Goal: Task Accomplishment & Management: Use online tool/utility

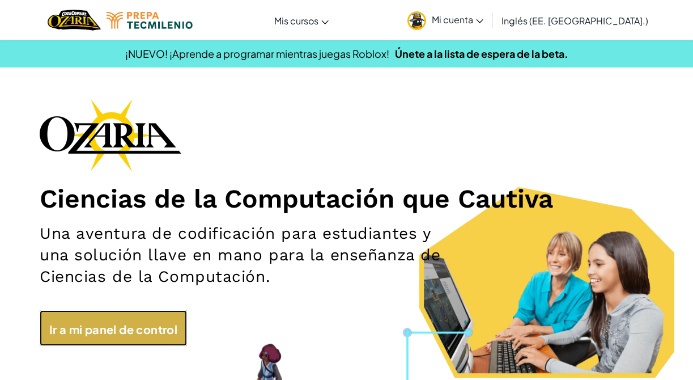
click at [133, 329] on font "Ir a mi panel de control" at bounding box center [113, 328] width 129 height 14
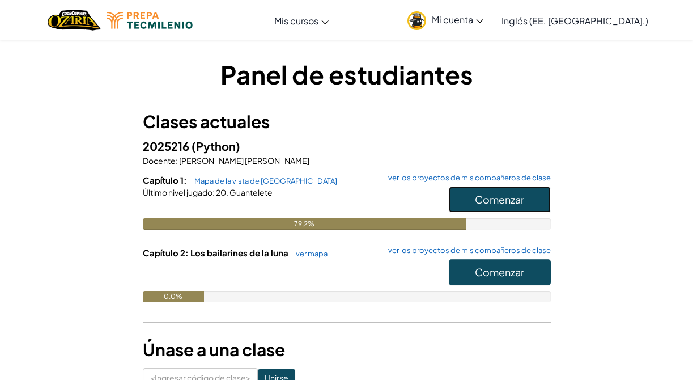
click at [522, 200] on font "Comenzar" at bounding box center [499, 199] width 49 height 13
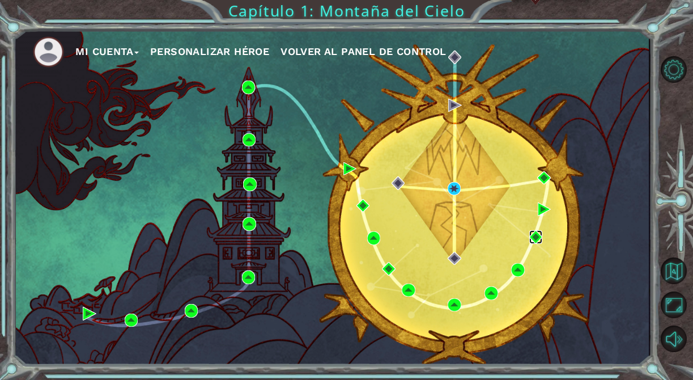
click at [537, 236] on img at bounding box center [535, 236] width 13 height 13
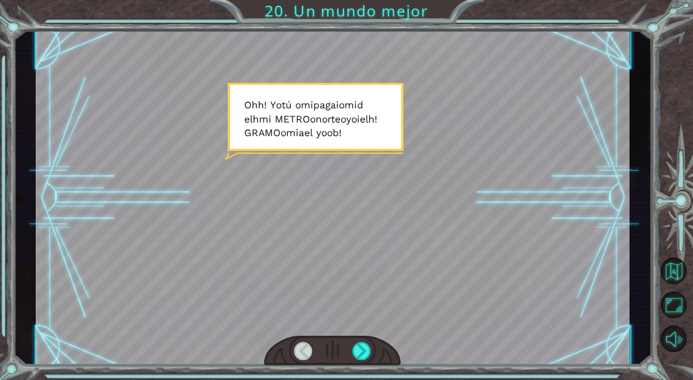
click at [537, 236] on div at bounding box center [333, 198] width 595 height 334
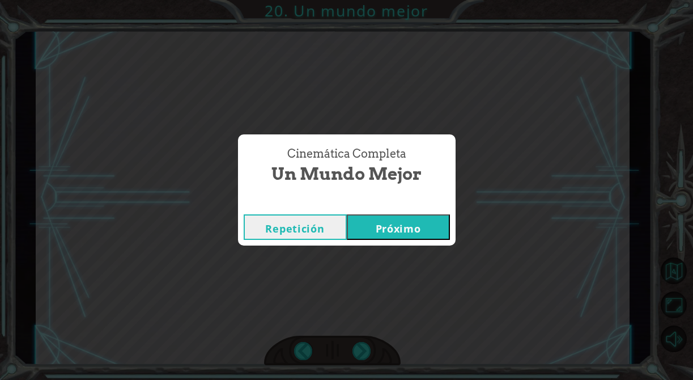
click at [429, 232] on button "Próximo" at bounding box center [398, 227] width 103 height 26
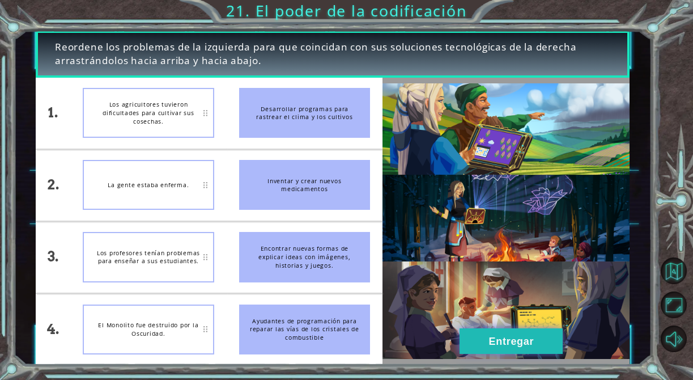
click at [500, 336] on font "Entregar" at bounding box center [511, 341] width 45 height 11
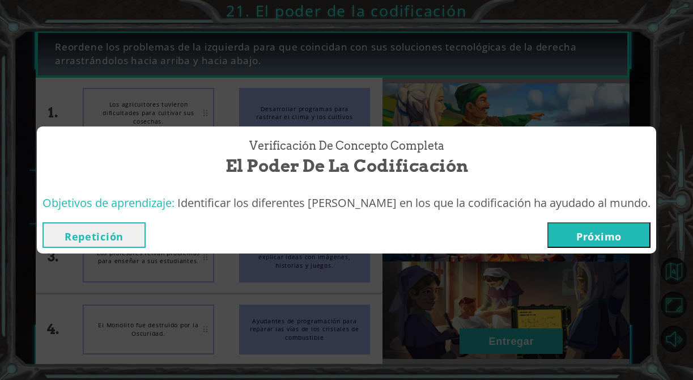
click at [563, 249] on div "Repetición Próximo" at bounding box center [346, 234] width 619 height 37
click at [576, 231] on font "Próximo" at bounding box center [598, 237] width 45 height 14
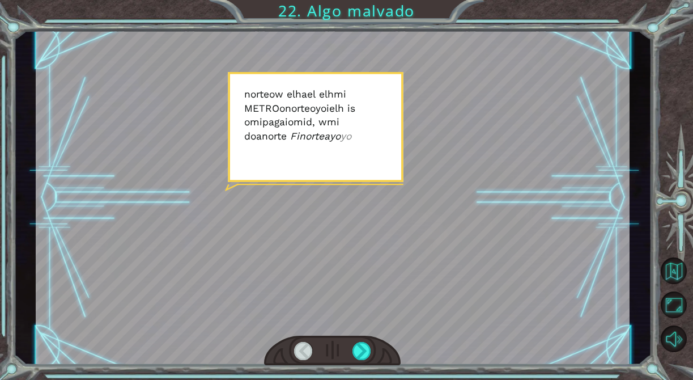
click at [576, 231] on div at bounding box center [333, 198] width 595 height 334
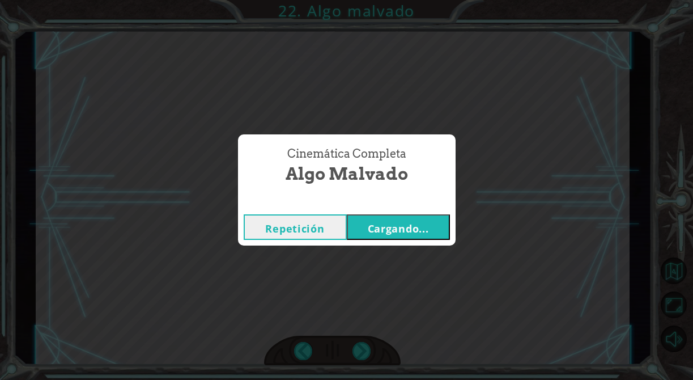
click at [419, 227] on font "Cargando..." at bounding box center [398, 229] width 61 height 14
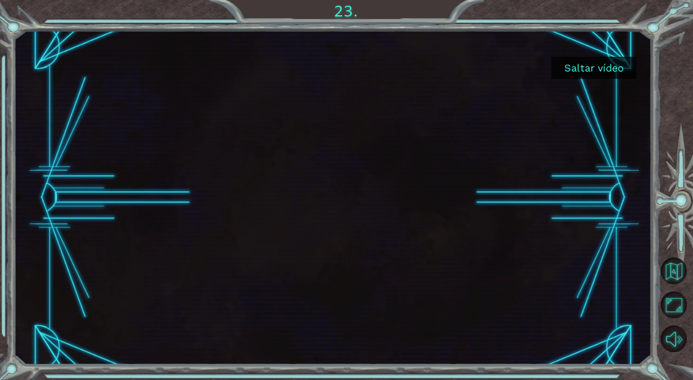
click at [606, 65] on font "Saltar vídeo" at bounding box center [594, 68] width 60 height 12
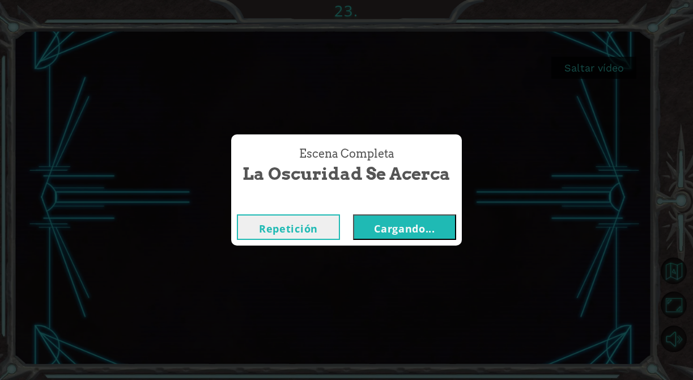
click at [432, 231] on font "Cargando..." at bounding box center [404, 229] width 61 height 14
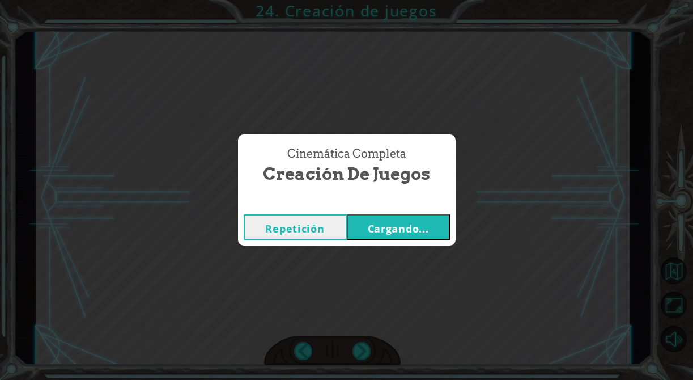
click at [424, 226] on font "Cargando..." at bounding box center [398, 229] width 61 height 14
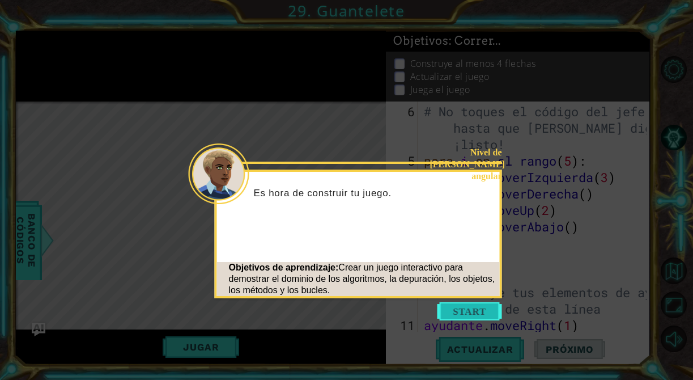
click at [468, 311] on button "Comenzar" at bounding box center [470, 311] width 65 height 18
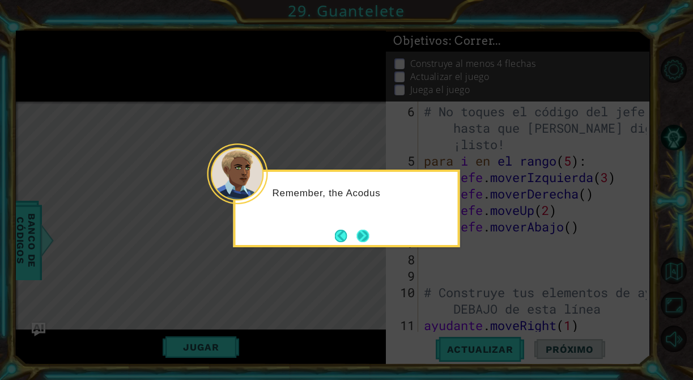
click at [362, 242] on button "Próximo" at bounding box center [363, 236] width 12 height 12
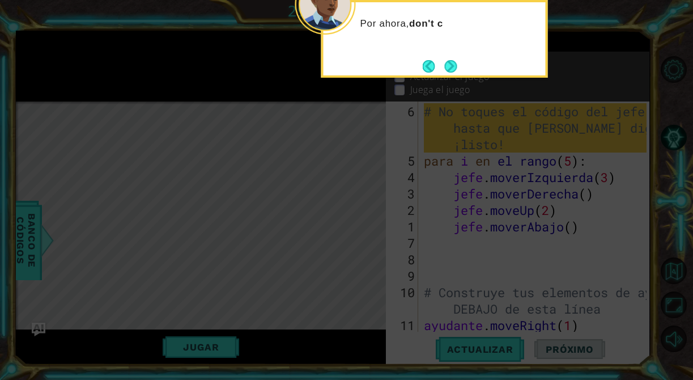
click at [450, 78] on icon at bounding box center [346, 190] width 693 height 380
click at [452, 63] on button "Próximo" at bounding box center [451, 66] width 12 height 12
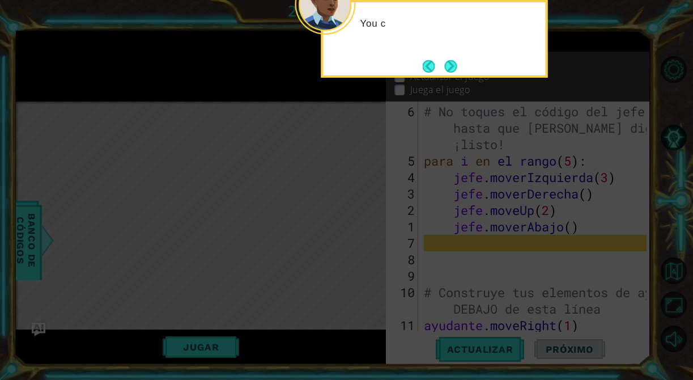
click at [452, 63] on button "Próximo" at bounding box center [451, 66] width 12 height 12
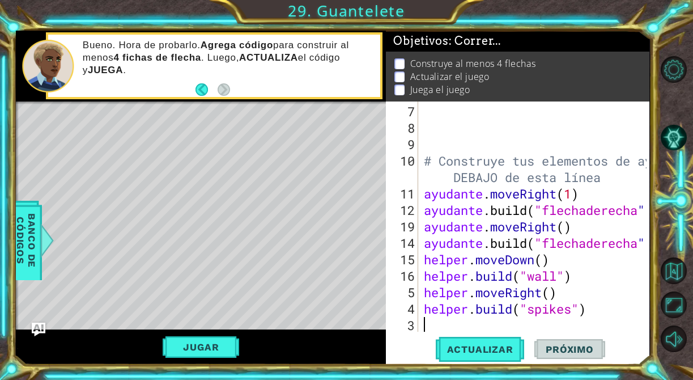
scroll to position [131, 0]
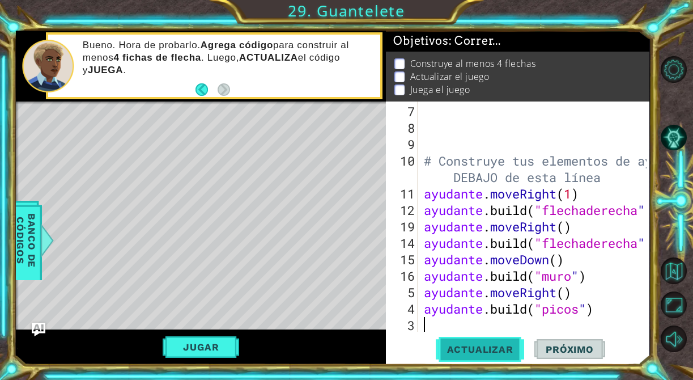
click at [488, 351] on font "Actualizar" at bounding box center [480, 348] width 66 height 11
click at [475, 355] on button "Actualizar" at bounding box center [480, 349] width 89 height 26
click at [214, 350] on font "Jugar" at bounding box center [201, 346] width 36 height 11
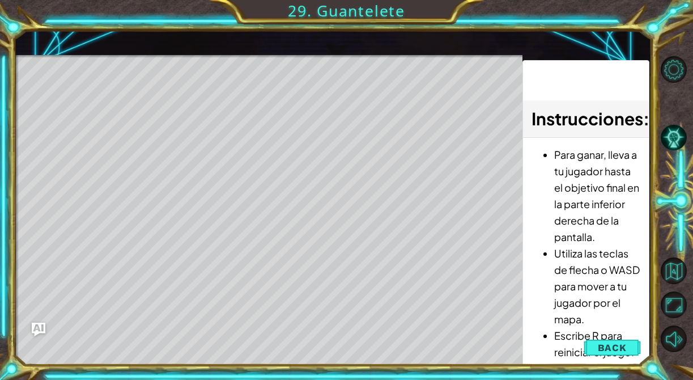
click at [100, 86] on div "Mapa de niveles" at bounding box center [278, 222] width 524 height 334
click at [620, 347] on span "Back" at bounding box center [612, 347] width 29 height 11
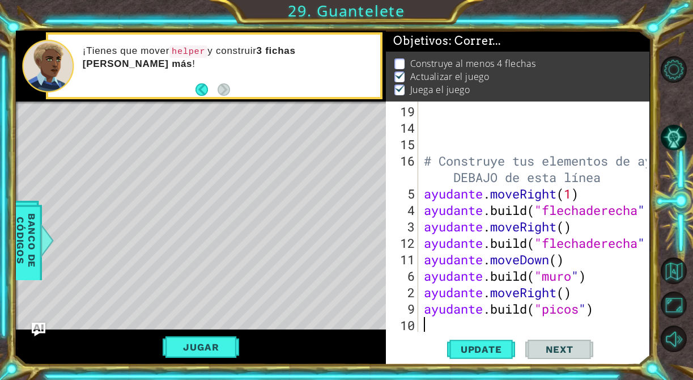
scroll to position [0, 0]
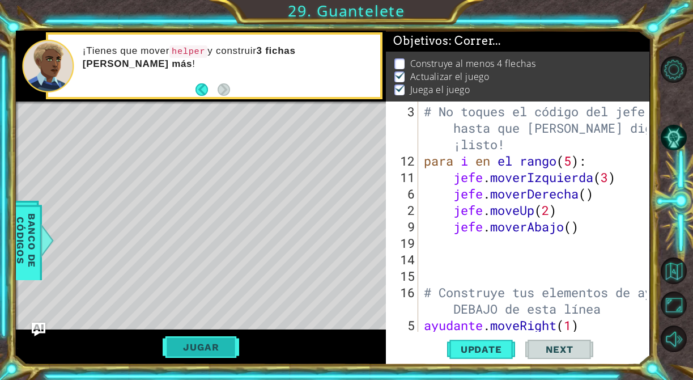
click at [191, 345] on font "Jugar" at bounding box center [201, 346] width 36 height 11
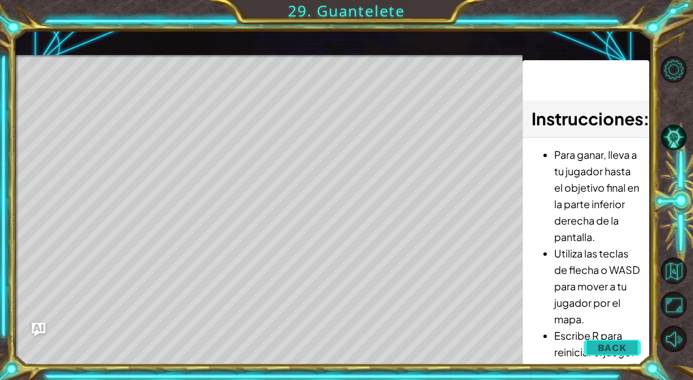
click at [617, 352] on span "Back" at bounding box center [612, 347] width 29 height 11
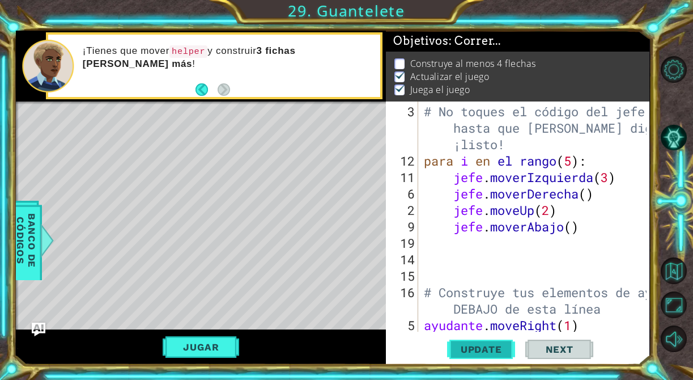
click at [487, 350] on span "Update" at bounding box center [481, 348] width 64 height 11
drag, startPoint x: 163, startPoint y: 165, endPoint x: 184, endPoint y: 165, distance: 20.4
click at [184, 165] on div "Mapa de niveles" at bounding box center [278, 268] width 524 height 334
click at [201, 114] on div "Mapa de niveles" at bounding box center [278, 268] width 524 height 334
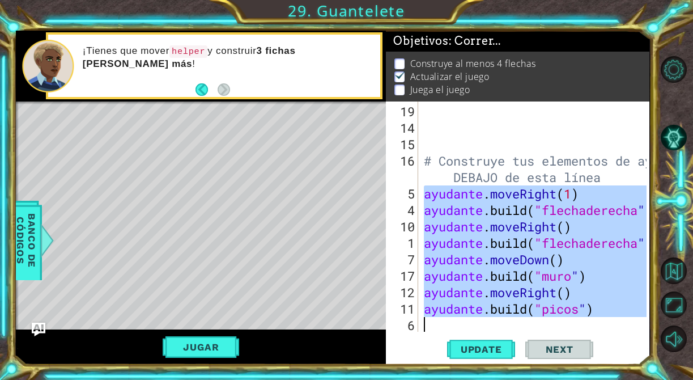
scroll to position [131, 0]
drag, startPoint x: 424, startPoint y: 223, endPoint x: 573, endPoint y: 346, distance: 192.8
click at [573, 346] on div "helper.moveRight(1) 19 14 15 16 5 4 10 1 7 17 12 11 6 # Construye tus elementos…" at bounding box center [517, 232] width 263 height 263
type textarea "[DOMAIN_NAME]("spikes")"
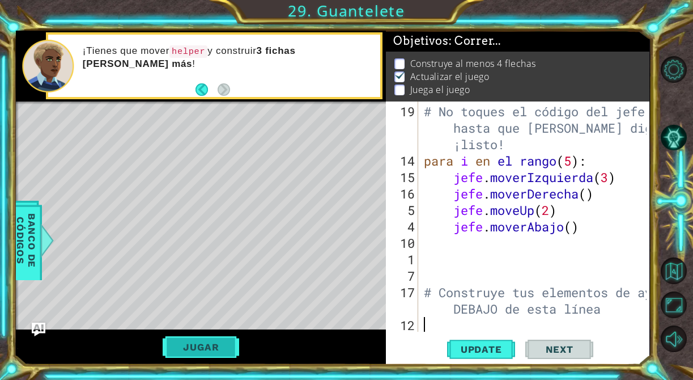
click at [236, 343] on button "Jugar" at bounding box center [201, 347] width 77 height 22
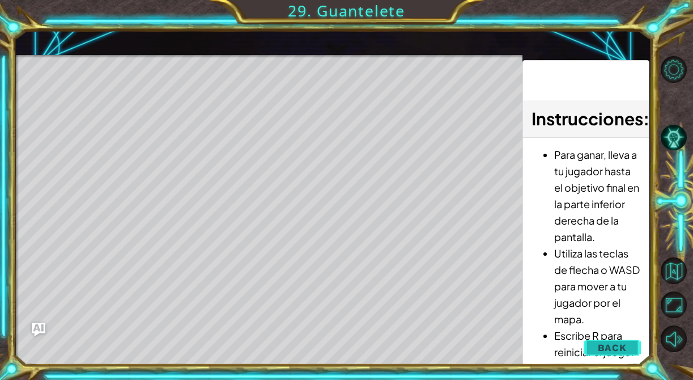
click at [601, 347] on span "Back" at bounding box center [612, 347] width 29 height 11
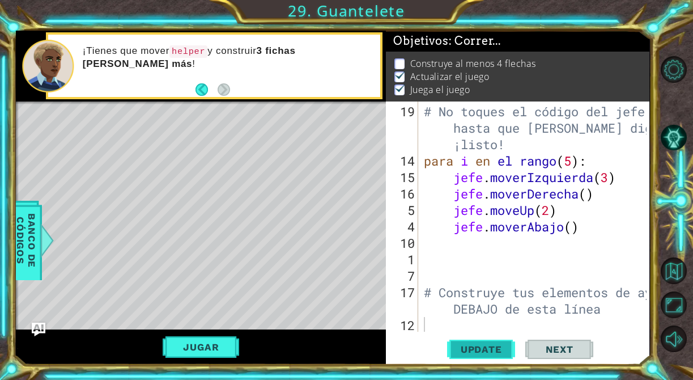
click at [472, 352] on span "Update" at bounding box center [481, 348] width 64 height 11
click at [484, 351] on span "Update" at bounding box center [481, 348] width 64 height 11
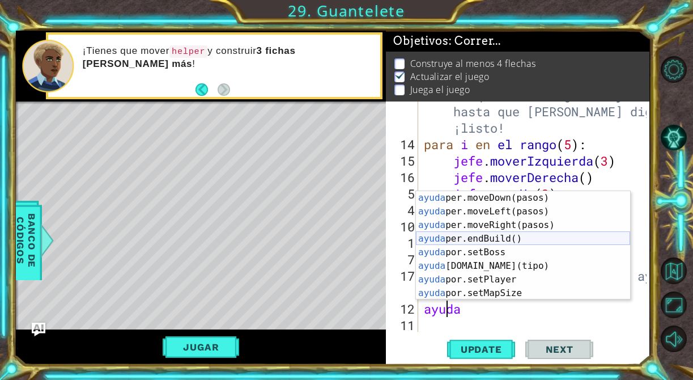
scroll to position [23, 0]
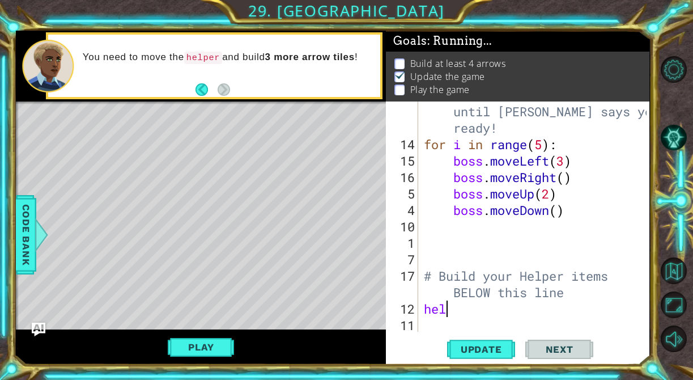
click at [458, 304] on div "# Don't touch the boss code until [PERSON_NAME] says you're ready! for i in ran…" at bounding box center [537, 235] width 231 height 296
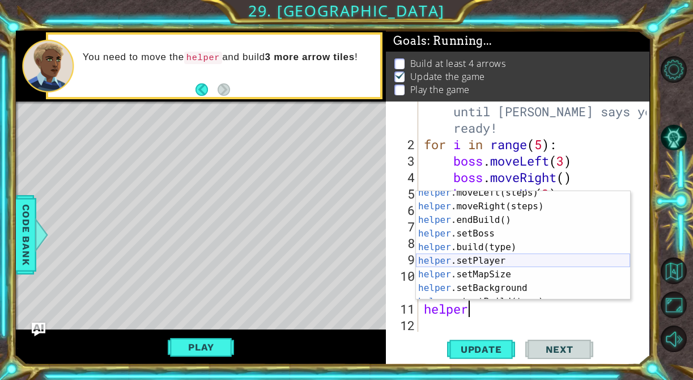
scroll to position [50, 0]
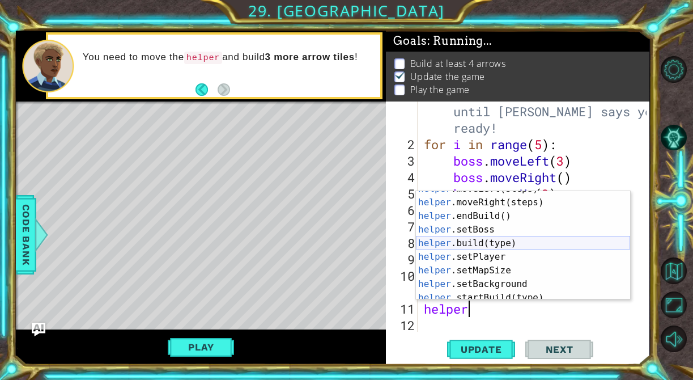
click at [496, 247] on div "helper .moveLeft(steps) press enter helper .moveRight(steps) press enter helper…" at bounding box center [523, 250] width 214 height 136
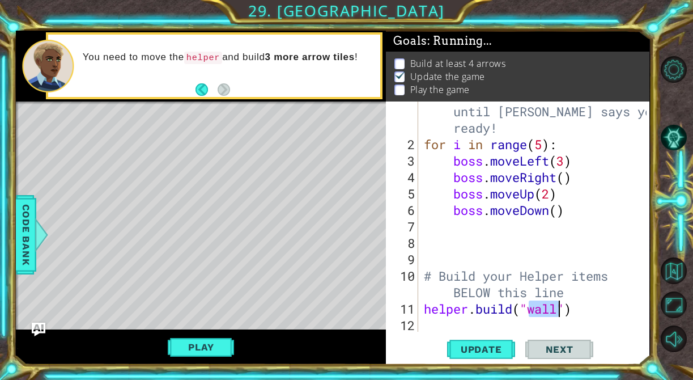
scroll to position [0, 5]
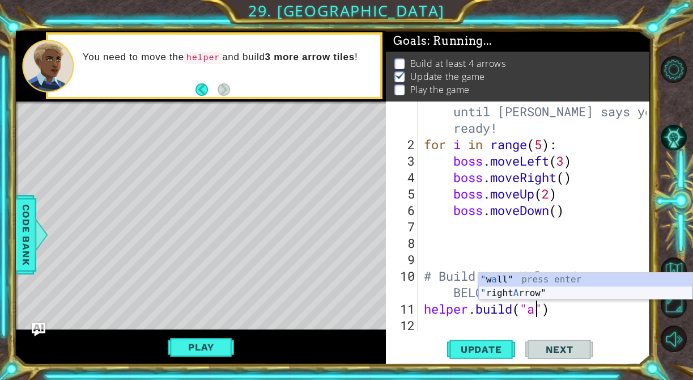
click at [497, 295] on div "" w a ll" press enter " right A rrow" press enter" at bounding box center [585, 300] width 214 height 54
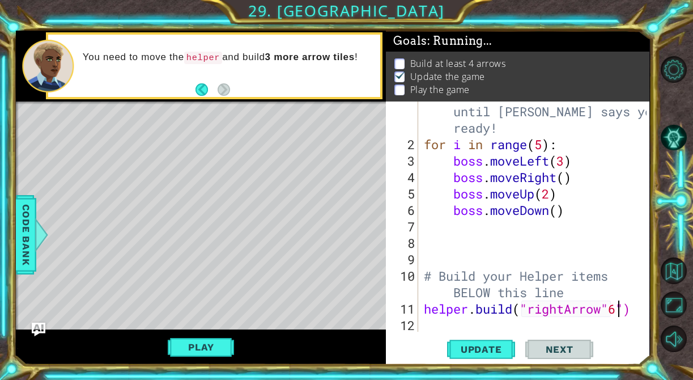
scroll to position [0, 9]
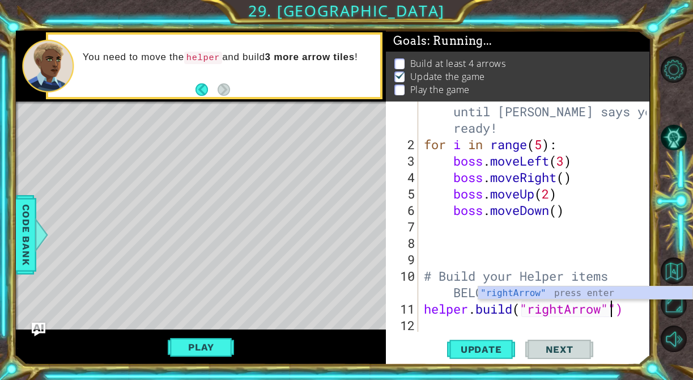
type textarea "[DOMAIN_NAME]("rightArrow")"
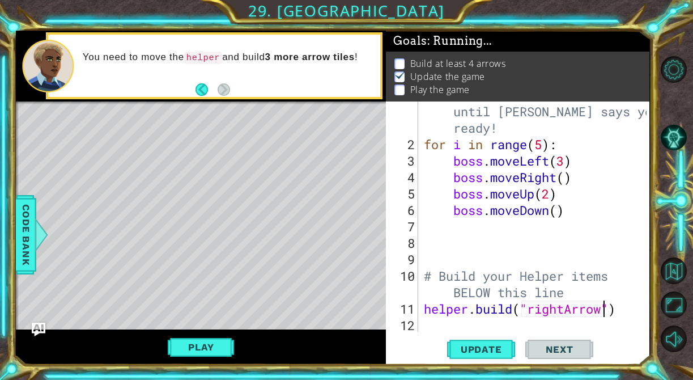
click at [624, 312] on div "# Don't touch the boss code until [PERSON_NAME] says you're ready! for i in ran…" at bounding box center [537, 235] width 231 height 296
click at [422, 307] on div "# Don't touch the boss code until [PERSON_NAME] says you're ready! for i in ran…" at bounding box center [537, 235] width 231 height 296
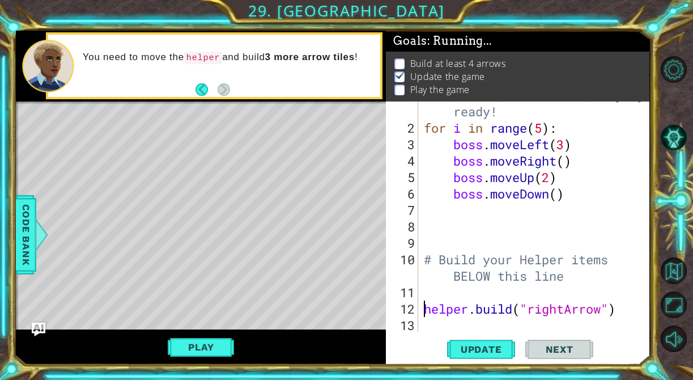
click at [434, 291] on div "# Don't touch the boss code until [PERSON_NAME] says you're ready! for i in ran…" at bounding box center [537, 218] width 231 height 296
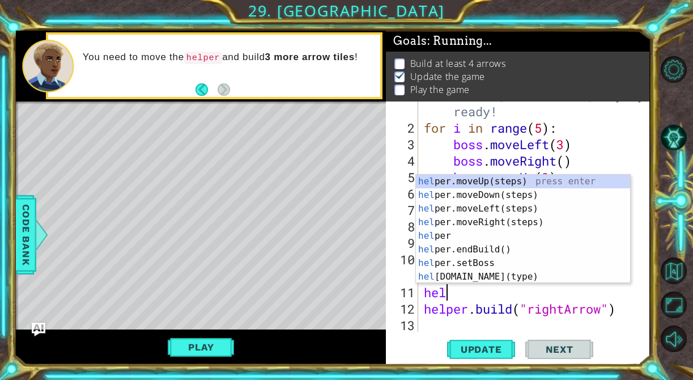
scroll to position [0, 1]
type textarea "helper"
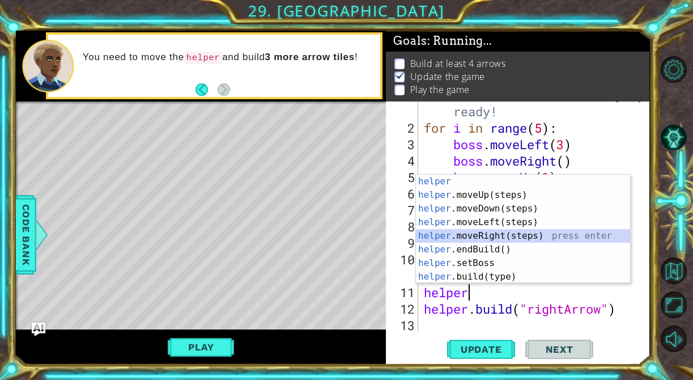
click at [523, 236] on div "helper press enter helper .moveUp(steps) press enter helper .moveDown(steps) pr…" at bounding box center [523, 243] width 214 height 136
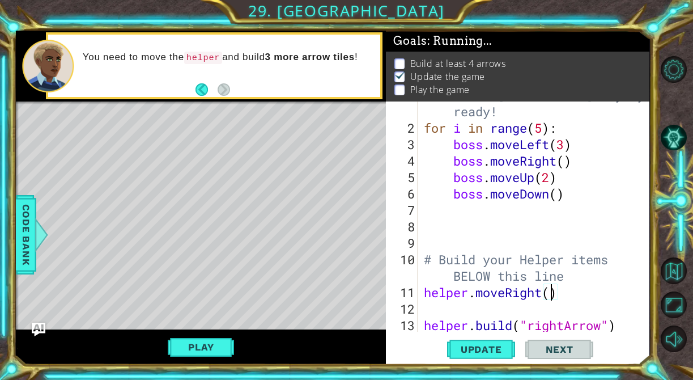
click at [554, 294] on div "# Don't touch the boss code until [PERSON_NAME] says you're ready! for i in ran…" at bounding box center [537, 218] width 231 height 296
click at [423, 326] on div "# Don't touch the boss code until [PERSON_NAME] says you're ready! for i in ran…" at bounding box center [537, 218] width 231 height 296
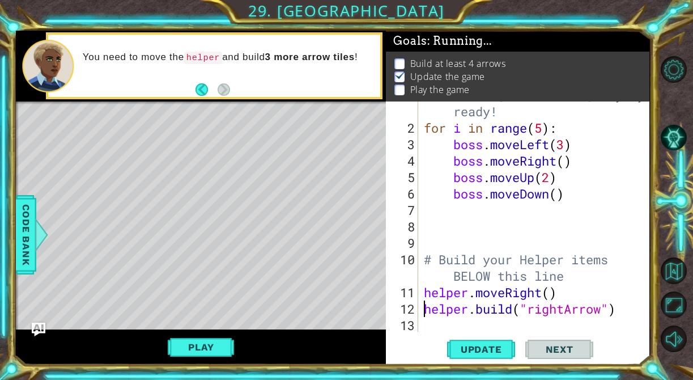
click at [554, 292] on div "# Don't touch the boss code until [PERSON_NAME] says you're ready! for i in ran…" at bounding box center [537, 218] width 231 height 296
click at [631, 311] on div "# Don't touch the boss code until [PERSON_NAME] says you're ready! for i in ran…" at bounding box center [537, 218] width 231 height 296
type textarea "[DOMAIN_NAME]("rightArrow")"
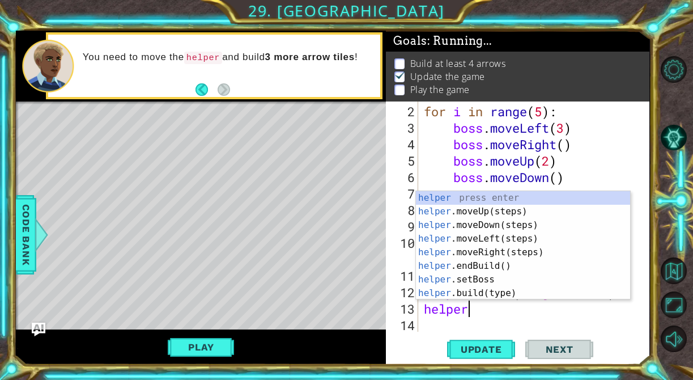
scroll to position [0, 1]
click at [516, 290] on div "helper press enter helper .moveUp(steps) press enter helper .moveDown(steps) pr…" at bounding box center [523, 259] width 214 height 136
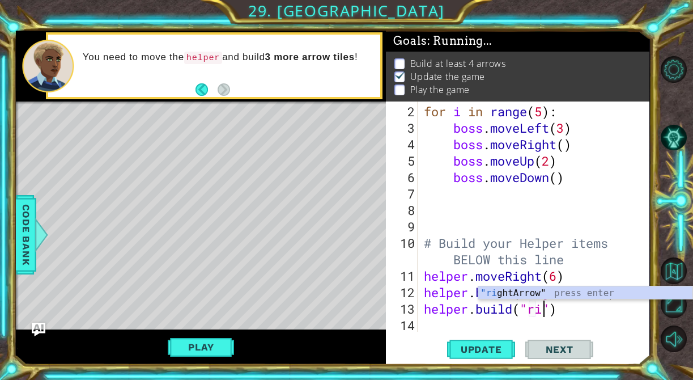
scroll to position [0, 5]
click at [530, 292] on div ""ri ghtArrow" press enter" at bounding box center [585, 306] width 214 height 41
type textarea "[DOMAIN_NAME]("rightArrow")"
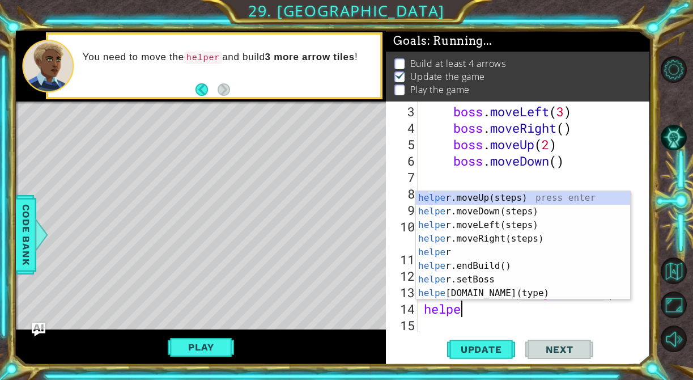
scroll to position [0, 1]
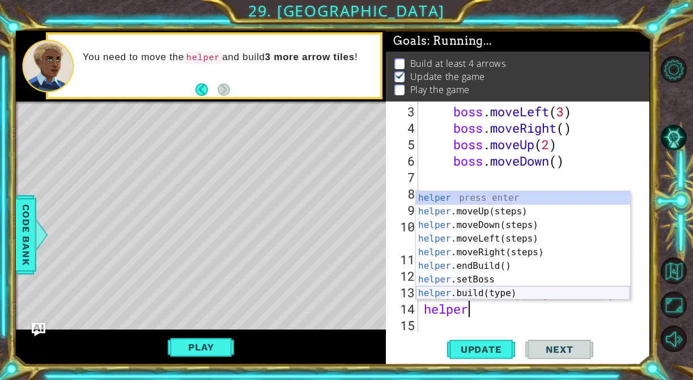
click at [536, 289] on div "helper press enter helper .moveUp(steps) press enter helper .moveDown(steps) pr…" at bounding box center [523, 259] width 214 height 136
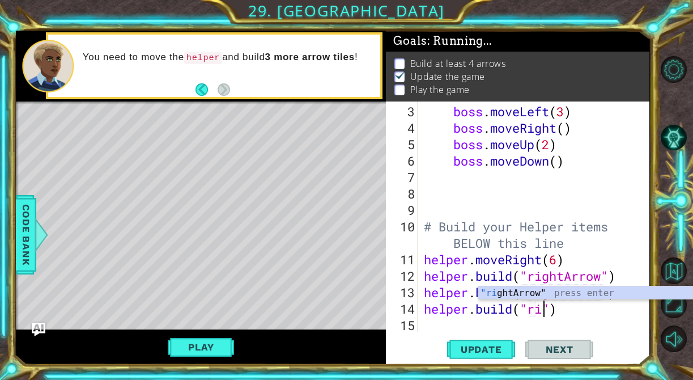
scroll to position [0, 5]
click at [528, 290] on div ""ri ghtArrow" press enter" at bounding box center [585, 306] width 214 height 41
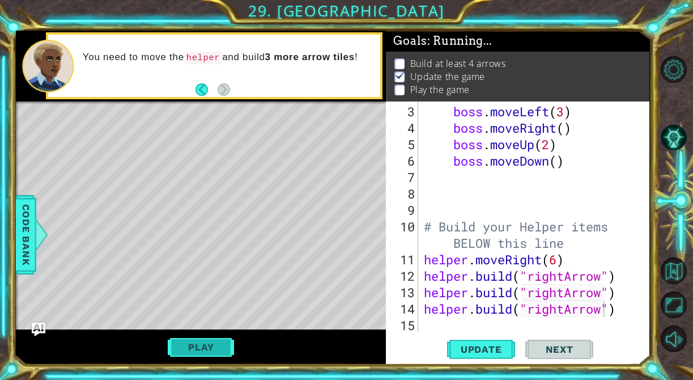
click at [228, 348] on button "Play" at bounding box center [201, 347] width 66 height 22
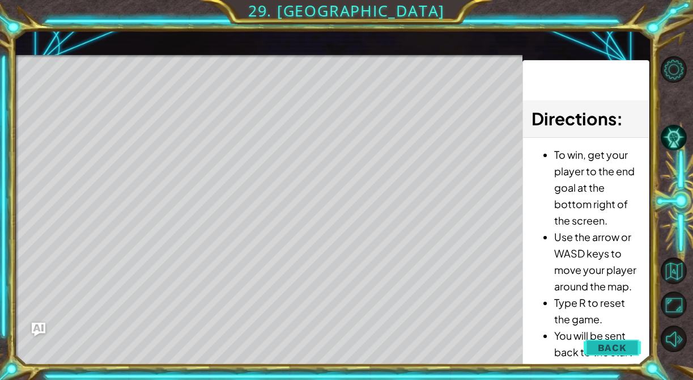
click at [597, 347] on button "Back" at bounding box center [612, 347] width 57 height 23
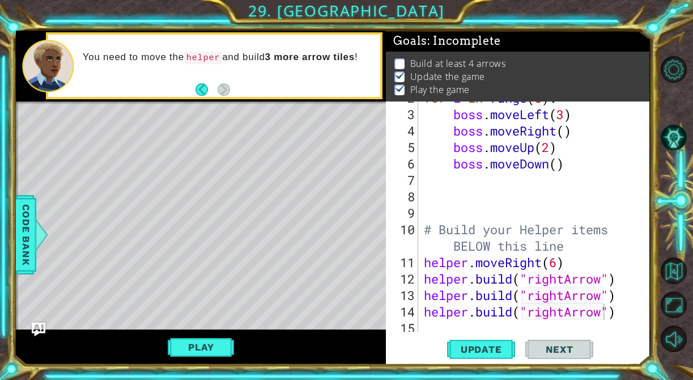
scroll to position [66, 0]
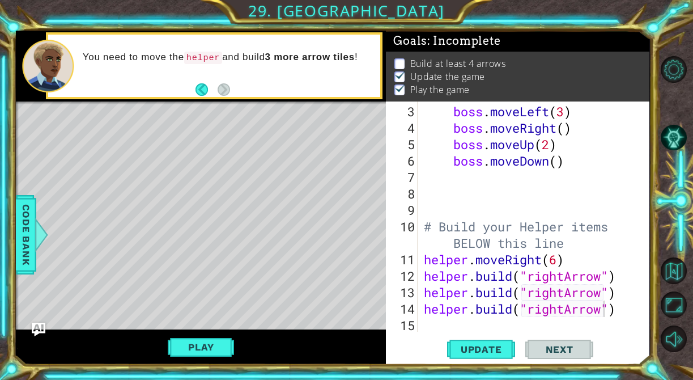
type textarea "helper.moveRight(6)"
click at [577, 256] on div "boss . moveLeft ( 3 ) boss . moveRight ( ) boss . moveUp ( 2 ) boss . moveDown …" at bounding box center [537, 234] width 231 height 263
drag, startPoint x: 577, startPoint y: 256, endPoint x: 425, endPoint y: 264, distance: 152.1
click at [424, 264] on div "boss . moveLeft ( 3 ) boss . moveRight ( ) boss . moveUp ( 2 ) boss . moveDown …" at bounding box center [537, 234] width 231 height 263
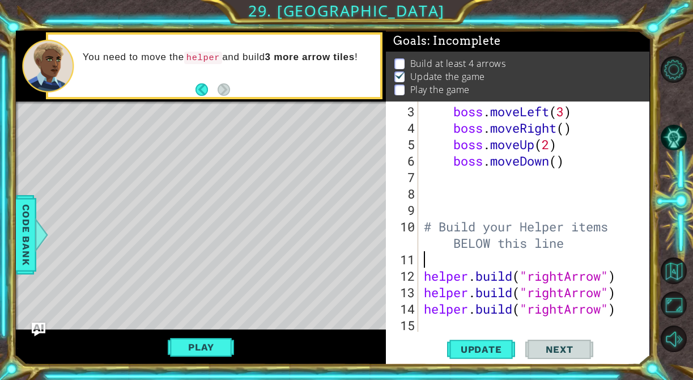
type textarea "# Build your Helper items BELOW this line"
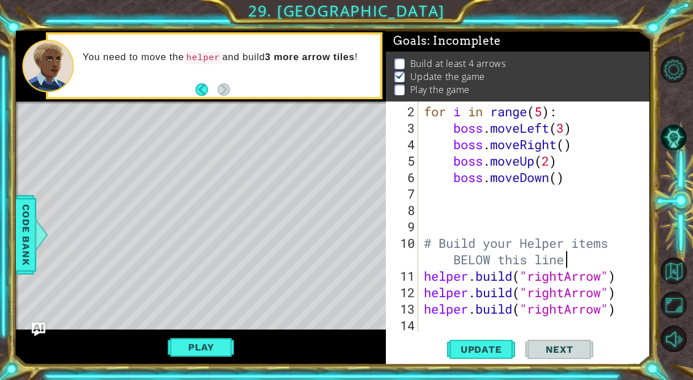
scroll to position [49, 0]
click at [583, 201] on div "for i in range ( 5 ) : boss . moveLeft ( 3 ) boss . moveRight ( ) boss . moveUp…" at bounding box center [537, 234] width 231 height 263
click at [456, 343] on span "Update" at bounding box center [481, 348] width 64 height 11
click at [466, 350] on span "Update" at bounding box center [481, 348] width 64 height 11
click at [621, 310] on div "for i in range ( 5 ) : boss . moveLeft ( 3 ) boss . moveRight ( ) boss . moveUp…" at bounding box center [537, 234] width 231 height 263
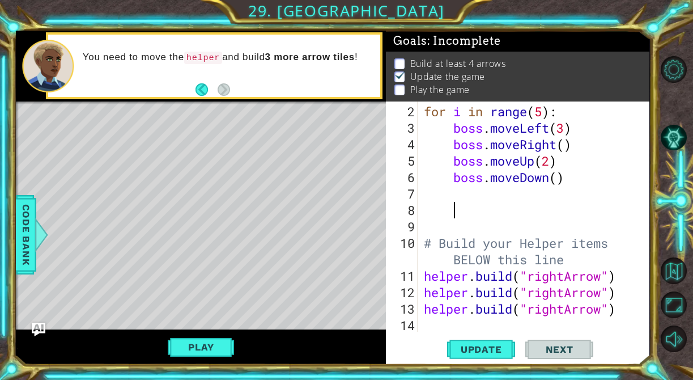
type textarea "[DOMAIN_NAME]("rightArrow")"
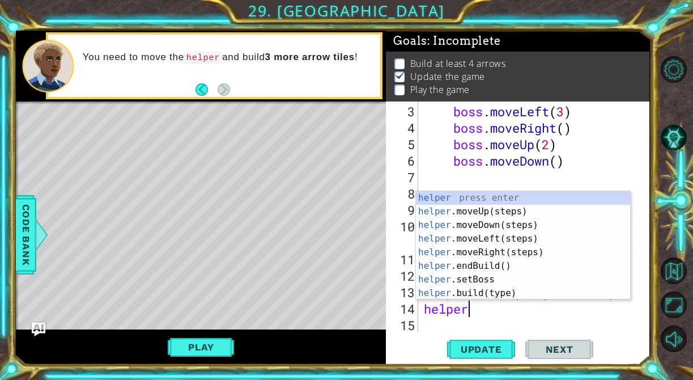
scroll to position [0, 1]
click at [486, 291] on div "helper press enter helper .moveUp(steps) press enter helper .moveDown(steps) pr…" at bounding box center [523, 259] width 214 height 136
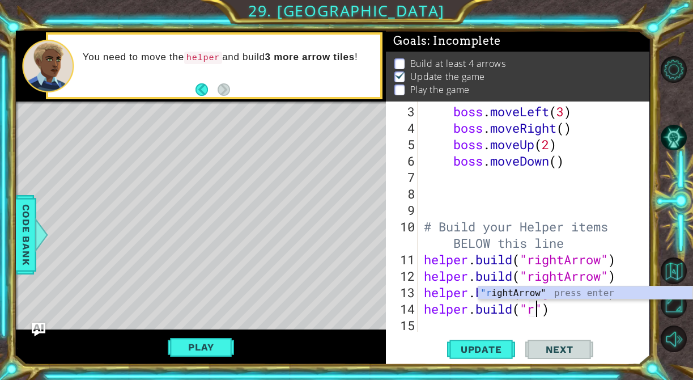
scroll to position [0, 5]
click at [498, 292] on div ""ri ghtArrow" press enter" at bounding box center [585, 306] width 214 height 41
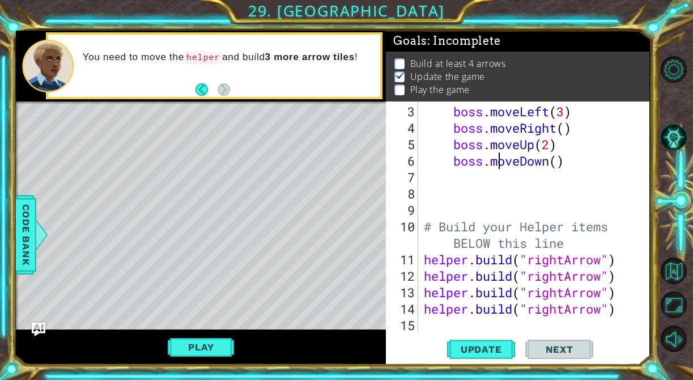
click at [498, 163] on div "boss . moveLeft ( 3 ) boss . moveRight ( ) boss . moveUp ( 2 ) boss . moveDown …" at bounding box center [537, 234] width 231 height 263
type textarea "boss.moveDown()"
click at [626, 320] on div "boss . moveLeft ( 3 ) boss . moveRight ( ) boss . moveUp ( 2 ) boss . moveDown …" at bounding box center [537, 234] width 231 height 263
click at [217, 346] on button "Play" at bounding box center [201, 347] width 66 height 22
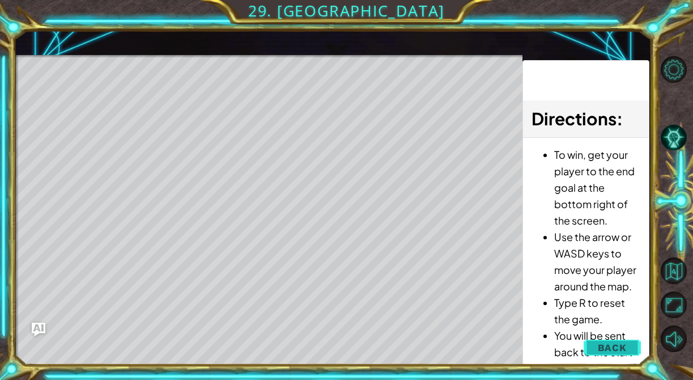
click at [596, 346] on button "Back" at bounding box center [612, 347] width 57 height 23
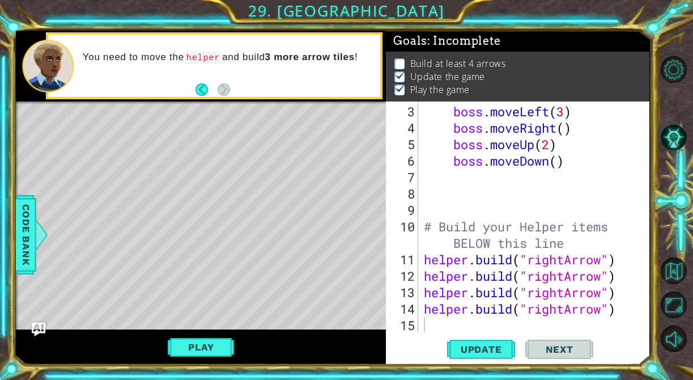
click at [618, 255] on div "boss . moveLeft ( 3 ) boss . moveRight ( ) boss . moveUp ( 2 ) boss . moveDown …" at bounding box center [537, 234] width 231 height 263
click at [600, 240] on div "boss . moveLeft ( 3 ) boss . moveRight ( ) boss . moveUp ( 2 ) boss . moveDown …" at bounding box center [537, 234] width 231 height 263
click at [626, 261] on div "boss . moveLeft ( 3 ) boss . moveRight ( ) boss . moveUp ( 2 ) boss . moveDown …" at bounding box center [537, 234] width 231 height 263
click at [587, 244] on div "boss . moveLeft ( 3 ) boss . moveRight ( ) boss . moveUp ( 2 ) boss . moveDown …" at bounding box center [537, 234] width 231 height 263
type textarea "# Build your Helper items BELOW this line"
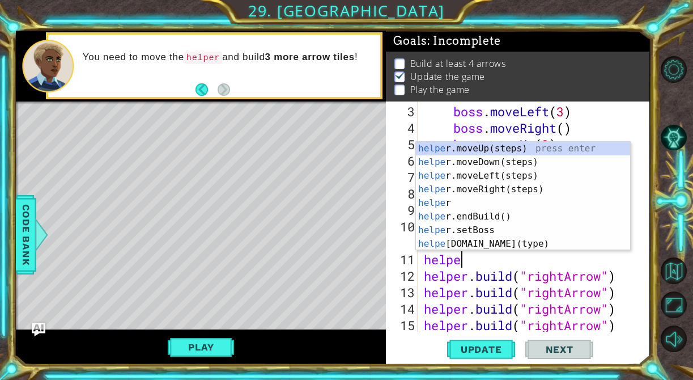
type textarea "helper"
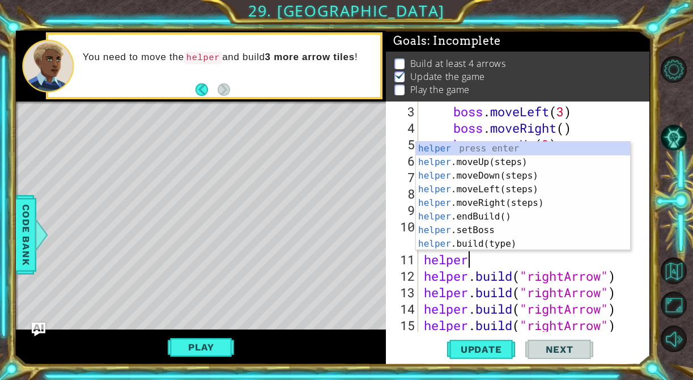
scroll to position [0, 1]
click at [503, 205] on div "helper press enter helper .moveUp(steps) press enter helper .moveDown(steps) pr…" at bounding box center [523, 210] width 214 height 136
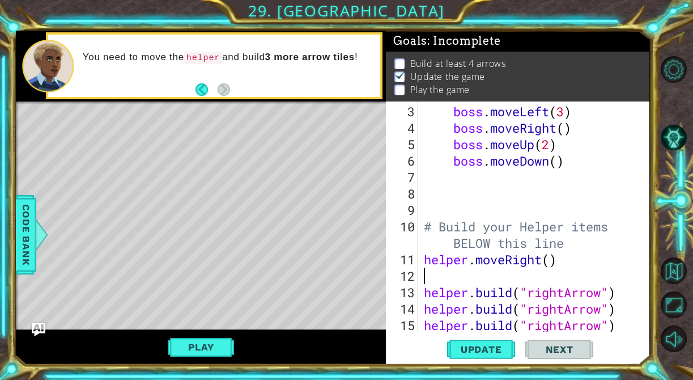
scroll to position [0, 0]
click at [622, 282] on div "boss . moveLeft ( 3 ) boss . moveRight ( ) boss . moveUp ( 2 ) boss . moveDown …" at bounding box center [537, 234] width 231 height 263
type textarea "[DOMAIN_NAME]("rightArrow")"
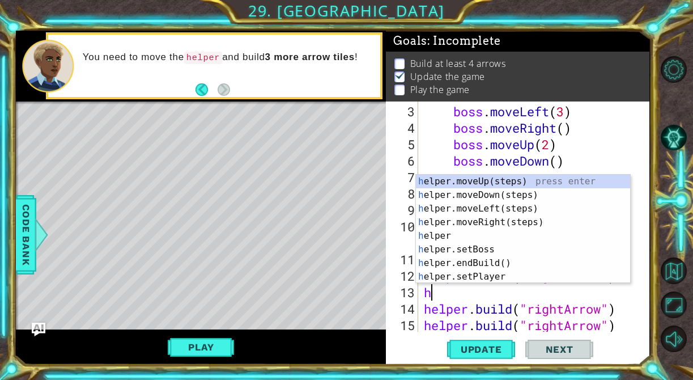
type textarea "hel"
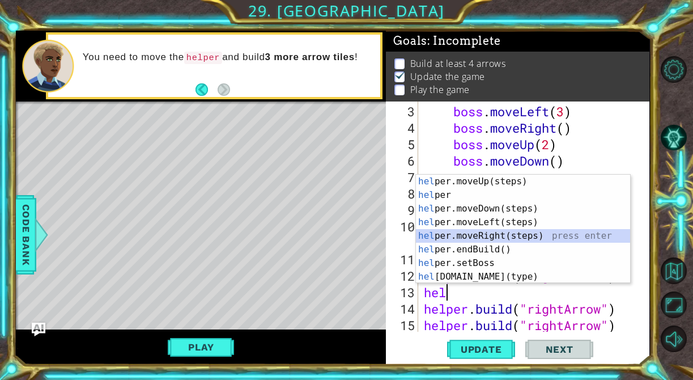
click at [523, 238] on div "hel per.moveUp(steps) press enter hel per press enter hel per.moveDown(steps) p…" at bounding box center [523, 243] width 214 height 136
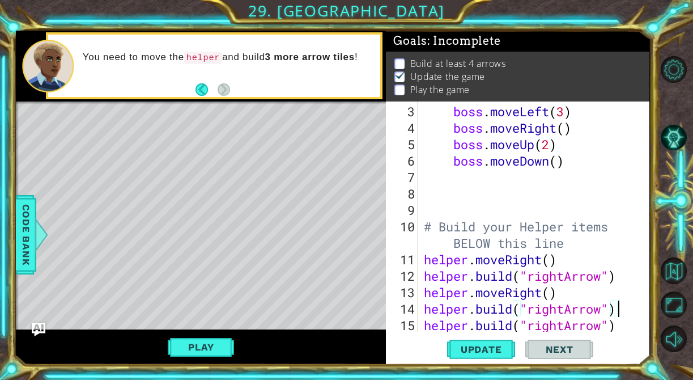
click at [627, 313] on div "boss . moveLeft ( 3 ) boss . moveRight ( ) boss . moveUp ( 2 ) boss . moveDown …" at bounding box center [537, 234] width 231 height 263
type textarea "[DOMAIN_NAME]("rightArrow")"
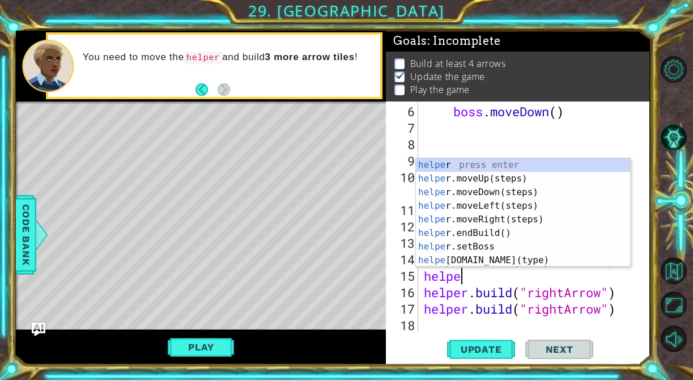
type textarea "helper"
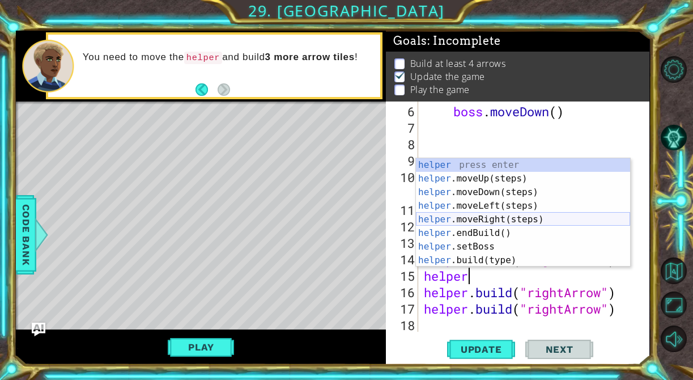
click at [543, 220] on div "helper press enter helper .moveUp(steps) press enter helper .moveDown(steps) pr…" at bounding box center [523, 226] width 214 height 136
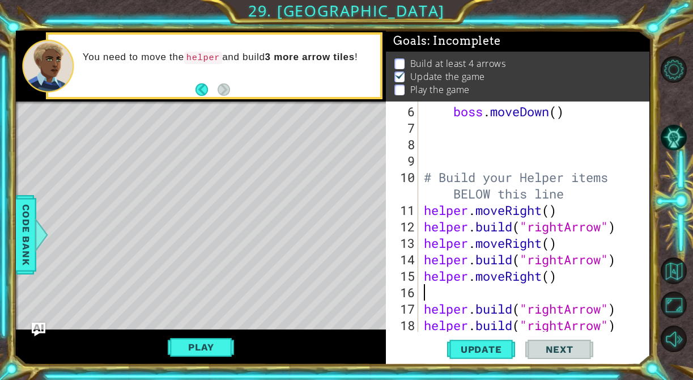
scroll to position [0, 0]
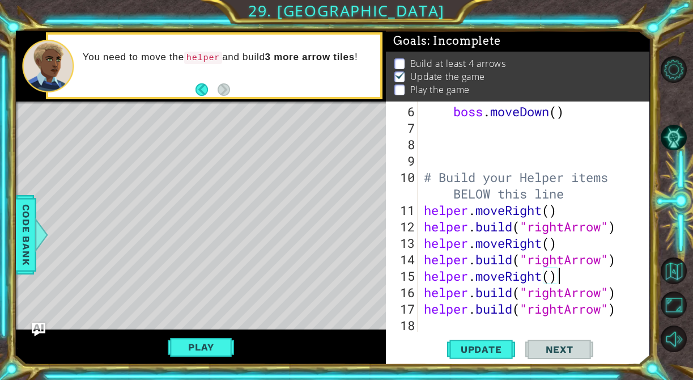
click at [623, 297] on div "boss . moveDown ( ) # Build your Helper items BELOW this line helper . moveRigh…" at bounding box center [537, 234] width 231 height 263
type textarea "[DOMAIN_NAME]("rightArrow")"
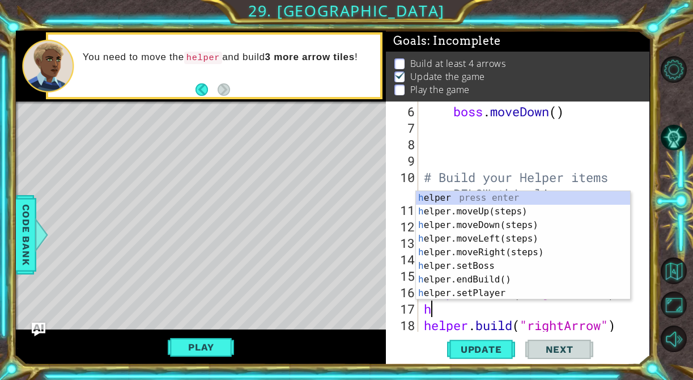
type textarea "he"
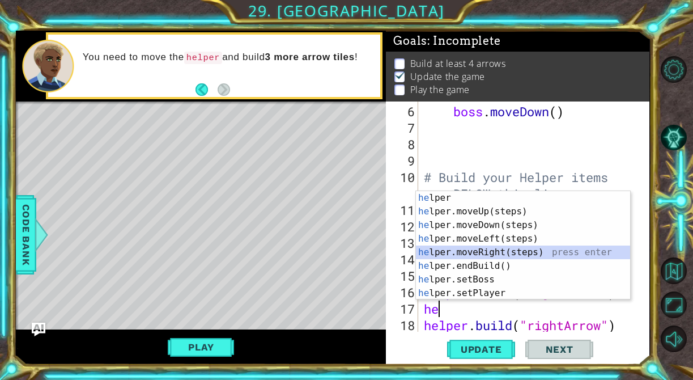
click at [538, 250] on div "he lper press enter he lper.moveUp(steps) press enter he lper.moveDown(steps) p…" at bounding box center [523, 259] width 214 height 136
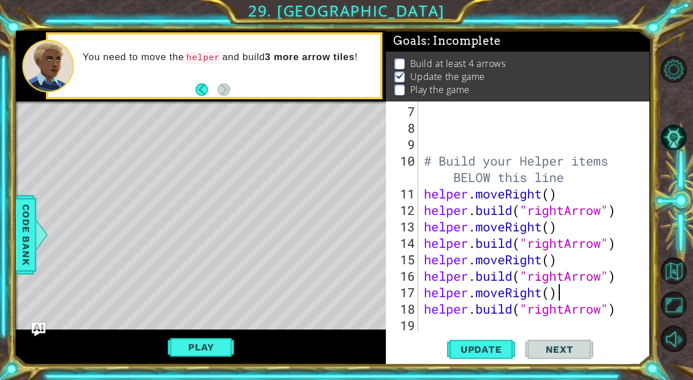
scroll to position [110, 0]
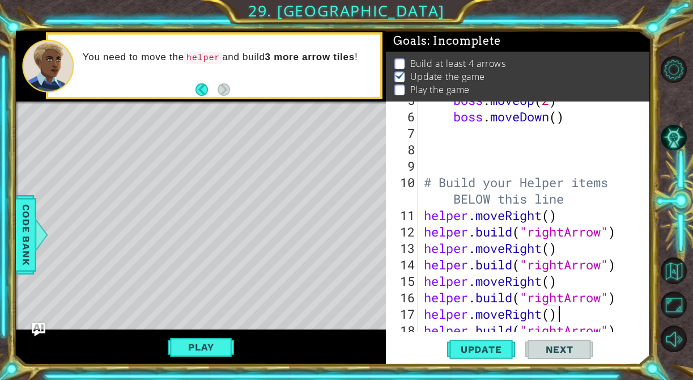
click at [546, 213] on div "boss . moveUp ( 2 ) boss . moveDown ( ) # Build your Helper items BELOW this li…" at bounding box center [537, 223] width 231 height 263
click at [551, 216] on div "boss . moveUp ( 2 ) boss . moveDown ( ) # Build your Helper items BELOW this li…" at bounding box center [537, 223] width 231 height 263
type textarea "[DOMAIN_NAME]("rightArrow")"
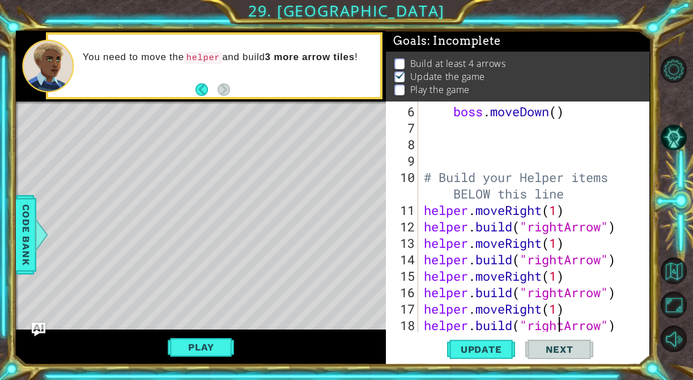
scroll to position [131, 0]
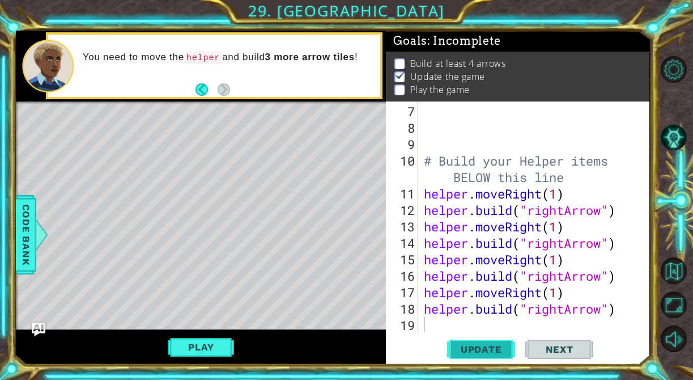
click at [463, 353] on span "Update" at bounding box center [481, 348] width 64 height 11
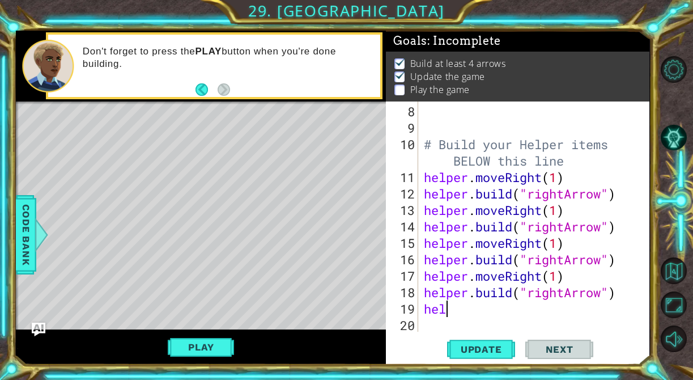
scroll to position [148, 0]
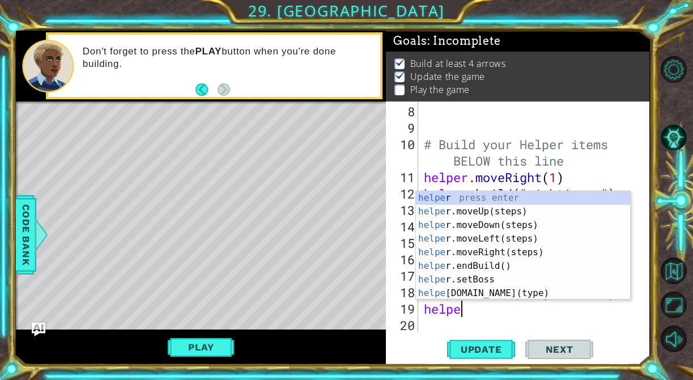
type textarea "helper"
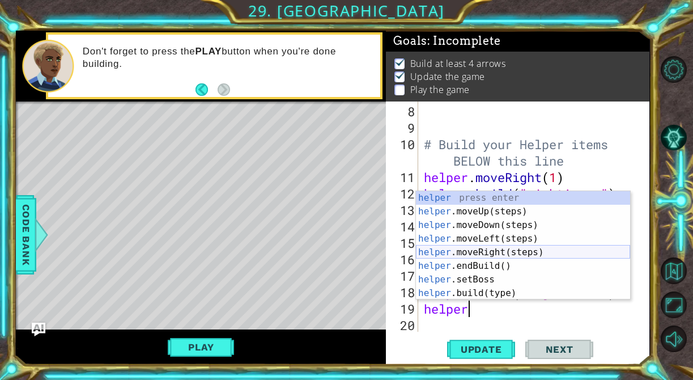
click at [538, 253] on div "helper press enter helper .moveUp(steps) press enter helper .moveDown(steps) pr…" at bounding box center [523, 259] width 214 height 136
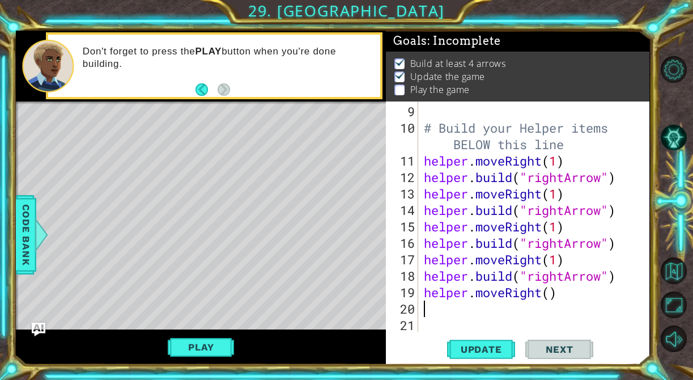
scroll to position [164, 0]
click at [549, 299] on div "# Build your Helper items BELOW this line helper . moveRight ( 1 ) helper . bui…" at bounding box center [537, 234] width 231 height 263
click at [550, 299] on div "# Build your Helper items BELOW this line helper . moveRight ( 1 ) helper . bui…" at bounding box center [537, 234] width 231 height 263
click at [550, 298] on div "# Build your Helper items BELOW this line helper . moveRight ( 1 ) helper . bui…" at bounding box center [537, 234] width 231 height 263
type textarea "helper.moveRight(1)"
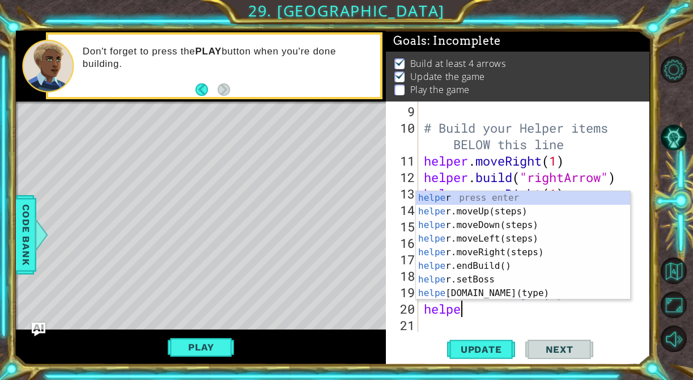
scroll to position [0, 1]
click at [508, 290] on div "helper press enter helper .moveUp(steps) press enter helper .moveDown(steps) pr…" at bounding box center [523, 259] width 214 height 136
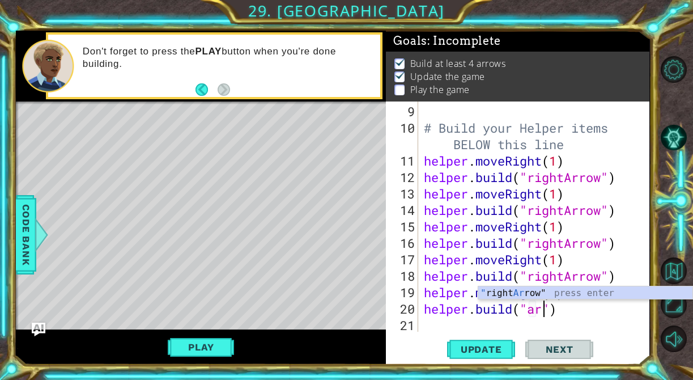
scroll to position [0, 5]
click at [533, 294] on div "" right Ar row" press enter" at bounding box center [585, 306] width 214 height 41
type textarea "[DOMAIN_NAME]("rightArrow"")"
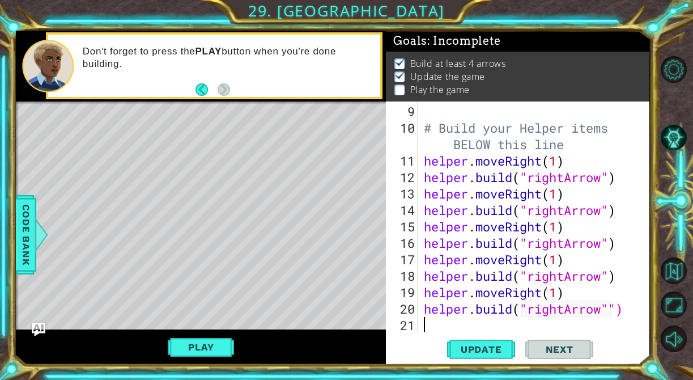
scroll to position [0, 0]
click at [493, 352] on span "Update" at bounding box center [481, 348] width 64 height 11
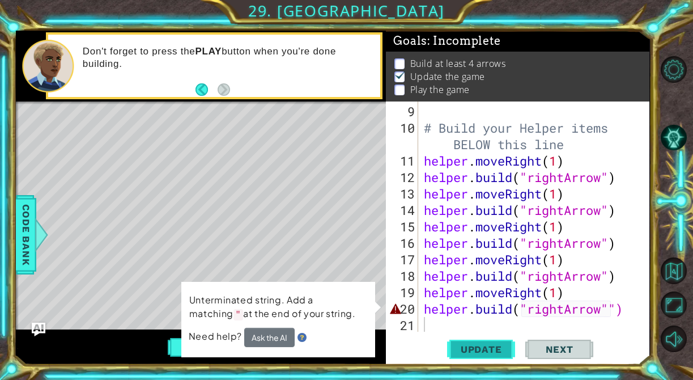
click at [493, 352] on span "Update" at bounding box center [481, 348] width 64 height 11
click at [340, 227] on div "Level Map" at bounding box center [278, 268] width 524 height 334
click at [570, 313] on div "# Build your Helper items BELOW this line helper . moveRight ( 1 ) helper . bui…" at bounding box center [537, 234] width 231 height 263
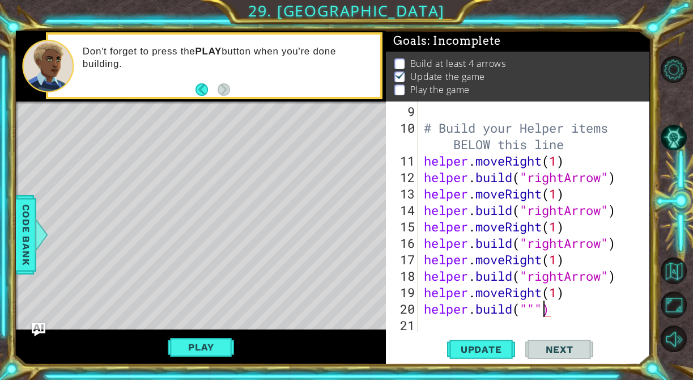
click at [543, 306] on div "# Build your Helper items BELOW this line helper . moveRight ( 1 ) helper . bui…" at bounding box center [537, 234] width 231 height 263
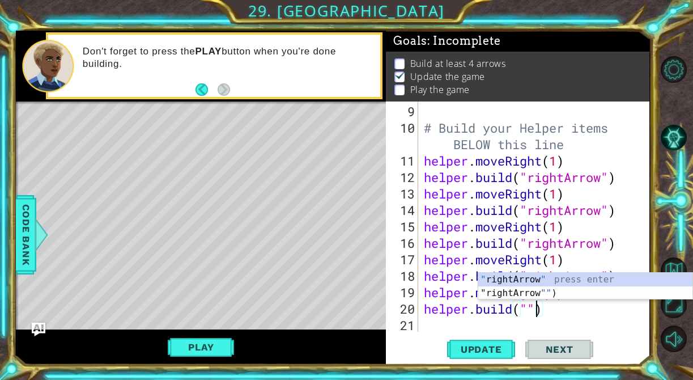
click at [529, 307] on div "# Build your Helper items BELOW this line helper . moveRight ( 1 ) helper . bui…" at bounding box center [537, 234] width 231 height 263
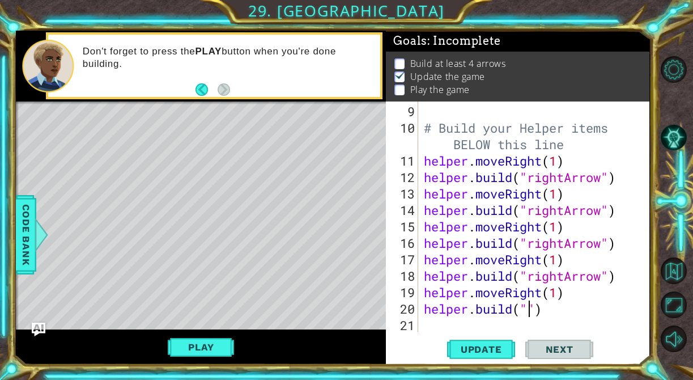
click at [529, 309] on div "# Build your Helper items BELOW this line helper . moveRight ( 1 ) helper . bui…" at bounding box center [537, 234] width 231 height 263
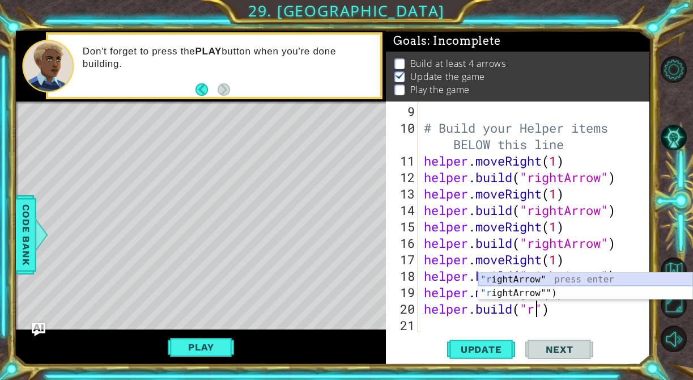
click at [536, 276] on div ""r ightArrow" press enter "r ightArrow"") press enter" at bounding box center [585, 300] width 214 height 54
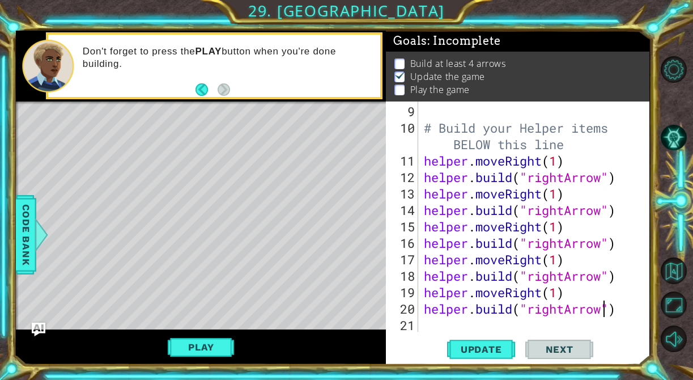
type textarea "[DOMAIN_NAME]("rightArrow")"
click at [587, 333] on div "[DOMAIN_NAME]("rightArrow") 9 10 11 12 13 14 15 16 17 18 19 20 21 22 # Build yo…" at bounding box center [517, 232] width 263 height 263
click at [631, 308] on div "# Build your Helper items BELOW this line helper . moveRight ( 1 ) helper . bui…" at bounding box center [537, 234] width 231 height 263
click at [489, 344] on span "Update" at bounding box center [481, 348] width 64 height 11
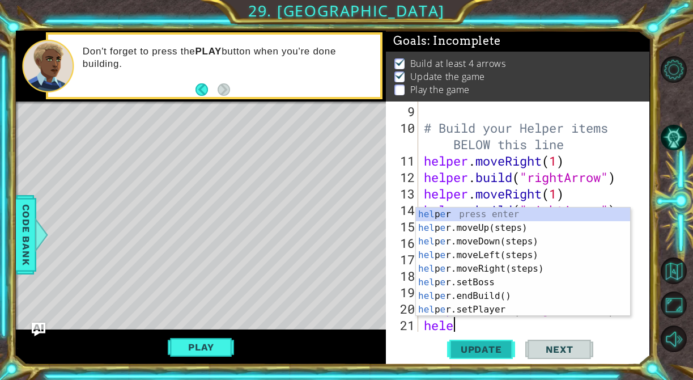
scroll to position [0, 1]
type textarea "helper"
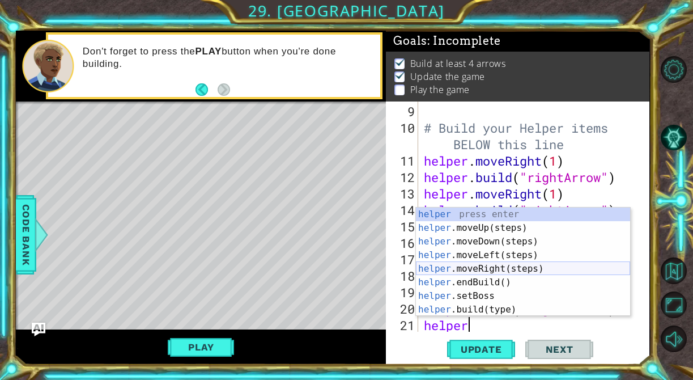
click at [502, 264] on div "helper press enter helper .moveUp(steps) press enter helper .moveDown(steps) pr…" at bounding box center [523, 275] width 214 height 136
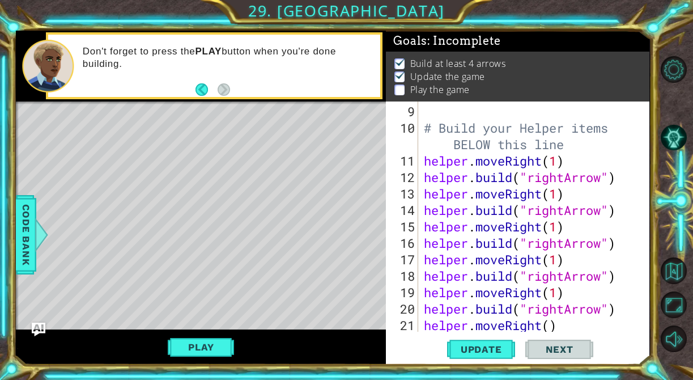
scroll to position [0, 0]
click at [552, 325] on div "# Build your Helper items BELOW this line helper . moveRight ( 1 ) helper . bui…" at bounding box center [537, 234] width 231 height 263
type textarea "helper.moveRight(1)"
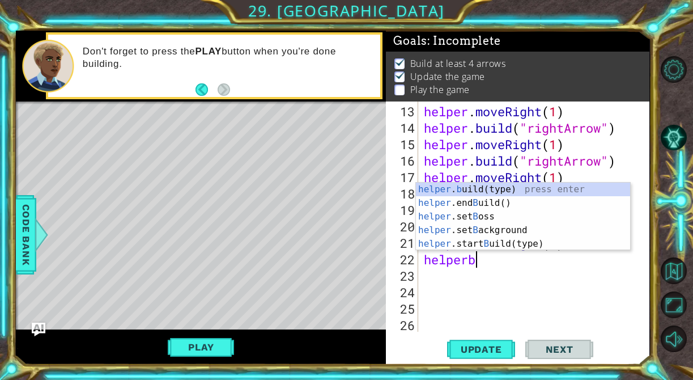
scroll to position [0, 1]
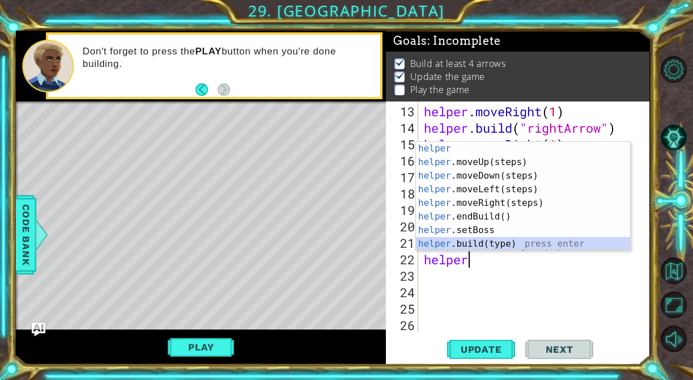
click at [496, 240] on div "helper press enter helper .moveUp(steps) press enter helper .moveDown(steps) pr…" at bounding box center [523, 210] width 214 height 136
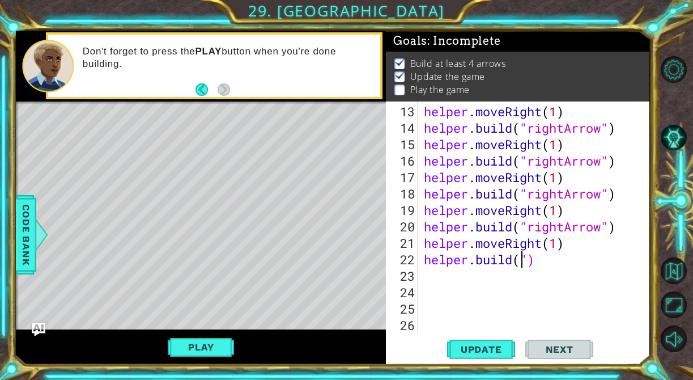
scroll to position [0, 5]
click at [540, 262] on div "helper . moveRight ( 1 ) helper . build ( "rightArrow" ) helper . moveRight ( 1…" at bounding box center [537, 234] width 231 height 263
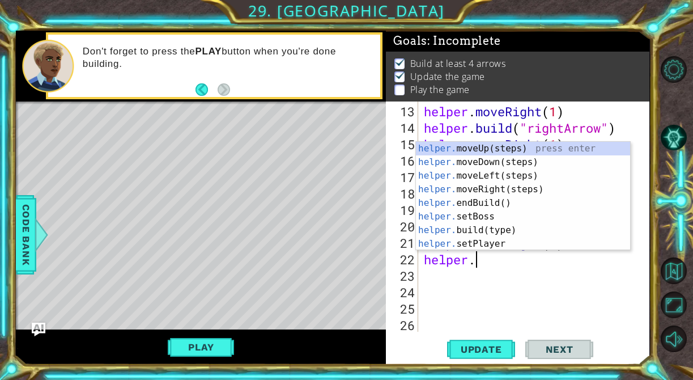
scroll to position [0, 2]
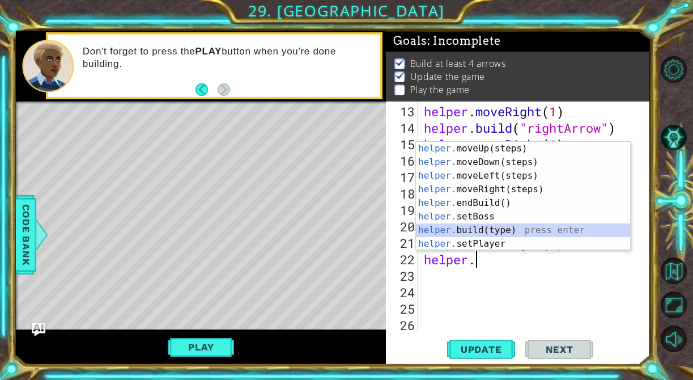
click at [521, 234] on div "helper. moveUp(steps) press enter helper. moveDown(steps) press enter helper. m…" at bounding box center [523, 210] width 214 height 136
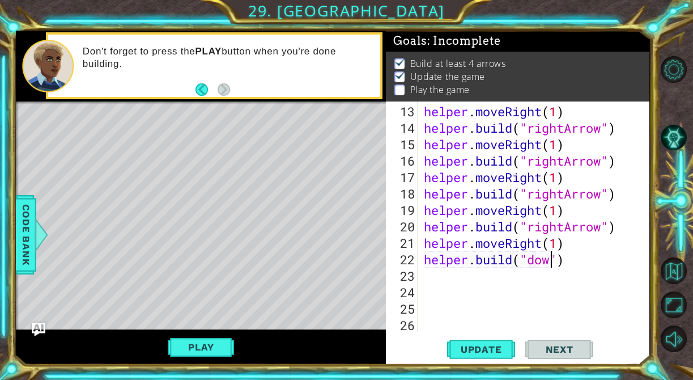
scroll to position [0, 6]
type textarea "[DOMAIN_NAME]("downArrow")"
click at [540, 299] on div "helper . moveRight ( 1 ) helper . build ( "rightArrow" ) helper . moveRight ( 1…" at bounding box center [537, 234] width 231 height 263
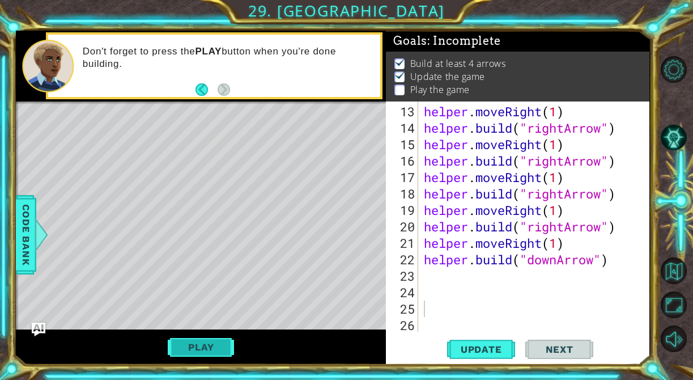
click at [193, 348] on button "Play" at bounding box center [201, 347] width 66 height 22
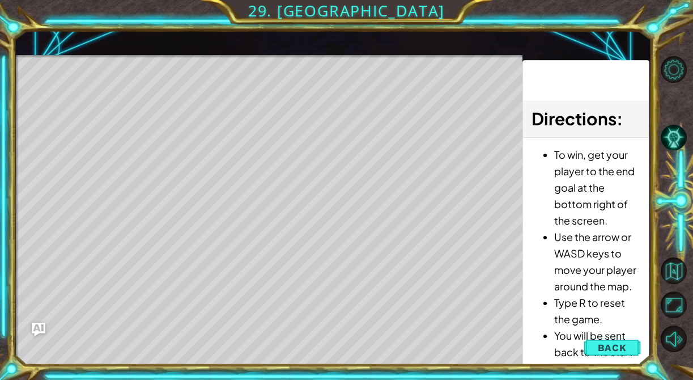
click at [472, 309] on div "Level Map" at bounding box center [278, 222] width 524 height 334
click at [602, 347] on span "Back" at bounding box center [612, 347] width 29 height 11
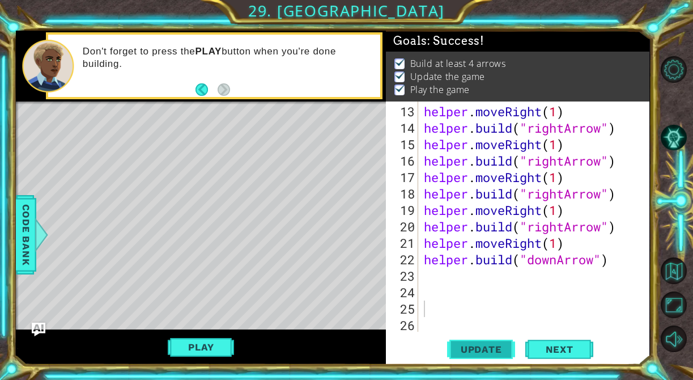
click at [493, 347] on span "Update" at bounding box center [481, 348] width 64 height 11
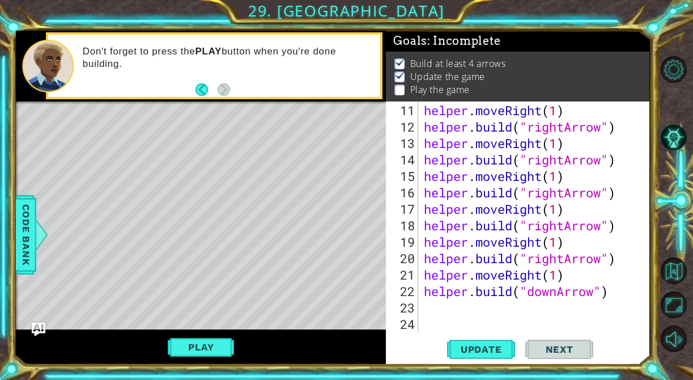
scroll to position [247, 0]
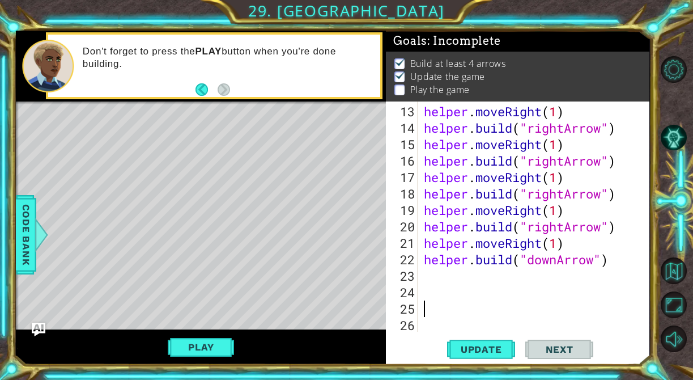
click at [447, 273] on div "helper . moveRight ( 1 ) helper . build ( "rightArrow" ) helper . moveRight ( 1…" at bounding box center [537, 234] width 231 height 263
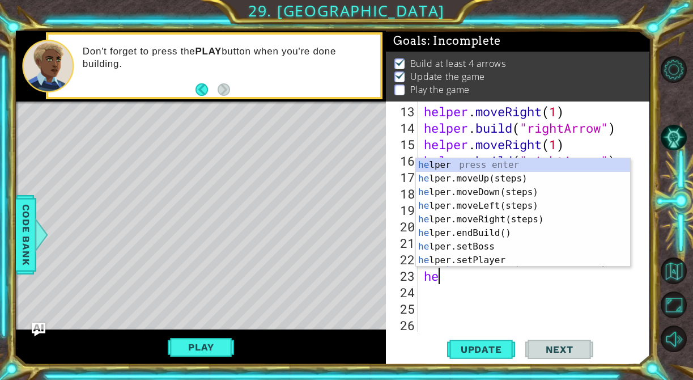
scroll to position [0, 0]
type textarea "h"
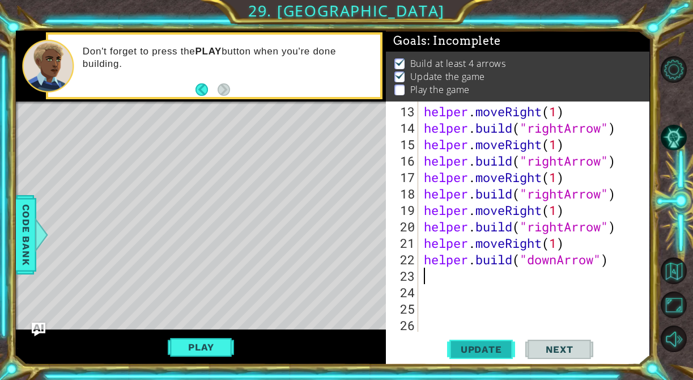
click at [485, 354] on span "Update" at bounding box center [481, 348] width 64 height 11
click at [210, 358] on div "Play" at bounding box center [201, 346] width 370 height 35
click at [210, 350] on button "Play" at bounding box center [201, 347] width 66 height 22
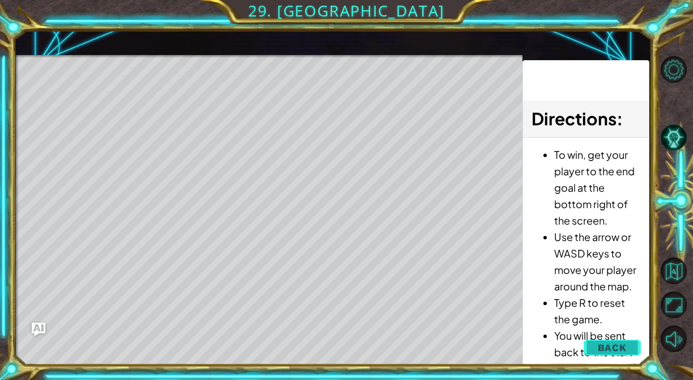
click at [605, 341] on button "Back" at bounding box center [612, 347] width 57 height 23
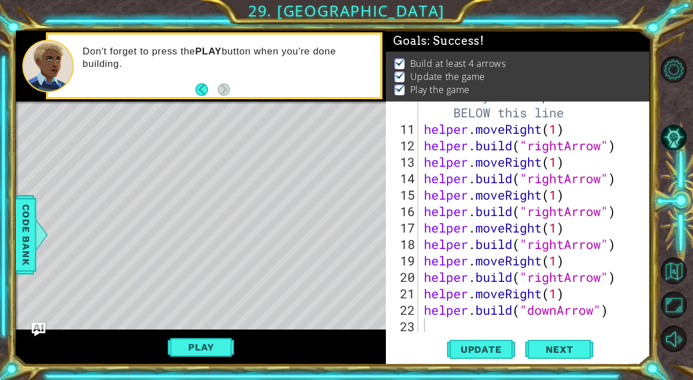
scroll to position [247, 0]
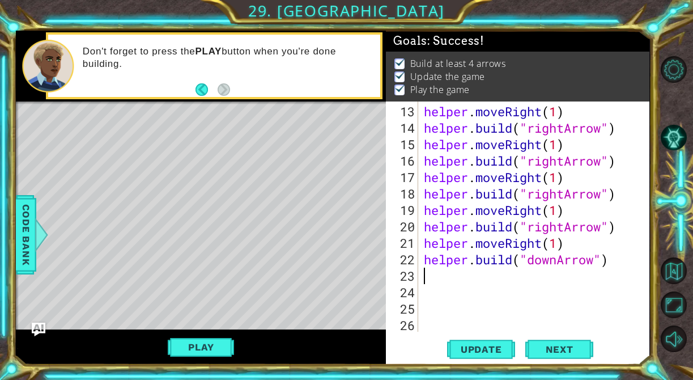
click at [495, 281] on div "helper . moveRight ( 1 ) helper . build ( "rightArrow" ) helper . moveRight ( 1…" at bounding box center [537, 234] width 231 height 263
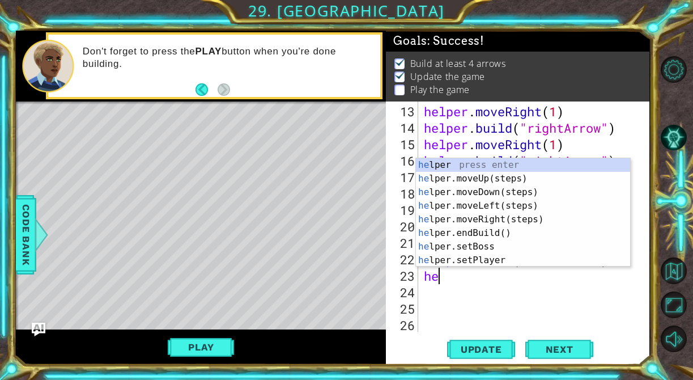
scroll to position [0, 0]
type textarea "helper"
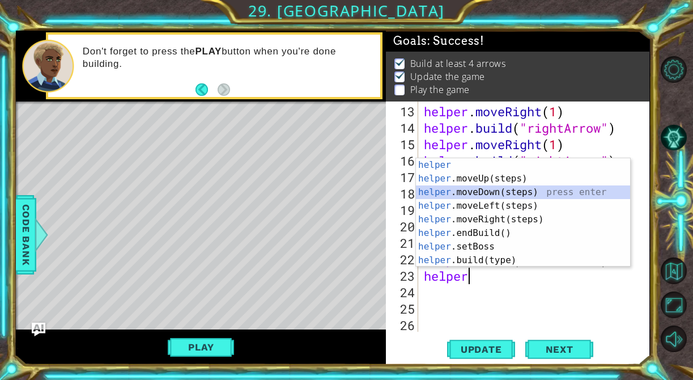
click at [503, 189] on div "helper press enter helper .moveUp(steps) press enter helper .moveDown(steps) pr…" at bounding box center [523, 226] width 214 height 136
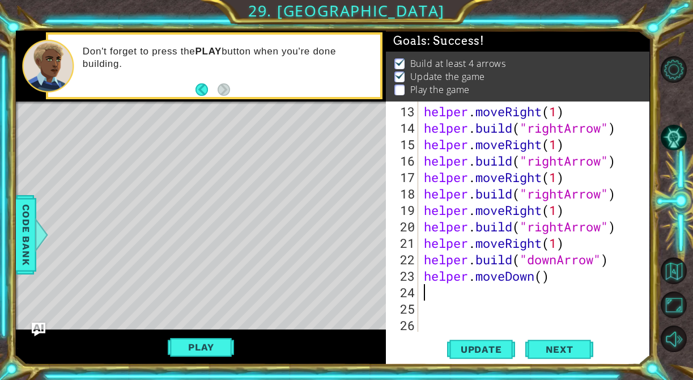
click at [543, 279] on div "helper . moveRight ( 1 ) helper . build ( "rightArrow" ) helper . moveRight ( 1…" at bounding box center [537, 234] width 231 height 263
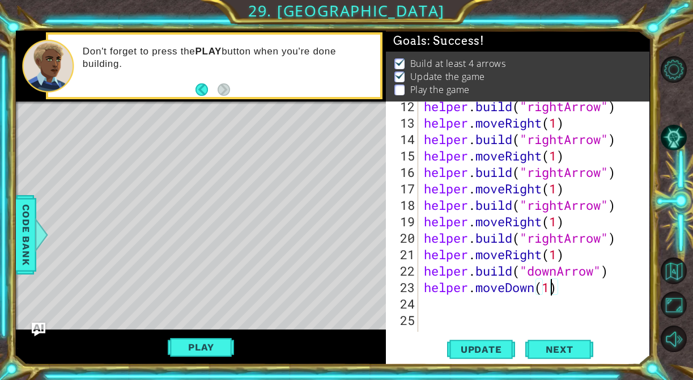
scroll to position [235, 0]
click at [571, 293] on div "helper . build ( "rightArrow" ) helper . moveRight ( 1 ) helper . build ( "righ…" at bounding box center [537, 229] width 231 height 263
type textarea "helper.moveDown(1)"
click at [471, 357] on button "Update" at bounding box center [481, 349] width 68 height 26
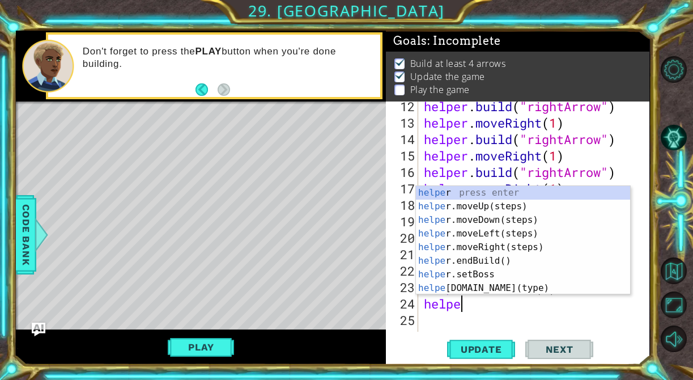
scroll to position [0, 1]
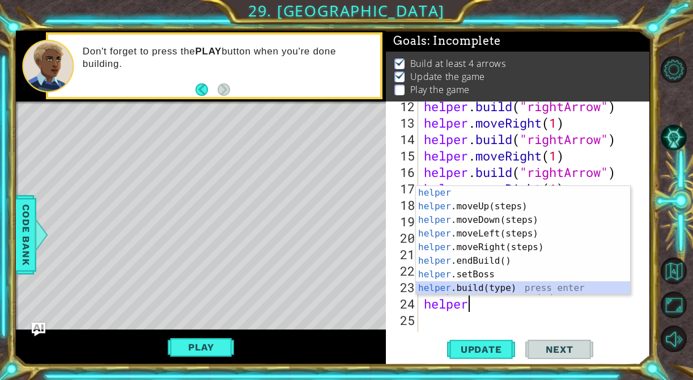
click at [526, 284] on div "helper press enter helper .moveUp(steps) press enter helper .moveDown(steps) pr…" at bounding box center [523, 254] width 214 height 136
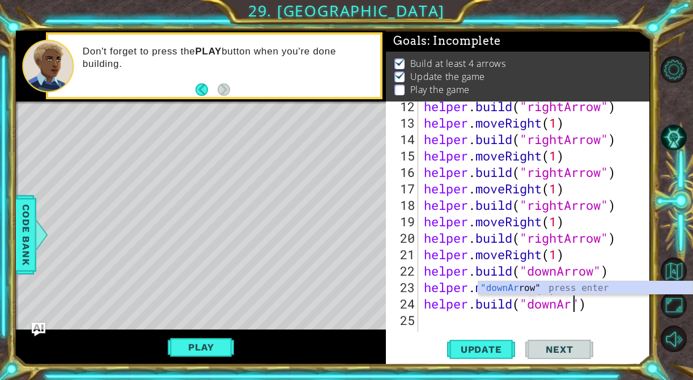
scroll to position [0, 6]
type textarea "[DOMAIN_NAME]("downArrow")"
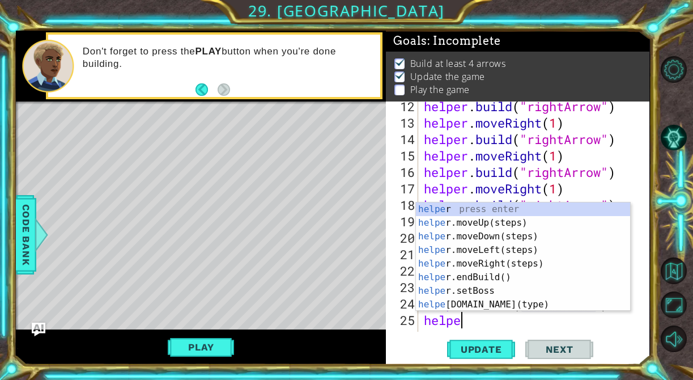
scroll to position [0, 1]
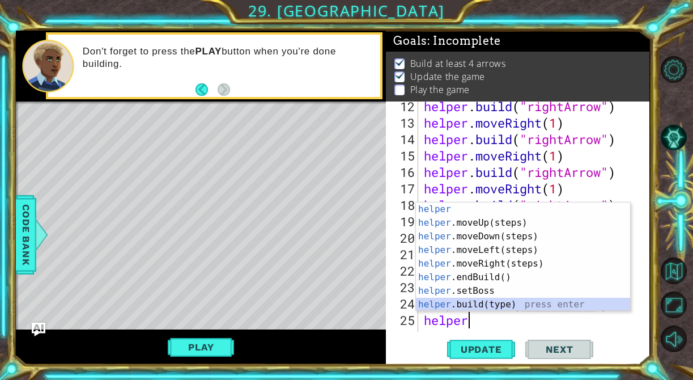
click at [503, 298] on div "helper press enter helper .moveUp(steps) press enter helper .moveDown(steps) pr…" at bounding box center [523, 270] width 214 height 136
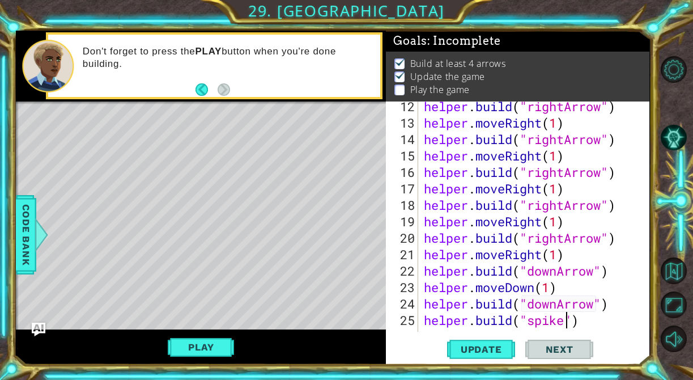
scroll to position [0, 6]
click at [469, 350] on span "Update" at bounding box center [481, 348] width 64 height 11
click at [612, 305] on div "helper . build ( "rightArrow" ) helper . moveRight ( 1 ) helper . build ( "righ…" at bounding box center [537, 229] width 231 height 263
type textarea "[DOMAIN_NAME]("downArrow")"
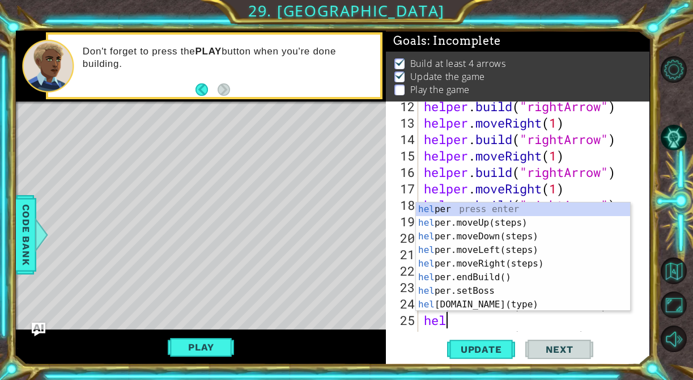
scroll to position [0, 0]
type textarea "helper"
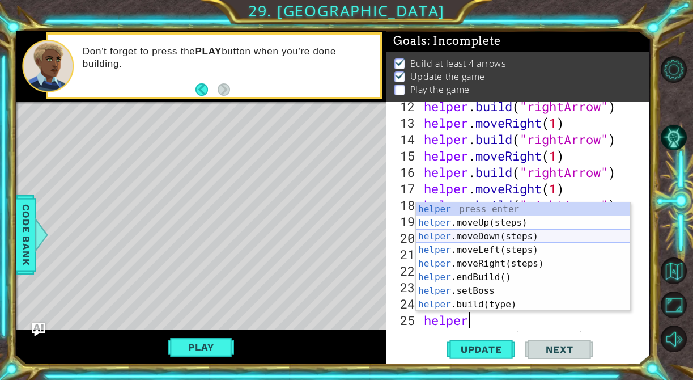
click at [553, 237] on div "helper press enter helper .moveUp(steps) press enter helper .moveDown(steps) pr…" at bounding box center [523, 270] width 214 height 136
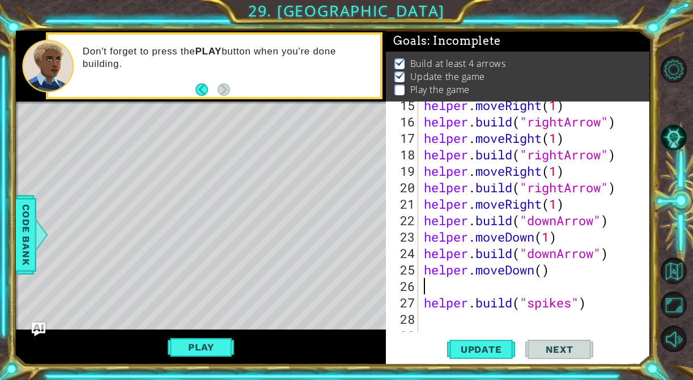
scroll to position [311, 0]
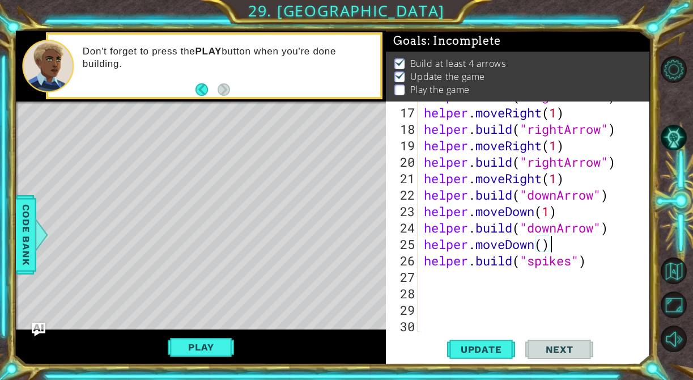
click at [540, 242] on div "helper . build ( "rightArrow" ) helper . moveRight ( 1 ) helper . build ( "righ…" at bounding box center [537, 219] width 231 height 263
click at [541, 244] on div "helper . build ( "rightArrow" ) helper . moveRight ( 1 ) helper . build ( "righ…" at bounding box center [537, 219] width 231 height 263
click at [479, 347] on span "Update" at bounding box center [481, 348] width 64 height 11
click at [595, 258] on div "helper . build ( "rightArrow" ) helper . moveRight ( 1 ) helper . build ( "righ…" at bounding box center [537, 219] width 231 height 263
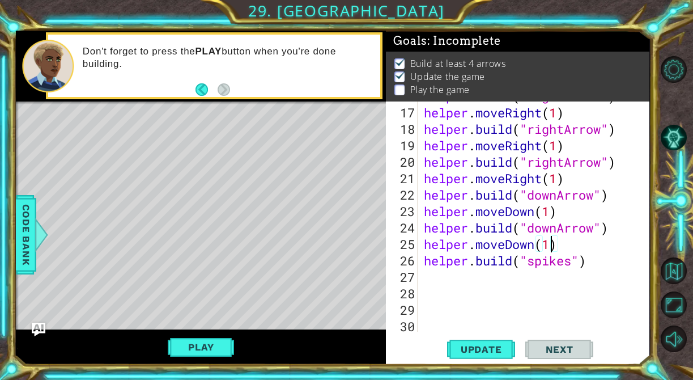
type textarea "[DOMAIN_NAME]("spikes")"
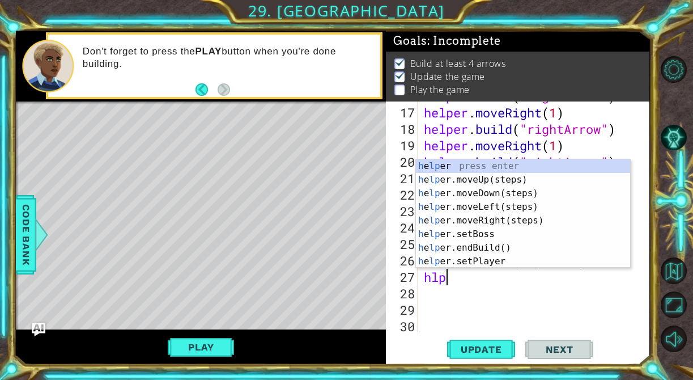
type textarea "hlper"
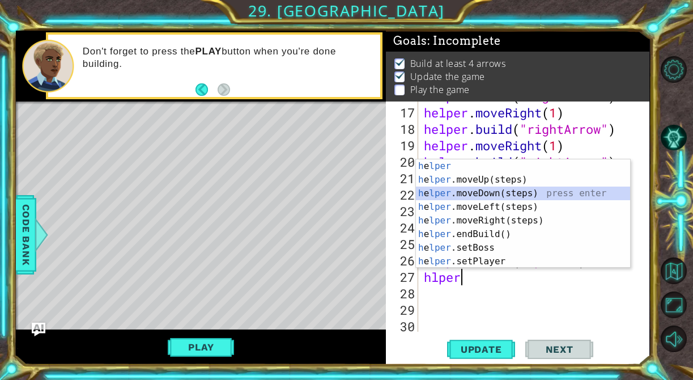
click at [567, 193] on div "h e lper press enter h e lper .moveUp(steps) press enter h e lper .moveDown(ste…" at bounding box center [523, 227] width 214 height 136
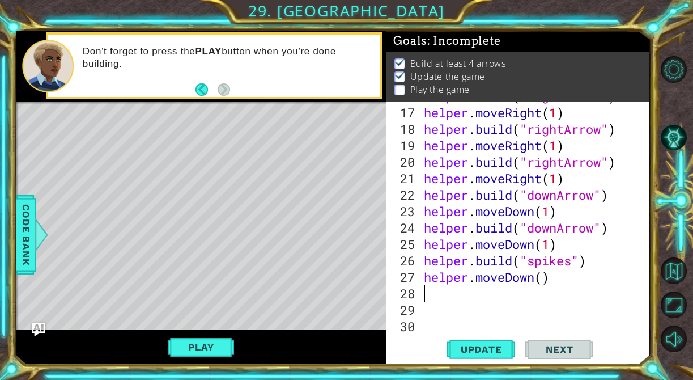
click at [546, 278] on div "helper . build ( "rightArrow" ) helper . moveRight ( 1 ) helper . build ( "righ…" at bounding box center [537, 219] width 231 height 263
type textarea "helper.moveDown(1)"
click at [513, 294] on div "helper . build ( "rightArrow" ) helper . moveRight ( 1 ) helper . build ( "righ…" at bounding box center [537, 219] width 231 height 263
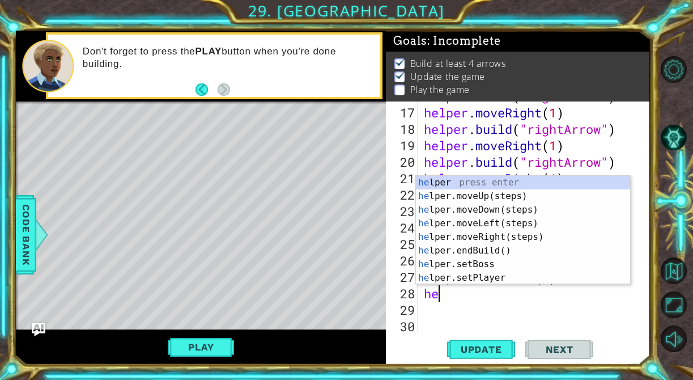
scroll to position [0, 0]
type textarea "helper"
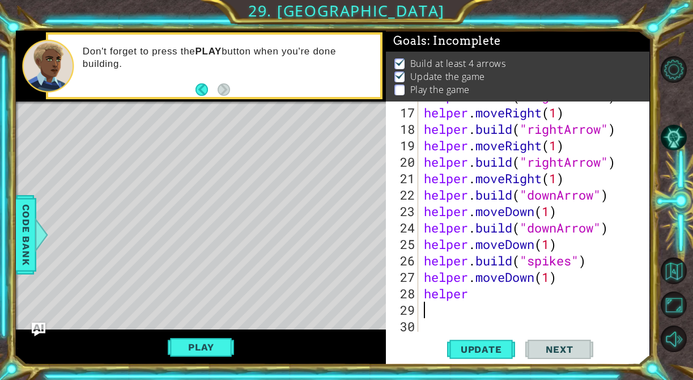
click at [538, 301] on div "helper . build ( "rightArrow" ) helper . moveRight ( 1 ) helper . build ( "righ…" at bounding box center [537, 219] width 231 height 263
click at [516, 294] on div "helper . build ( "rightArrow" ) helper . moveRight ( 1 ) helper . build ( "righ…" at bounding box center [537, 219] width 231 height 263
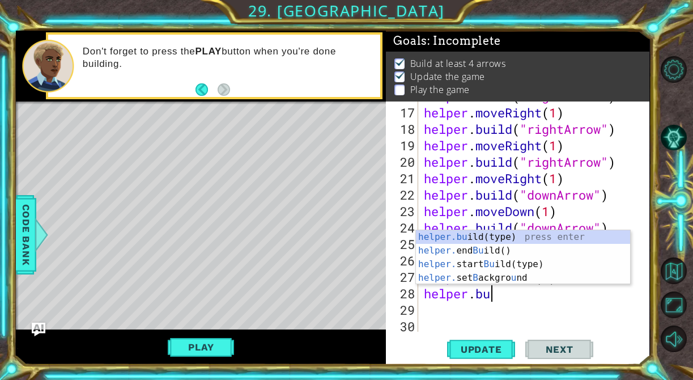
scroll to position [0, 2]
click at [524, 238] on div "helper.bu ild(type) press enter helper. end Bu ild() press enter helper. start …" at bounding box center [523, 271] width 214 height 82
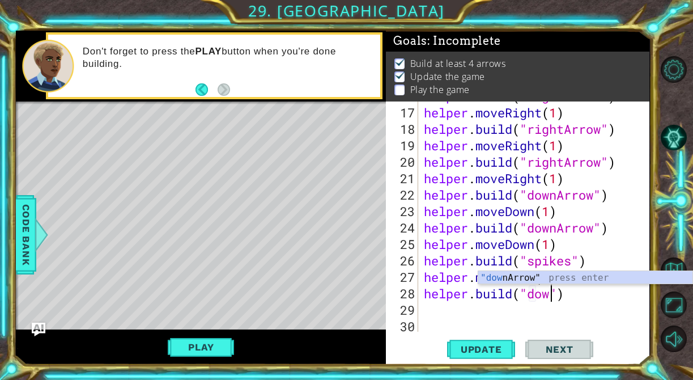
scroll to position [0, 5]
type textarea "[DOMAIN_NAME]("downArrow")"
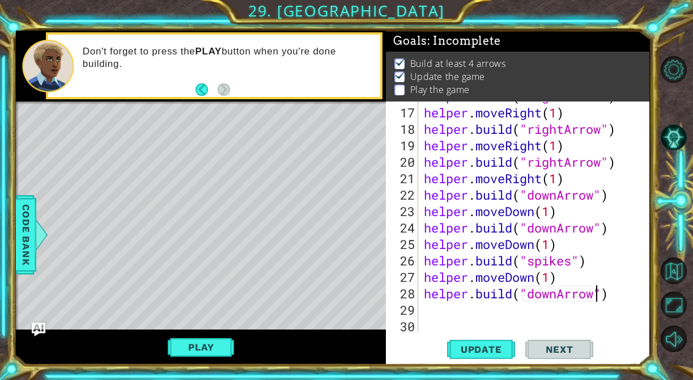
scroll to position [0, 0]
click at [471, 350] on span "Update" at bounding box center [481, 348] width 64 height 11
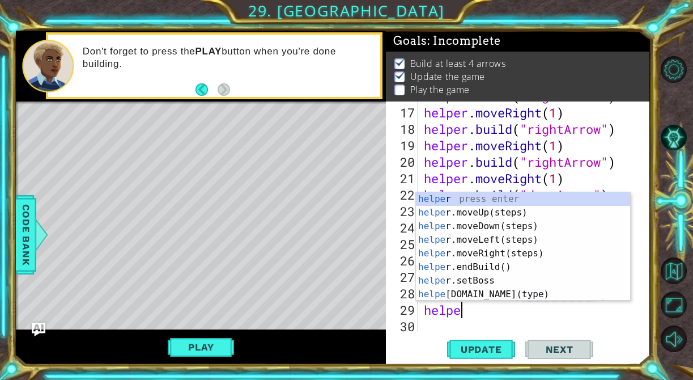
type textarea "helper"
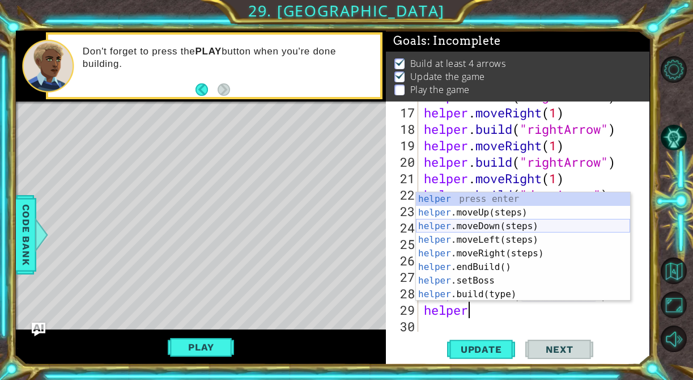
click at [492, 228] on div "helper press enter helper .moveUp(steps) press enter helper .moveDown(steps) pr…" at bounding box center [523, 260] width 214 height 136
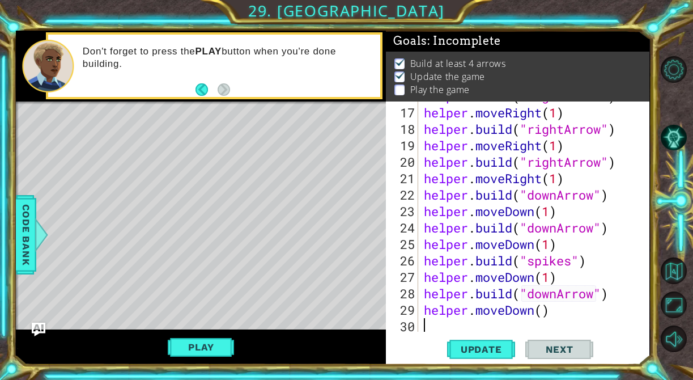
click at [546, 313] on div "helper . build ( "rightArrow" ) helper . moveRight ( 1 ) helper . build ( "righ…" at bounding box center [537, 219] width 231 height 263
type textarea "helper.moveDown(1)"
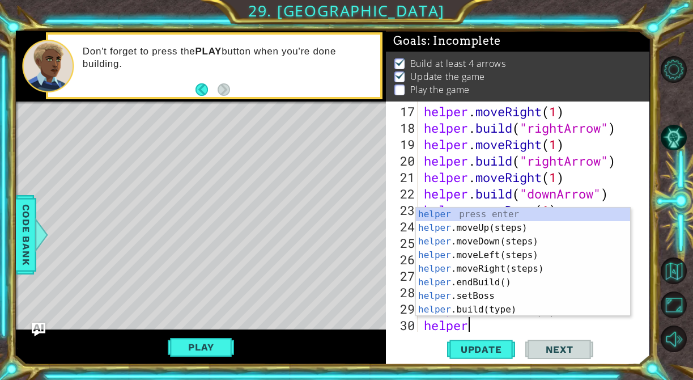
scroll to position [0, 1]
click at [546, 304] on div "helper press enter helper .moveUp(steps) press enter helper .moveDown(steps) pr…" at bounding box center [523, 275] width 214 height 136
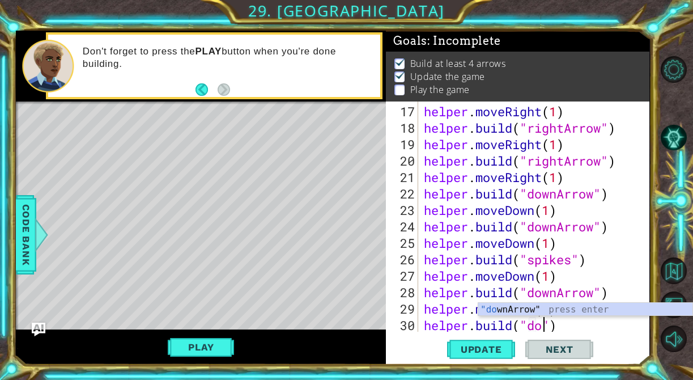
scroll to position [0, 5]
click at [559, 304] on div ""dow nArrow" press enter" at bounding box center [585, 323] width 214 height 41
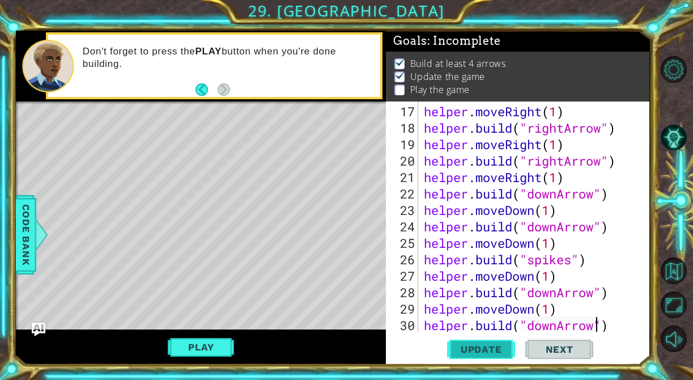
type textarea "[DOMAIN_NAME]("downArrow")"
click at [474, 349] on span "Update" at bounding box center [481, 348] width 64 height 11
click at [625, 327] on div "helper . moveRight ( 1 ) helper . build ( "rightArrow" ) helper . moveRight ( 1…" at bounding box center [537, 234] width 231 height 263
type textarea "[DOMAIN_NAME]("downArrow")"
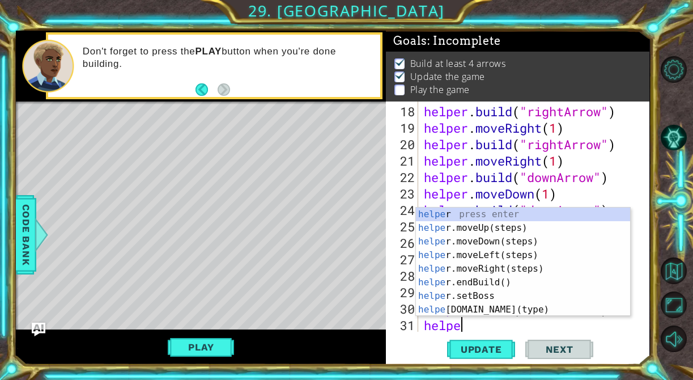
type textarea "helper"
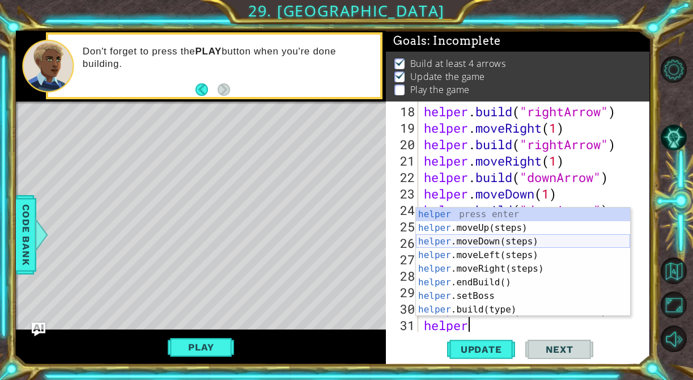
click at [559, 244] on div "helper press enter helper .moveUp(steps) press enter helper .moveDown(steps) pr…" at bounding box center [523, 275] width 214 height 136
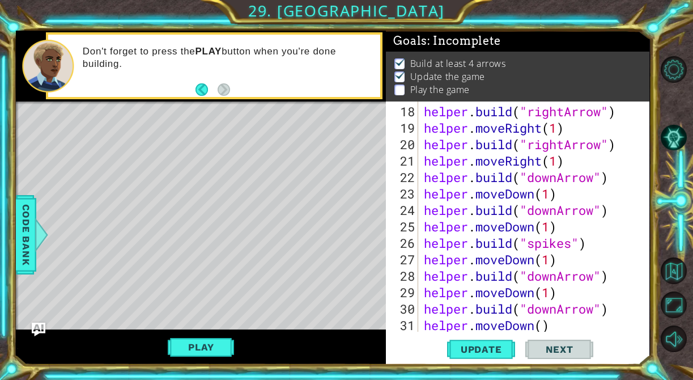
scroll to position [0, 0]
click at [543, 326] on div "helper . build ( "rightArrow" ) helper . moveRight ( 1 ) helper . build ( "righ…" at bounding box center [537, 234] width 231 height 263
type textarea "helper.moveDown(1)"
click at [490, 346] on span "Update" at bounding box center [481, 348] width 64 height 11
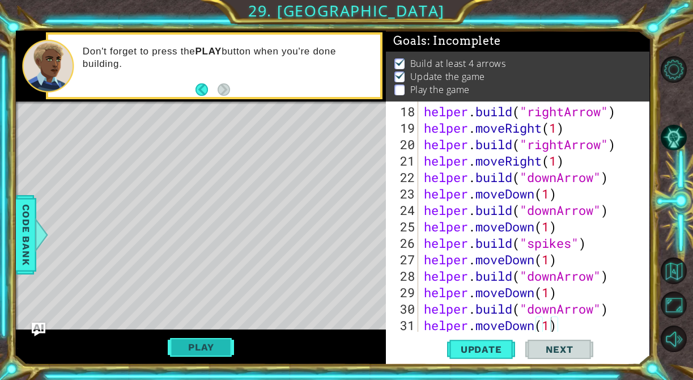
click at [201, 343] on button "Play" at bounding box center [201, 347] width 66 height 22
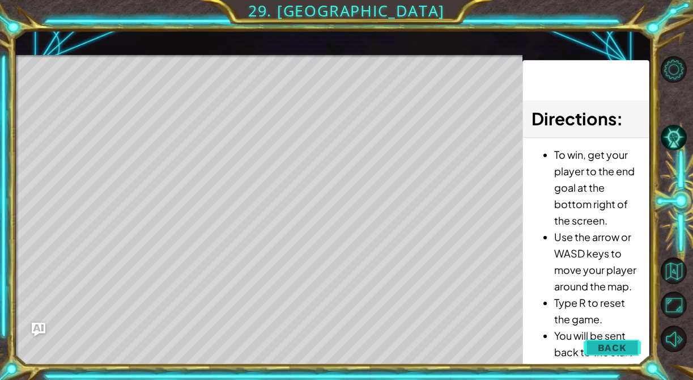
click at [605, 346] on span "Back" at bounding box center [612, 347] width 29 height 11
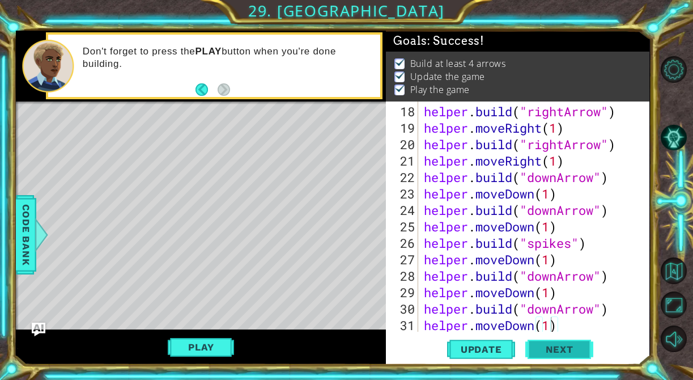
click at [566, 343] on span "Next" at bounding box center [559, 348] width 50 height 11
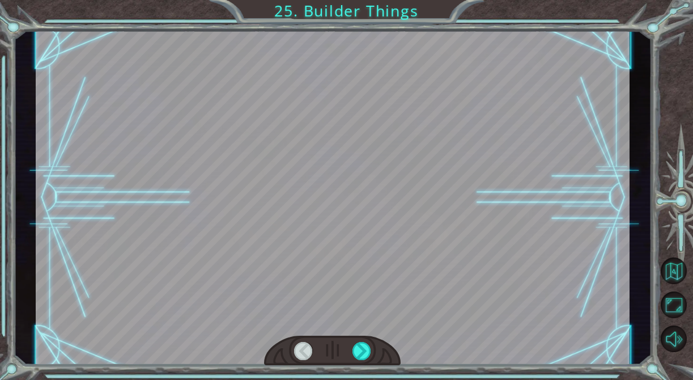
click at [510, 279] on div at bounding box center [333, 198] width 595 height 334
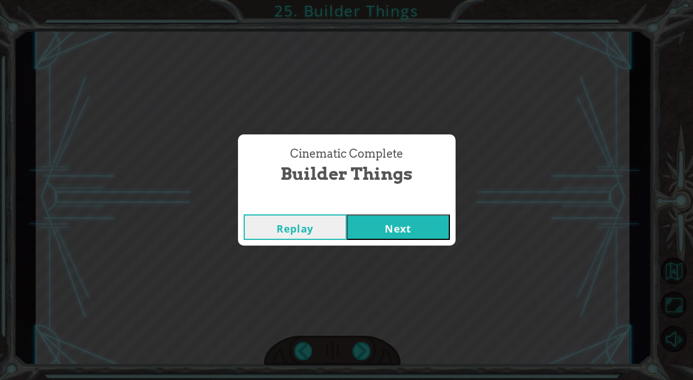
click at [414, 226] on button "Next" at bounding box center [398, 227] width 103 height 26
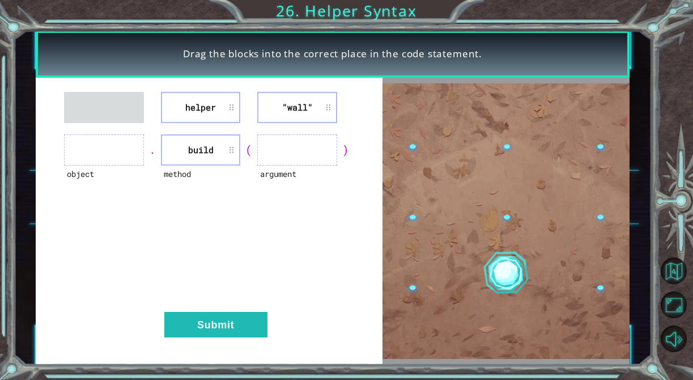
drag, startPoint x: 101, startPoint y: 93, endPoint x: 308, endPoint y: 109, distance: 207.5
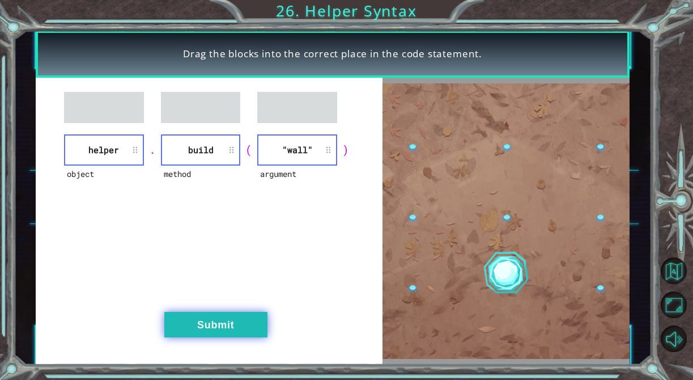
click at [215, 323] on button "Submit" at bounding box center [215, 325] width 103 height 26
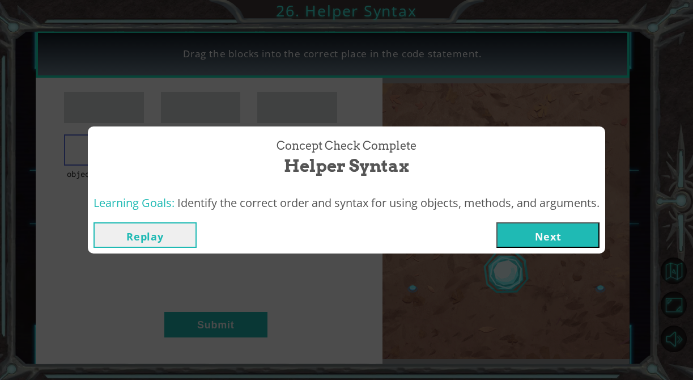
click at [545, 237] on button "Next" at bounding box center [547, 235] width 103 height 26
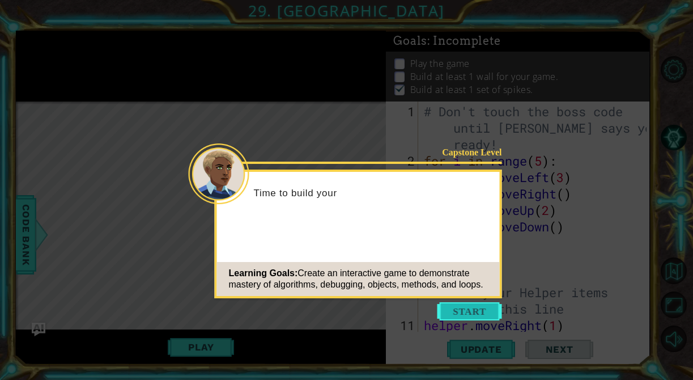
click at [473, 306] on button "Start" at bounding box center [470, 311] width 65 height 18
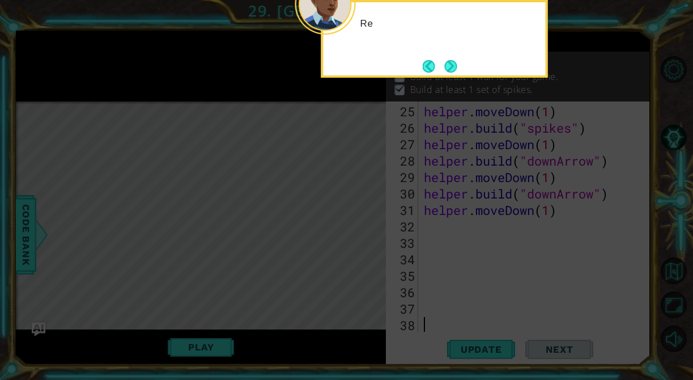
scroll to position [444, 0]
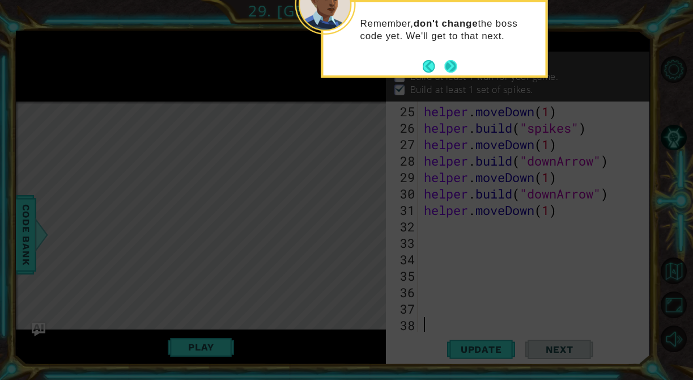
click at [452, 67] on button "Next" at bounding box center [451, 66] width 12 height 12
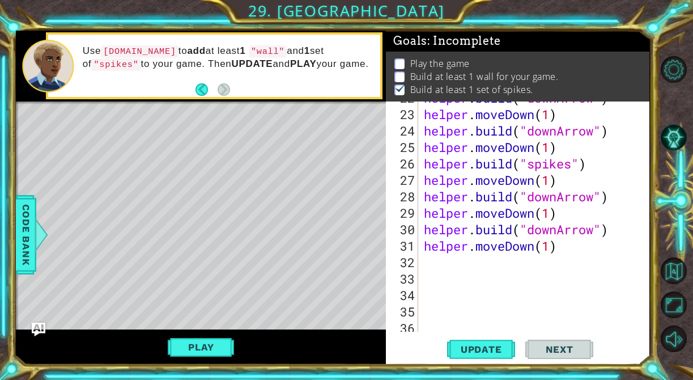
scroll to position [426, 0]
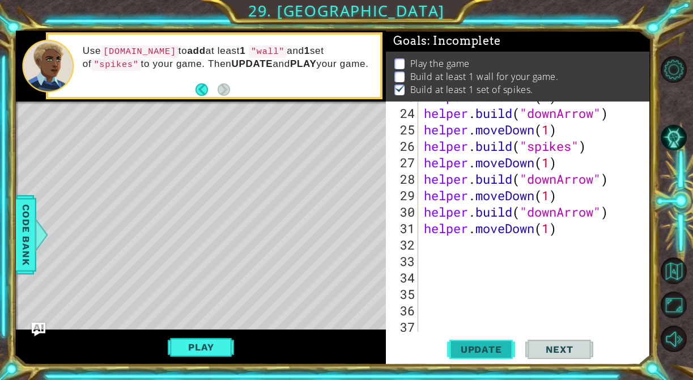
click at [464, 343] on span "Update" at bounding box center [481, 348] width 64 height 11
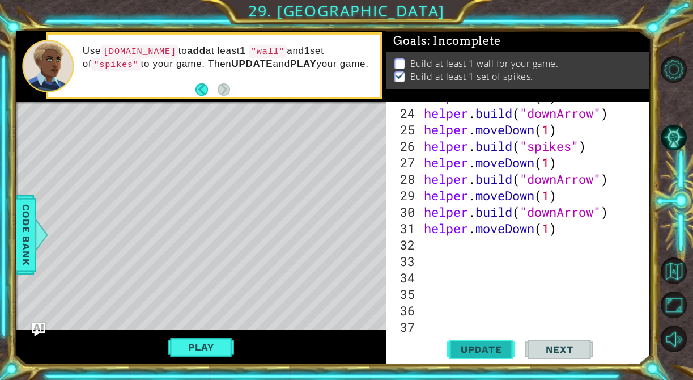
click at [464, 343] on span "Update" at bounding box center [481, 348] width 64 height 11
click at [189, 350] on button "Play" at bounding box center [201, 347] width 66 height 22
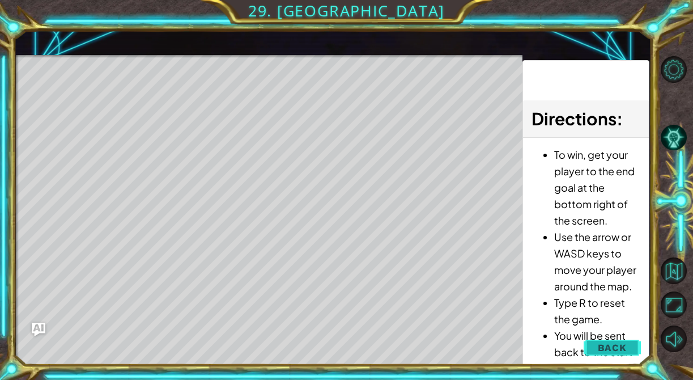
click at [605, 338] on button "Back" at bounding box center [612, 347] width 57 height 23
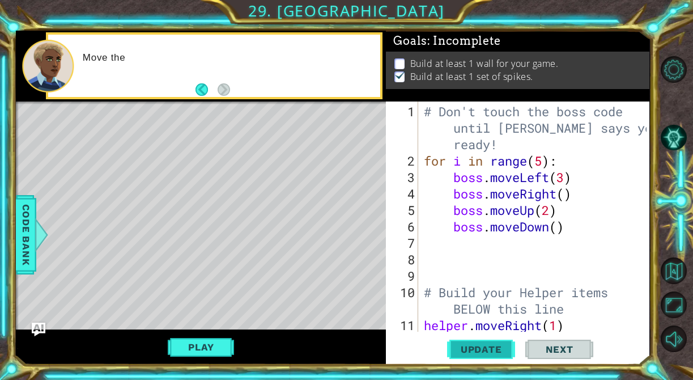
click at [482, 354] on span "Update" at bounding box center [481, 348] width 64 height 11
click at [475, 347] on span "Update" at bounding box center [481, 348] width 64 height 11
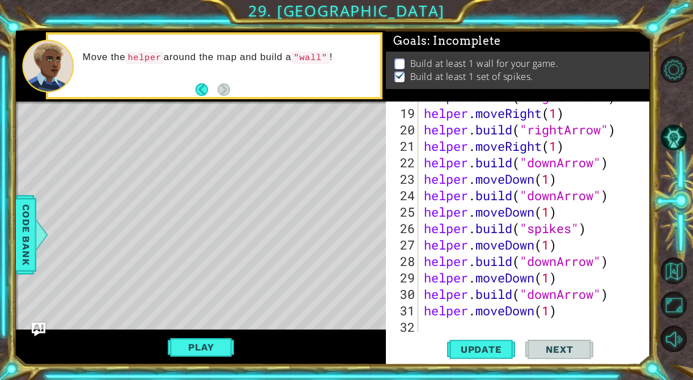
scroll to position [343, 0]
click at [584, 223] on div "helper . build ( "rightArrow" ) helper . moveRight ( 1 ) helper . build ( "righ…" at bounding box center [537, 219] width 231 height 263
click at [587, 214] on div "helper . build ( "rightArrow" ) helper . moveRight ( 1 ) helper . build ( "righ…" at bounding box center [537, 219] width 231 height 263
type textarea "helper.moveDown(1)"
click at [576, 251] on div "helper . build ( "rightArrow" ) helper . moveRight ( 1 ) helper . build ( "righ…" at bounding box center [537, 219] width 231 height 263
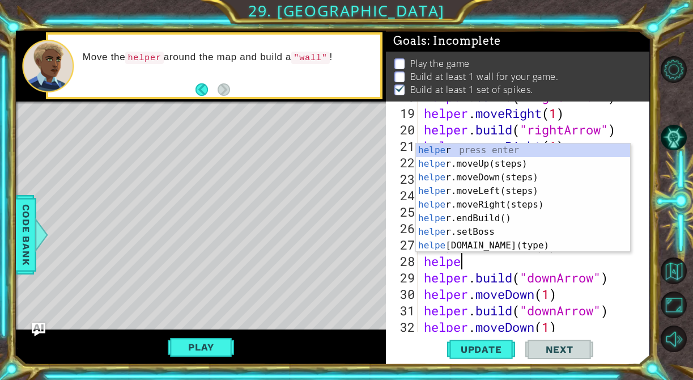
scroll to position [0, 1]
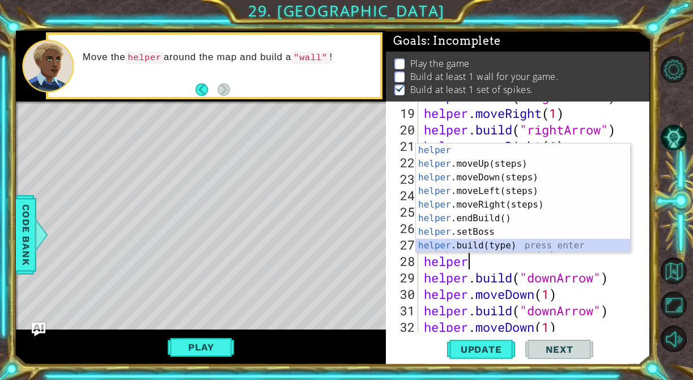
click at [555, 244] on div "helper press enter helper .moveUp(steps) press enter helper .moveDown(steps) pr…" at bounding box center [523, 211] width 214 height 136
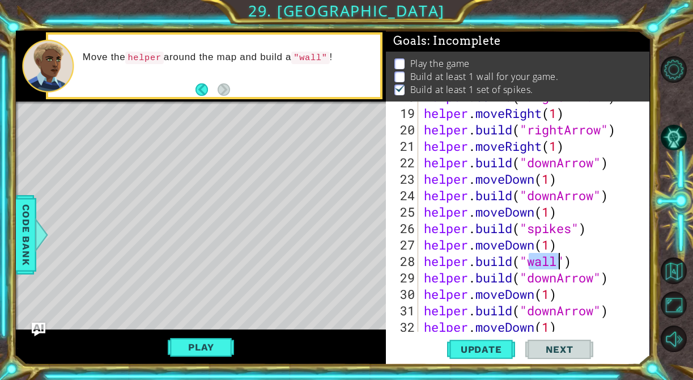
click at [604, 255] on div "helper . build ( "rightArrow" ) helper . moveRight ( 1 ) helper . build ( "righ…" at bounding box center [537, 219] width 231 height 263
click at [481, 347] on span "Update" at bounding box center [481, 348] width 64 height 11
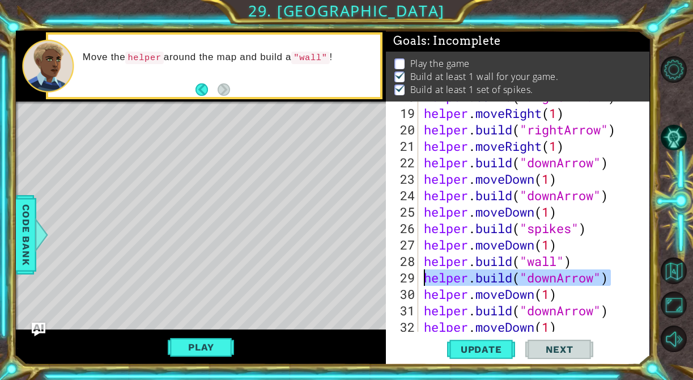
drag, startPoint x: 608, startPoint y: 273, endPoint x: 427, endPoint y: 281, distance: 180.9
click at [426, 281] on div "helper . build ( "rightArrow" ) helper . moveRight ( 1 ) helper . build ( "righ…" at bounding box center [537, 219] width 231 height 263
type textarea "[DOMAIN_NAME]("downArrow")"
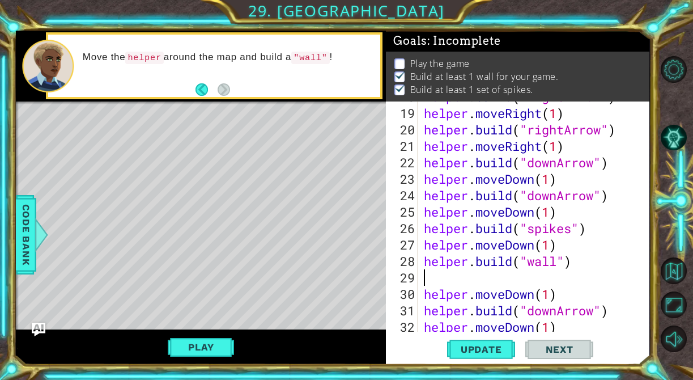
scroll to position [0, 0]
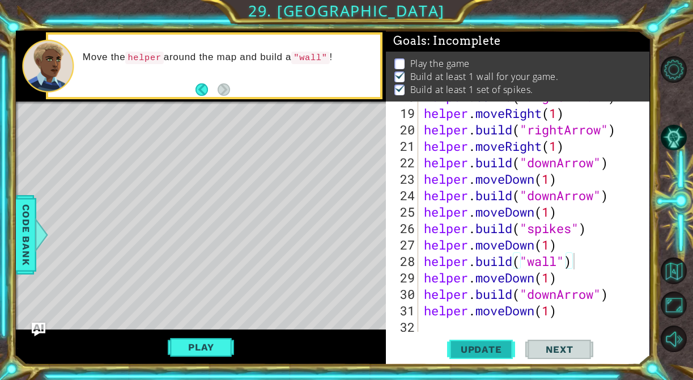
click at [486, 345] on span "Update" at bounding box center [481, 348] width 64 height 11
click at [222, 347] on button "Play" at bounding box center [201, 347] width 66 height 22
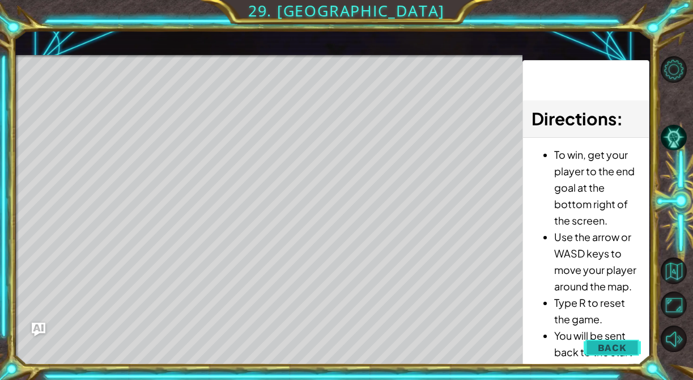
click at [616, 344] on span "Back" at bounding box center [612, 347] width 29 height 11
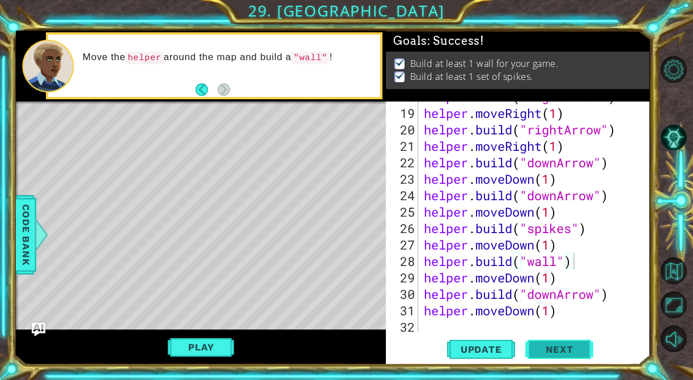
click at [570, 350] on span "Next" at bounding box center [559, 348] width 50 height 11
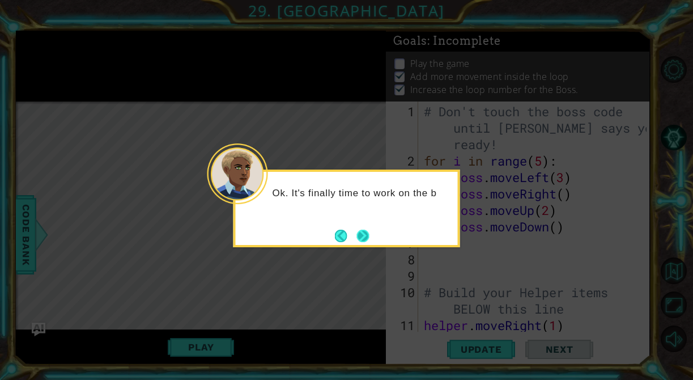
type textarea "helper.moveDown(1)"
click at [360, 236] on button "Next" at bounding box center [363, 236] width 12 height 12
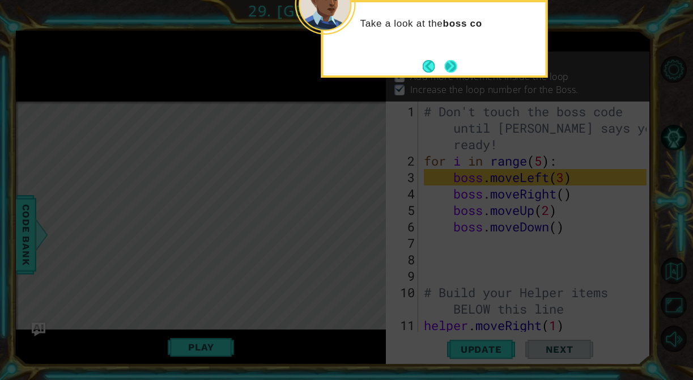
click at [454, 68] on button "Next" at bounding box center [451, 66] width 12 height 12
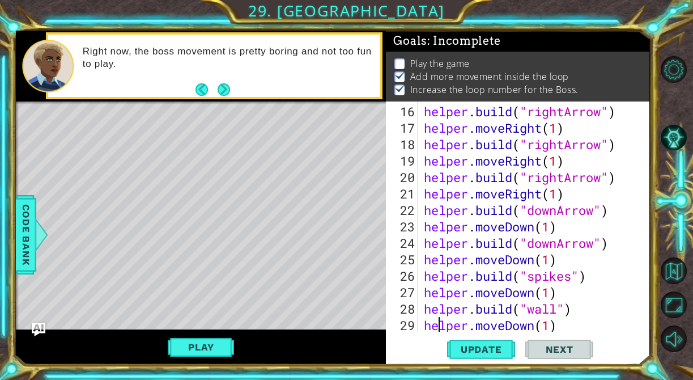
scroll to position [296, 0]
click at [223, 89] on button "Next" at bounding box center [224, 89] width 12 height 12
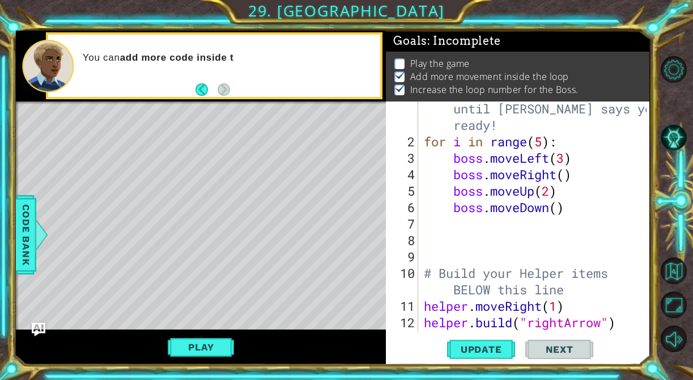
scroll to position [0, 0]
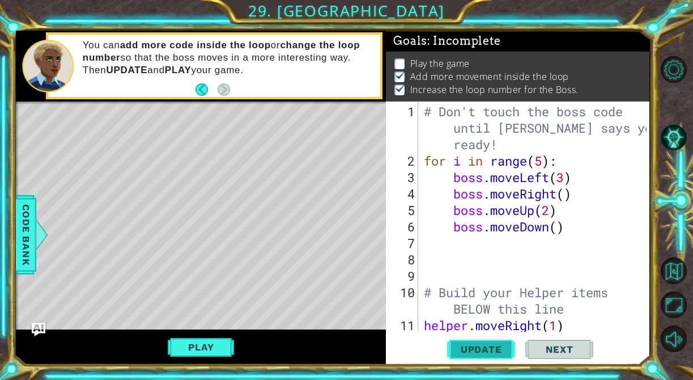
click at [486, 350] on span "Update" at bounding box center [481, 348] width 64 height 11
click at [563, 234] on div "# Don't touch the boss code until [PERSON_NAME] says you're ready! for i in ran…" at bounding box center [537, 251] width 231 height 296
click at [573, 224] on div "# Don't touch the boss code until [PERSON_NAME] says you're ready! for i in ran…" at bounding box center [537, 251] width 231 height 296
type textarea "boss.moveDown()"
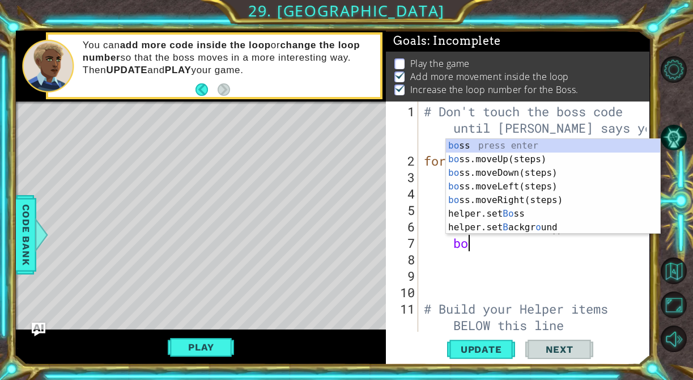
type textarea "boss"
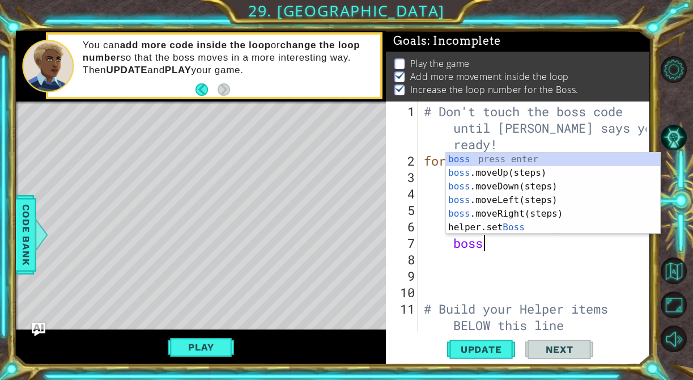
scroll to position [0, 2]
click at [581, 199] on div "boss press enter boss .moveUp(steps) press enter boss .moveDown(steps) press en…" at bounding box center [553, 206] width 214 height 109
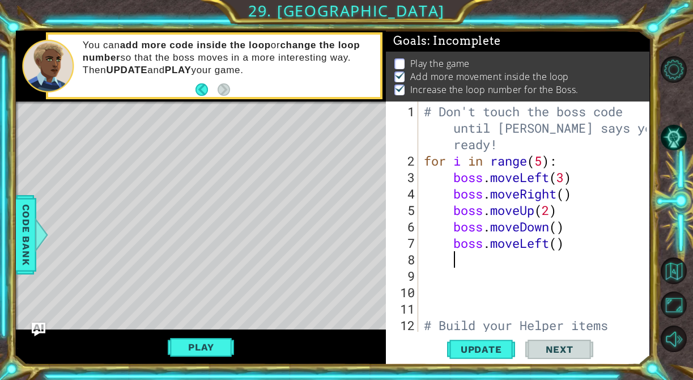
scroll to position [0, 1]
click at [561, 228] on div "# Don't touch the boss code until [PERSON_NAME] says you're ready! for i in ran…" at bounding box center [537, 259] width 231 height 312
type textarea "boss.moveDown(1)"
click at [559, 250] on div "# Don't touch the boss code until [PERSON_NAME] says you're ready! for i in ran…" at bounding box center [537, 259] width 231 height 312
type textarea "2"
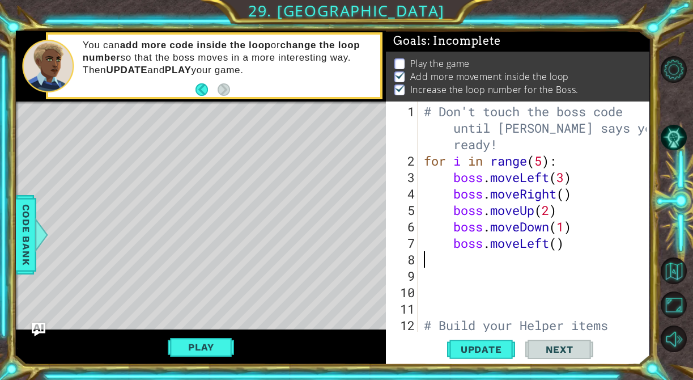
scroll to position [0, 0]
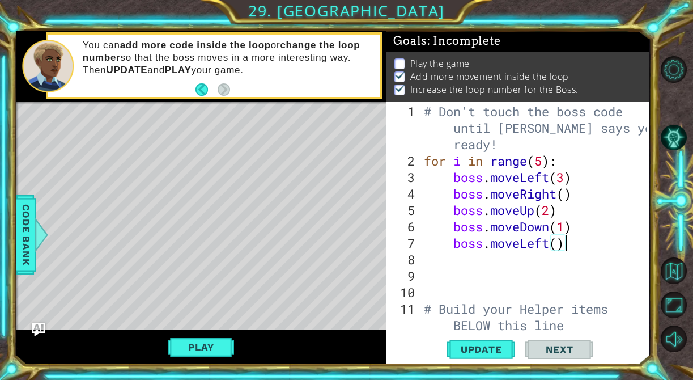
click at [562, 243] on div "# Don't touch the boss code until [PERSON_NAME] says you're ready! for i in ran…" at bounding box center [537, 251] width 231 height 296
type textarea "boss.moveLeft(3)"
click at [540, 270] on div "# Don't touch the boss code until [PERSON_NAME] says you're ready! for i in ran…" at bounding box center [537, 251] width 231 height 296
click at [539, 257] on div "# Don't touch the boss code until [PERSON_NAME] says you're ready! for i in ran…" at bounding box center [537, 251] width 231 height 296
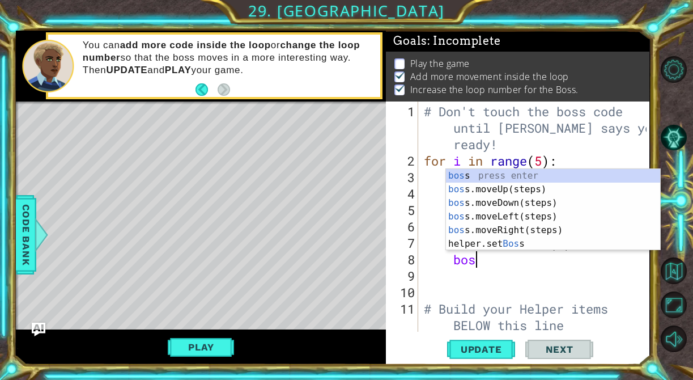
type textarea "boss"
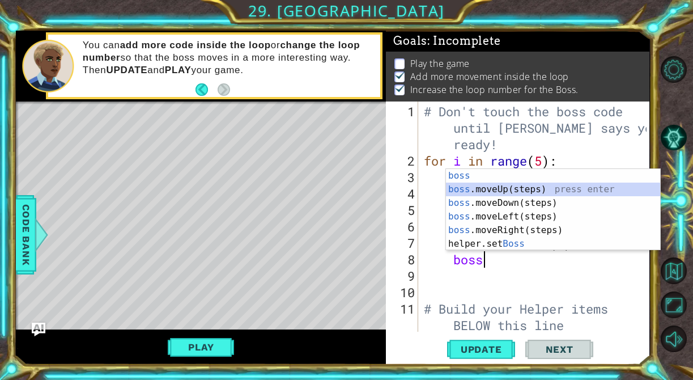
click at [559, 190] on div "boss press enter boss .moveUp(steps) press enter boss .moveDown(steps) press en…" at bounding box center [553, 223] width 214 height 109
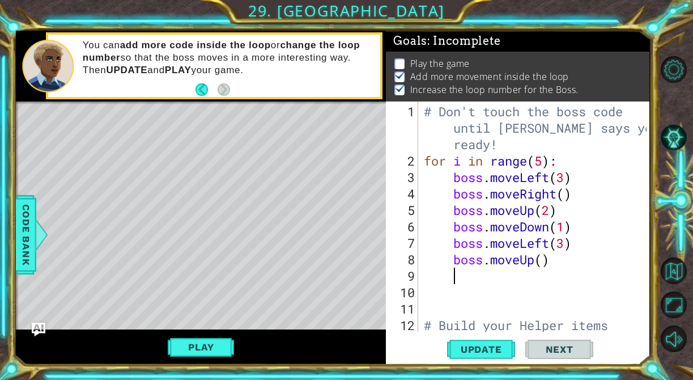
click at [543, 259] on div "# Don't touch the boss code until [PERSON_NAME] says you're ready! for i in ran…" at bounding box center [537, 259] width 231 height 312
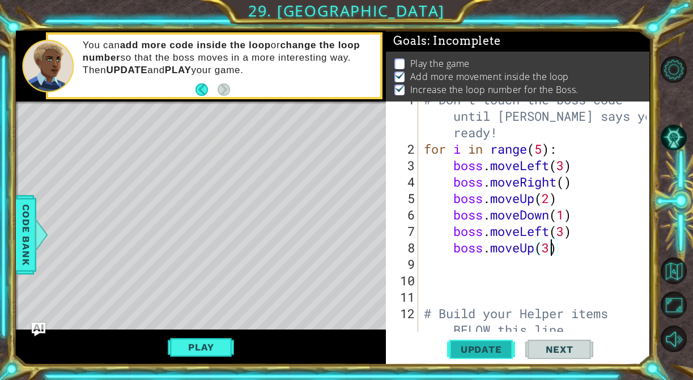
type textarea "boss.moveUp(3)"
click at [491, 345] on span "Update" at bounding box center [481, 348] width 64 height 11
click at [208, 339] on button "Play" at bounding box center [201, 347] width 66 height 22
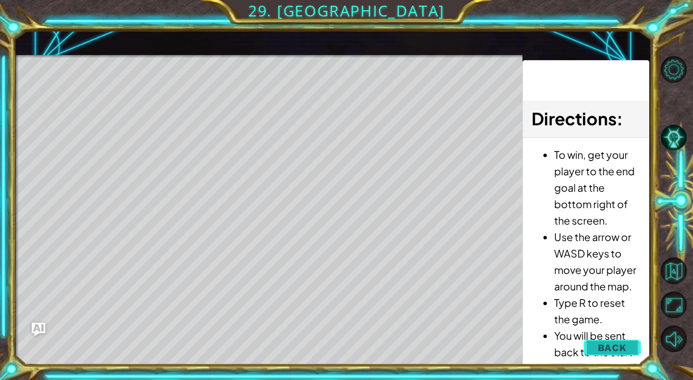
click at [629, 354] on button "Back" at bounding box center [612, 347] width 57 height 23
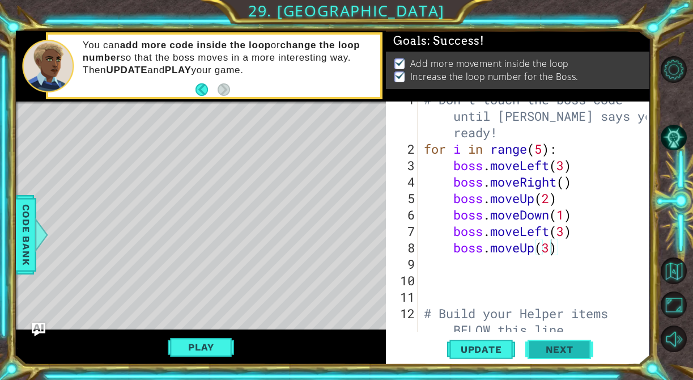
click at [586, 338] on button "Next" at bounding box center [559, 349] width 68 height 26
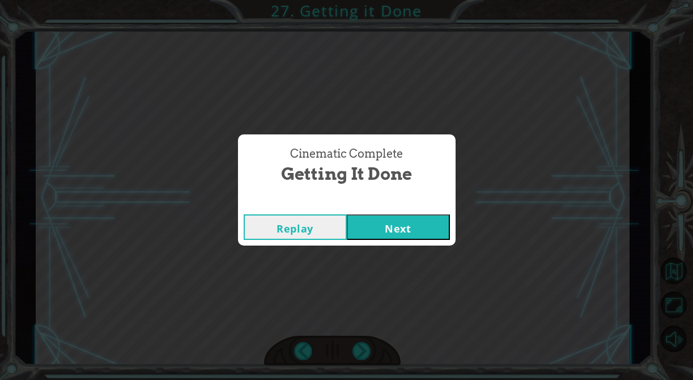
click at [423, 233] on button "Next" at bounding box center [398, 227] width 103 height 26
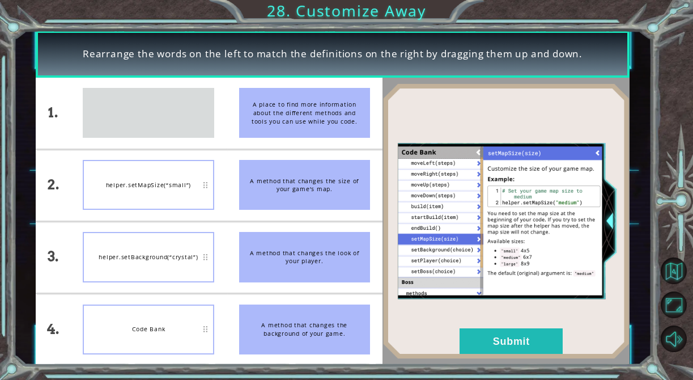
drag, startPoint x: 188, startPoint y: 102, endPoint x: 188, endPoint y: 117, distance: 15.3
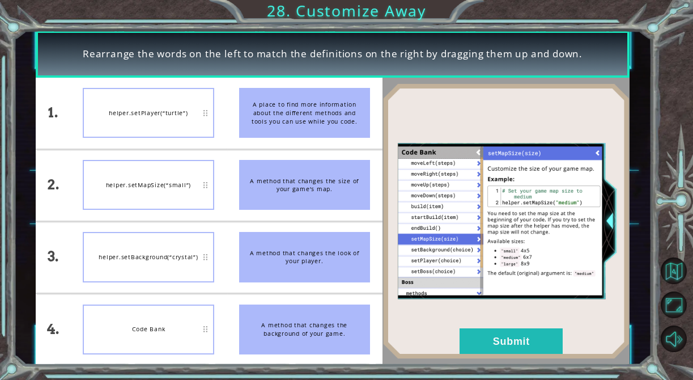
click at [169, 173] on div "helper.setMapSize(“small”)" at bounding box center [148, 185] width 131 height 50
click at [524, 336] on button "Submit" at bounding box center [511, 341] width 103 height 26
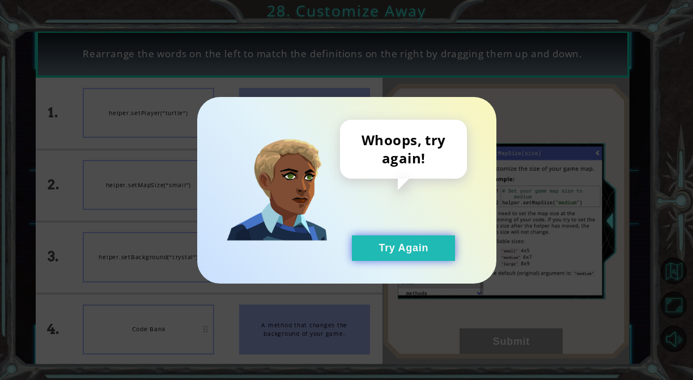
click at [432, 252] on button "Try Again" at bounding box center [403, 248] width 103 height 26
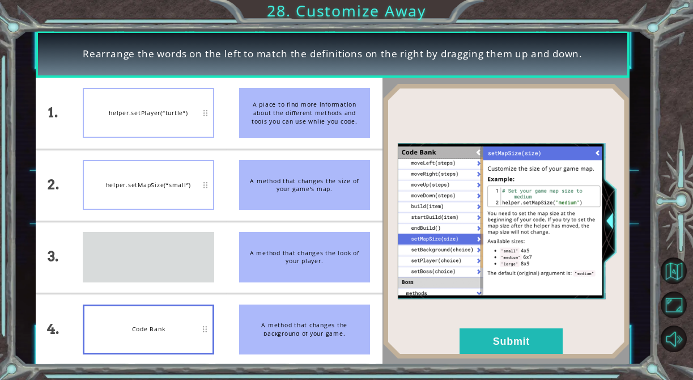
drag, startPoint x: 192, startPoint y: 256, endPoint x: 189, endPoint y: 343, distance: 87.3
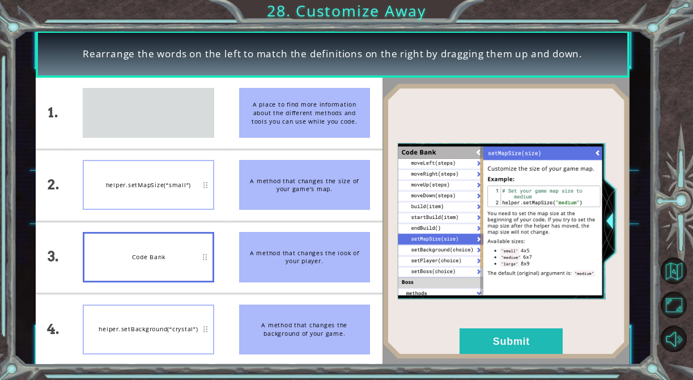
drag, startPoint x: 179, startPoint y: 111, endPoint x: 173, endPoint y: 245, distance: 133.9
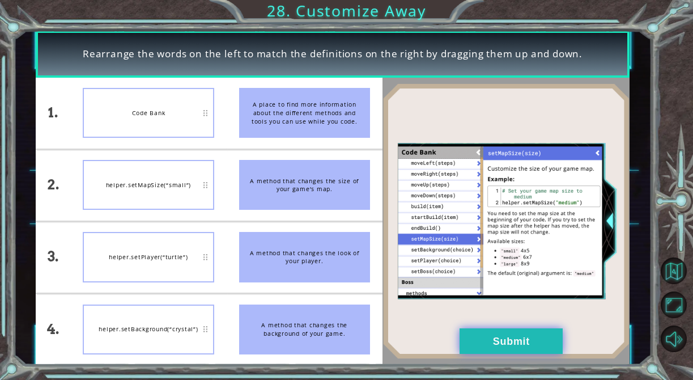
click at [540, 334] on button "Submit" at bounding box center [511, 341] width 103 height 26
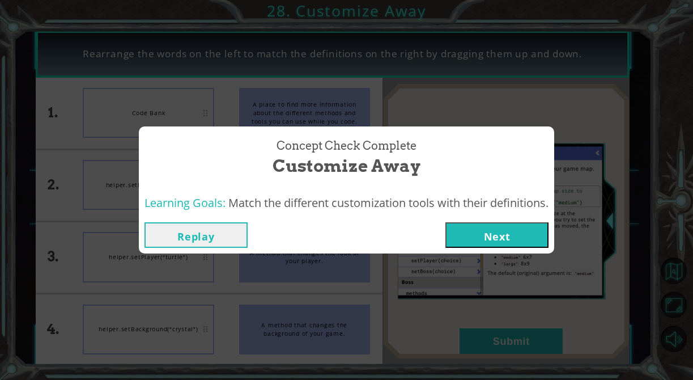
click at [487, 240] on button "Next" at bounding box center [496, 235] width 103 height 26
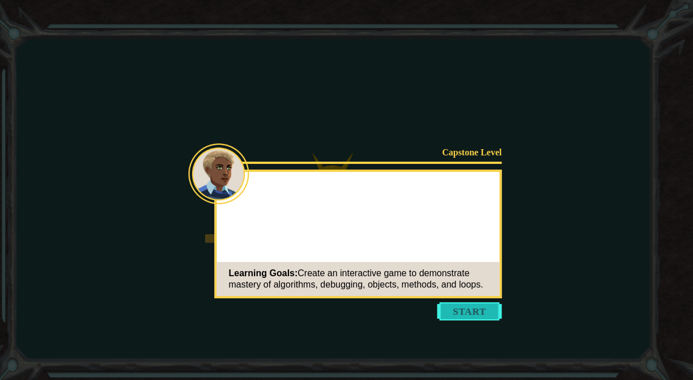
click at [463, 308] on button "Start" at bounding box center [470, 311] width 65 height 18
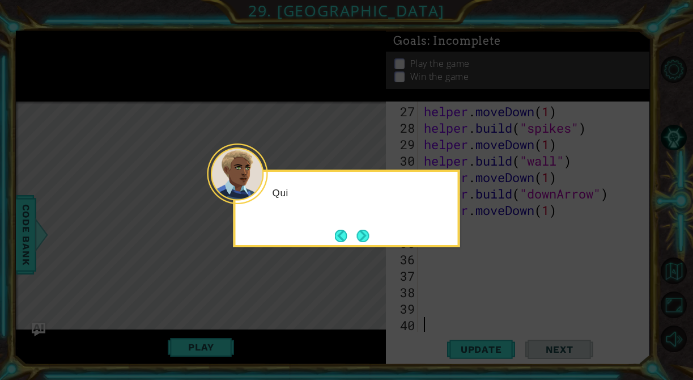
scroll to position [477, 0]
click at [358, 233] on button "Next" at bounding box center [363, 236] width 12 height 12
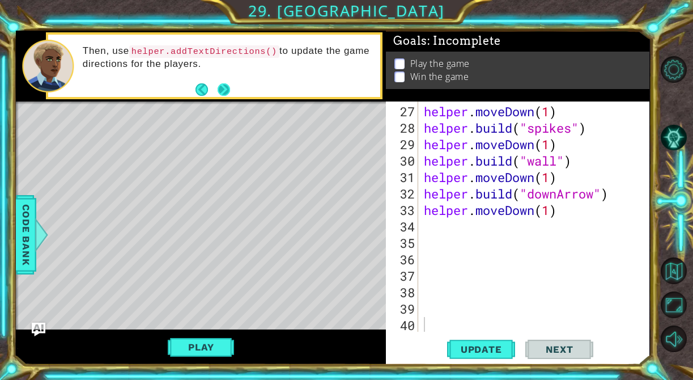
click at [219, 84] on button "Next" at bounding box center [224, 89] width 12 height 12
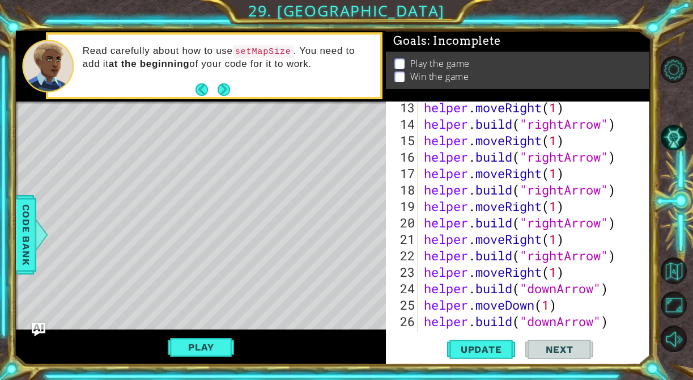
scroll to position [271, 0]
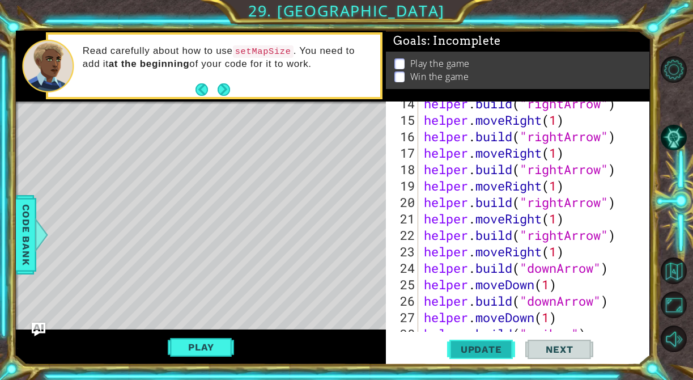
click at [483, 345] on span "Update" at bounding box center [481, 348] width 64 height 11
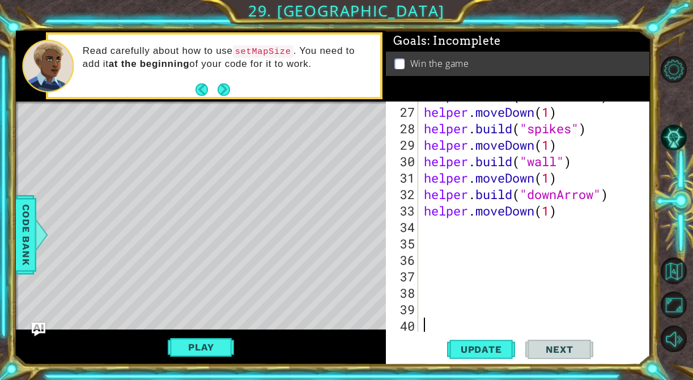
scroll to position [476, 0]
click at [221, 351] on button "Play" at bounding box center [201, 347] width 66 height 22
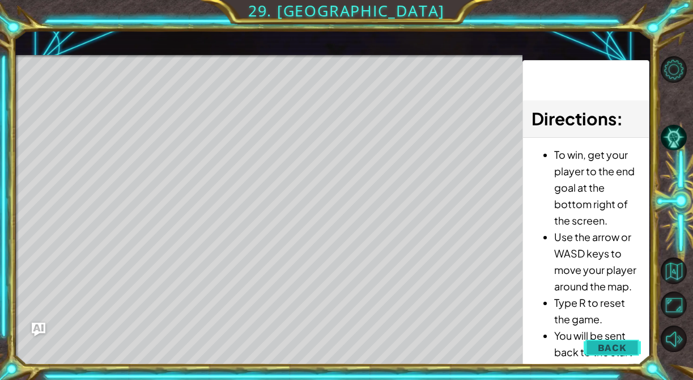
click at [615, 343] on span "Back" at bounding box center [612, 347] width 29 height 11
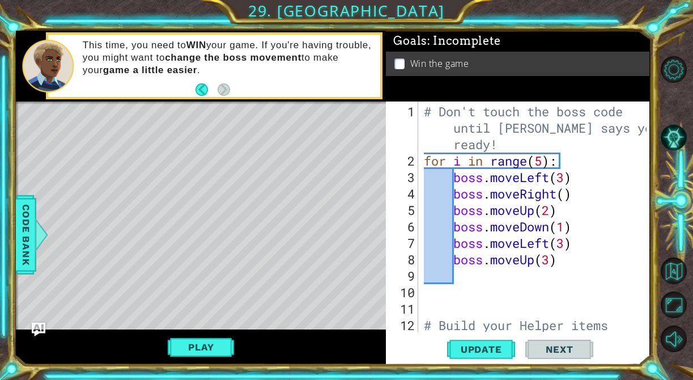
scroll to position [0, 0]
click at [551, 262] on div "# Don't touch the boss code until [PERSON_NAME] says you're ready! for i in ran…" at bounding box center [537, 259] width 231 height 312
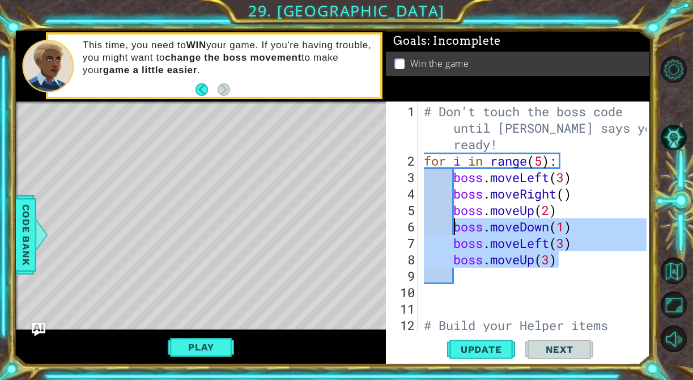
drag, startPoint x: 556, startPoint y: 262, endPoint x: 457, endPoint y: 230, distance: 104.3
click at [457, 230] on div "# Don't touch the boss code until [PERSON_NAME] says you're ready! for i in ran…" at bounding box center [537, 259] width 231 height 312
type textarea "boss.moveDown(1) boss.moveLeft(3)"
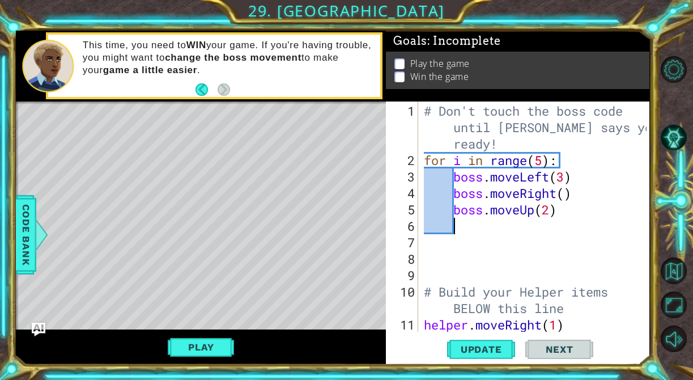
scroll to position [1, 0]
click at [209, 347] on button "Play" at bounding box center [201, 347] width 66 height 22
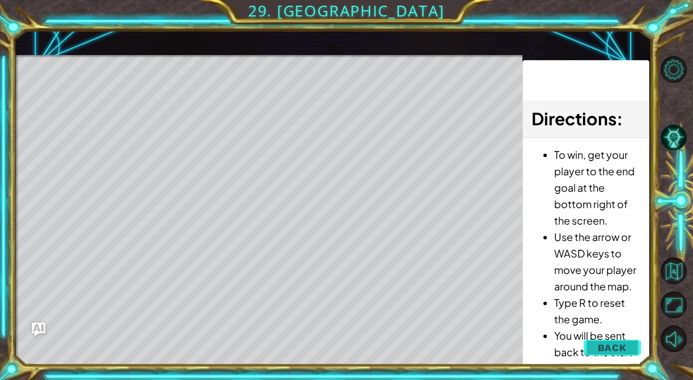
click at [612, 345] on span "Back" at bounding box center [612, 347] width 29 height 11
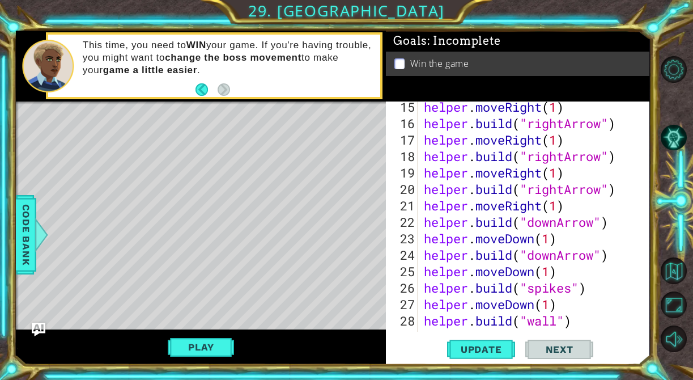
scroll to position [444, 0]
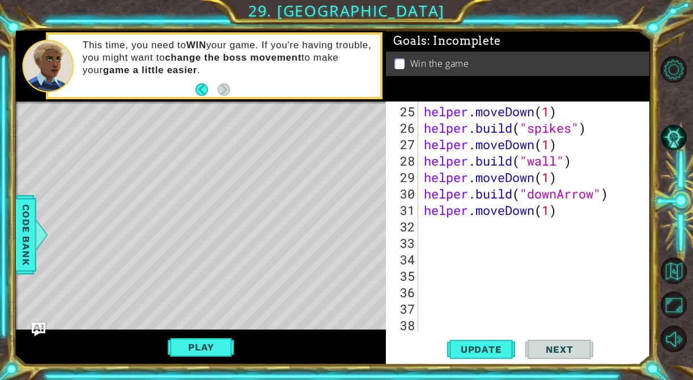
click at [581, 217] on div "helper . moveDown ( 1 ) helper . build ( "spikes" ) helper . moveDown ( 1 ) hel…" at bounding box center [537, 234] width 231 height 263
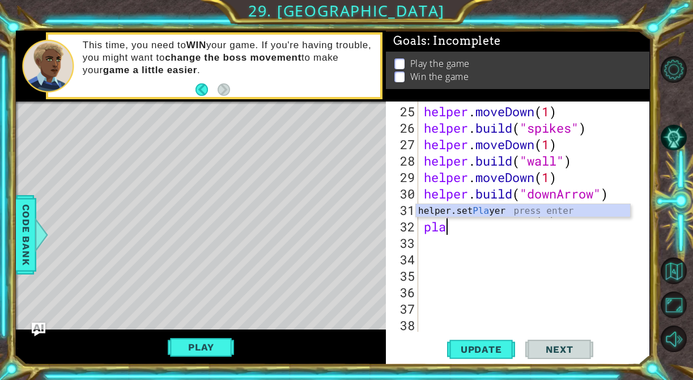
scroll to position [0, 0]
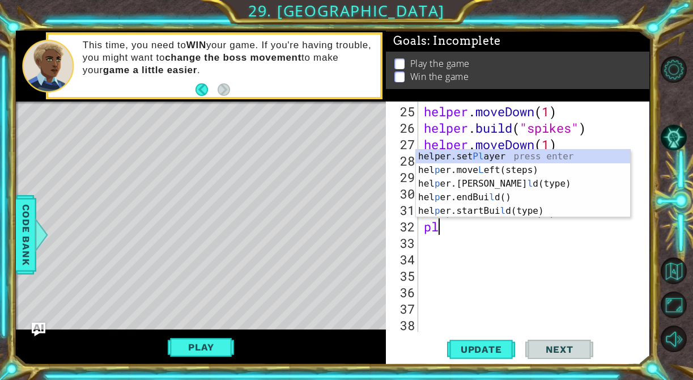
type textarea "p"
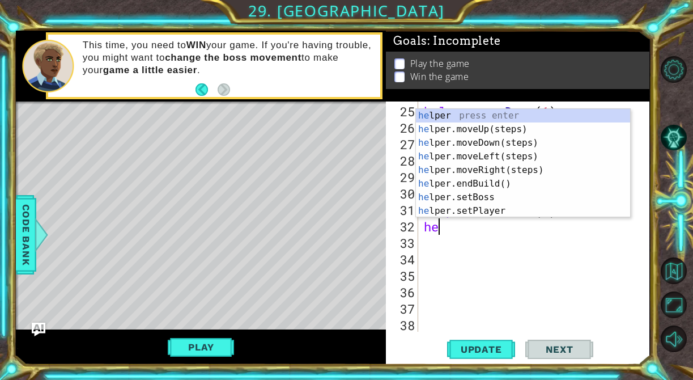
type textarea "h"
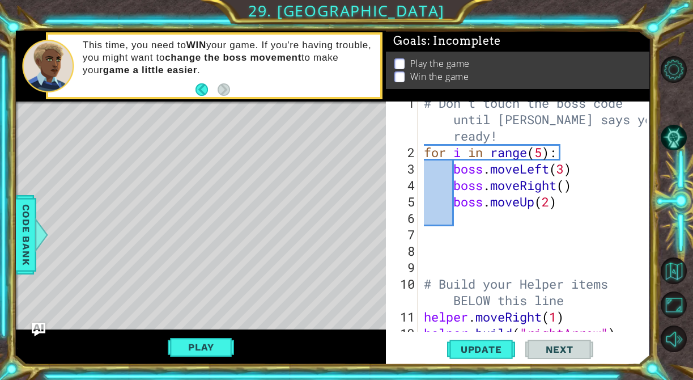
scroll to position [71, 0]
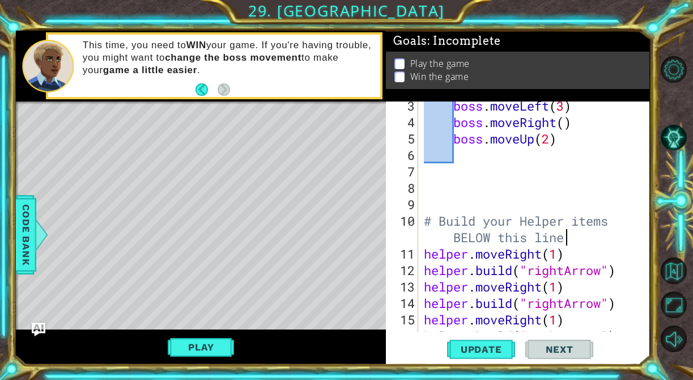
click at [575, 229] on div "boss . moveLeft ( 3 ) boss . moveRight ( ) boss . moveUp ( 2 ) # Build your Hel…" at bounding box center [537, 228] width 231 height 263
type textarea "# Build your Helper items BELOW this line"
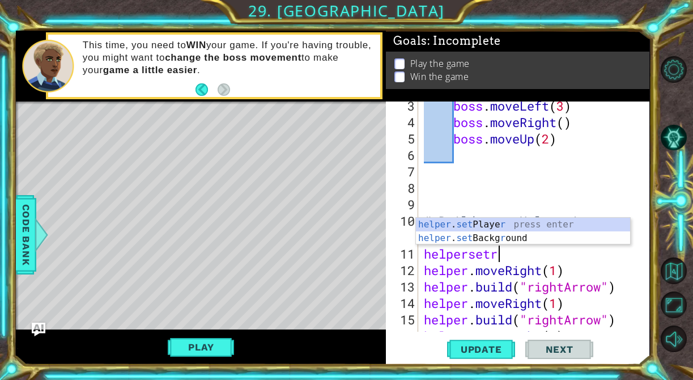
scroll to position [0, 2]
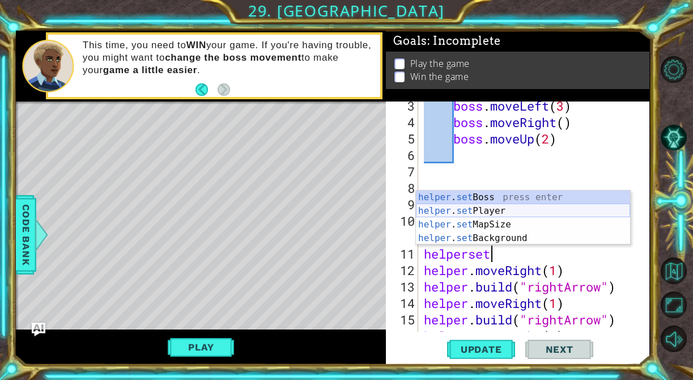
click at [547, 215] on div "helper . set Boss press enter helper . set Player press enter helper . set MapS…" at bounding box center [523, 231] width 214 height 82
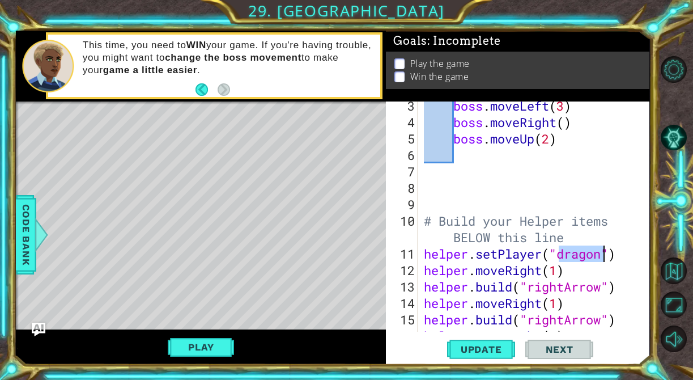
click at [639, 231] on div at bounding box center [640, 375] width 11 height 690
click at [481, 350] on span "Update" at bounding box center [481, 348] width 64 height 11
click at [203, 347] on button "Play" at bounding box center [201, 347] width 66 height 22
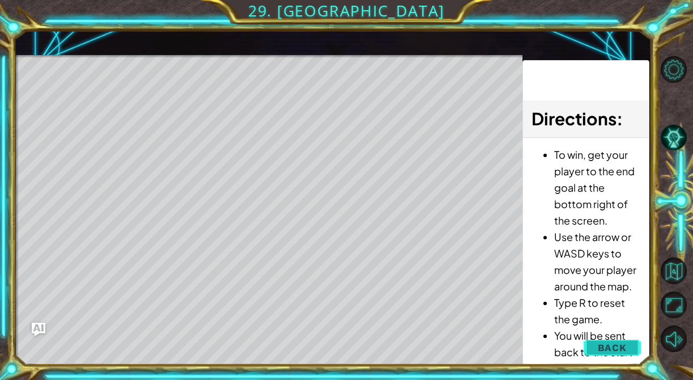
click at [625, 341] on button "Back" at bounding box center [612, 347] width 57 height 23
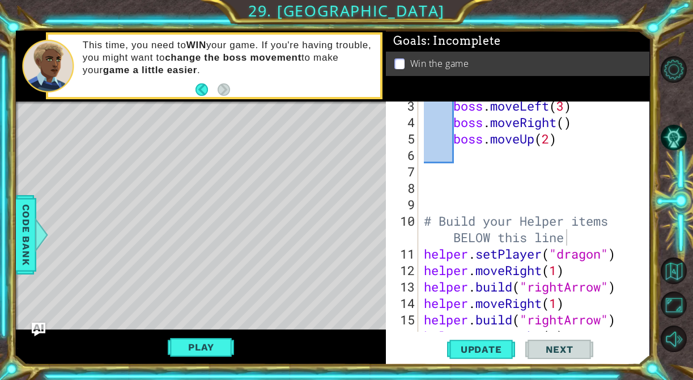
click at [620, 254] on div "boss . moveLeft ( 3 ) boss . moveRight ( ) boss . moveUp ( 2 ) # Build your Hel…" at bounding box center [537, 228] width 231 height 263
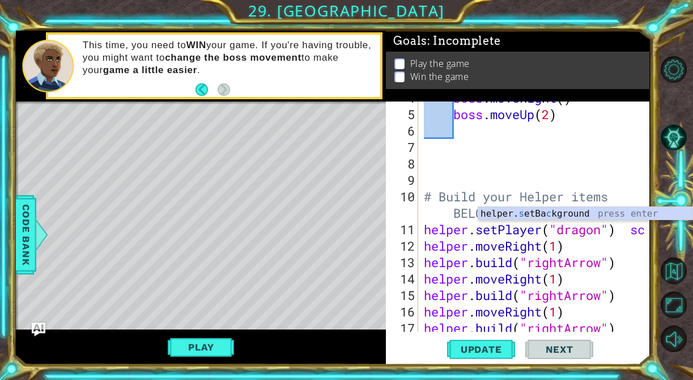
scroll to position [0, 9]
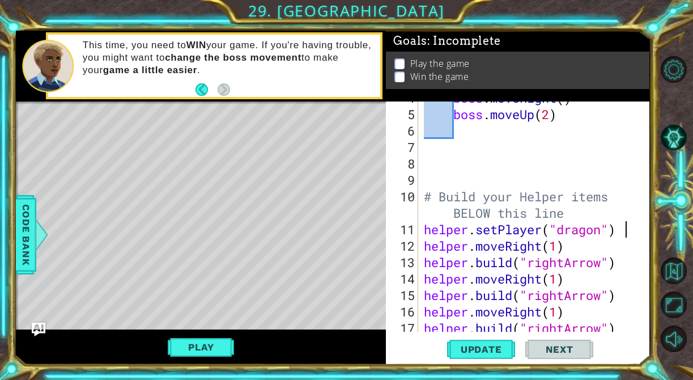
type textarea "helper.setPlayer("dragon")"
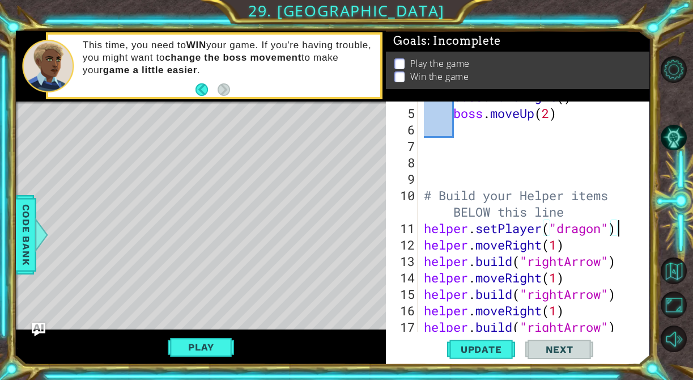
scroll to position [460, 0]
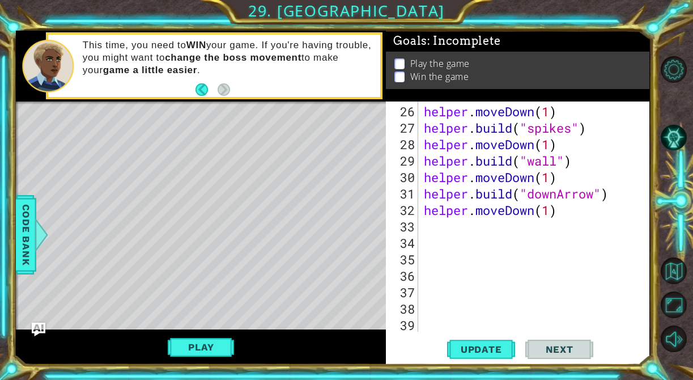
click at [424, 232] on div "helper . moveDown ( 1 ) helper . build ( "spikes" ) helper . moveDown ( 1 ) hel…" at bounding box center [537, 234] width 231 height 263
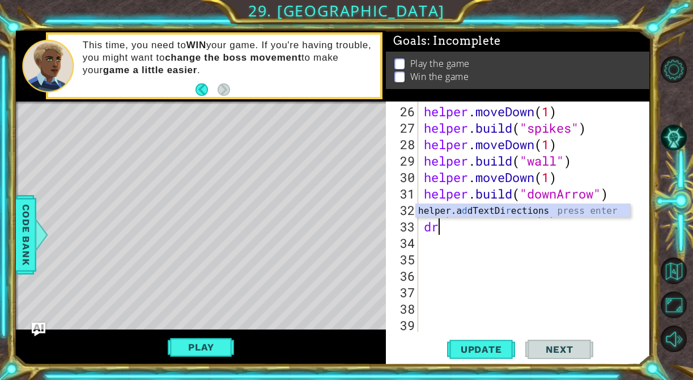
scroll to position [0, 0]
type textarea "d"
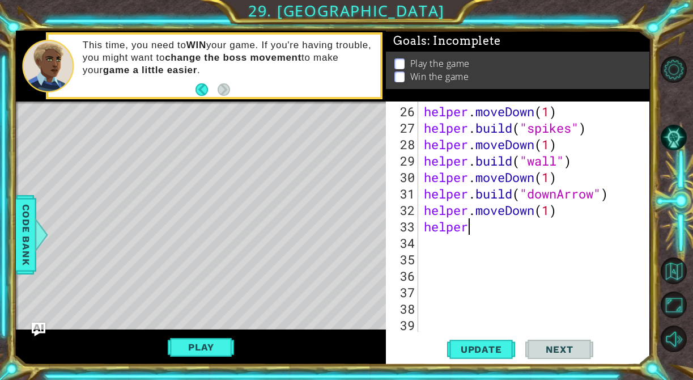
click at [497, 232] on div "helper . moveDown ( 1 ) helper . build ( "spikes" ) helper . moveDown ( 1 ) hel…" at bounding box center [537, 234] width 231 height 263
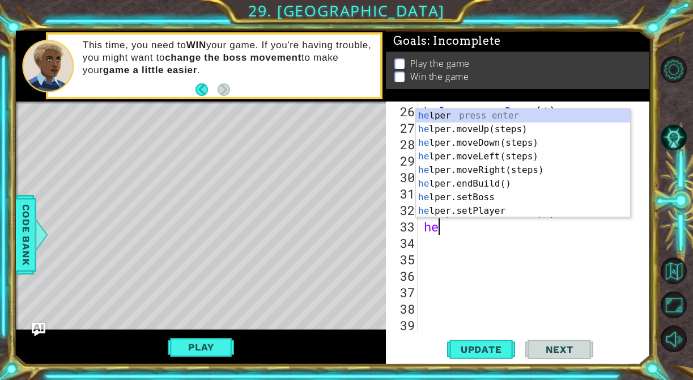
type textarea "h"
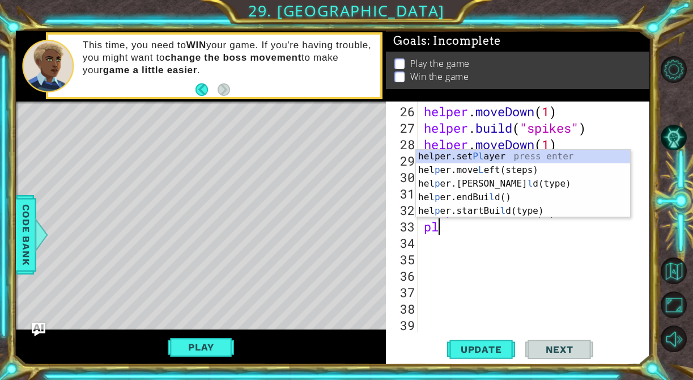
type textarea "p"
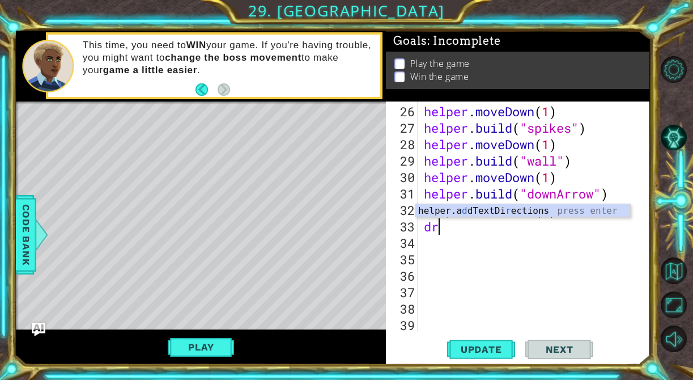
type textarea "d"
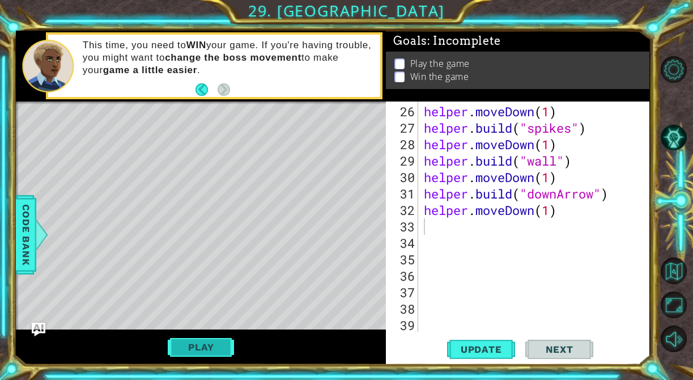
click at [203, 349] on button "Play" at bounding box center [201, 347] width 66 height 22
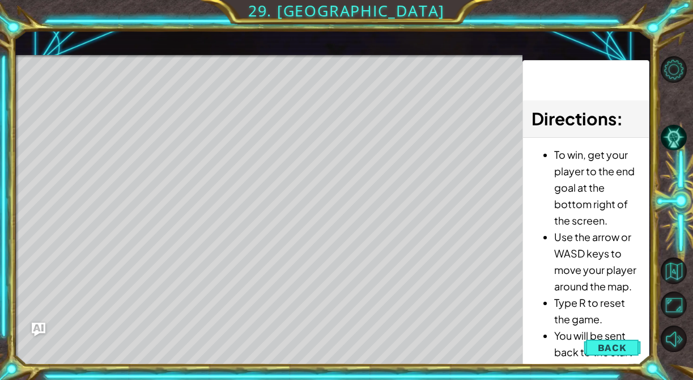
click at [619, 334] on li "You will be sent back to the start if you run into the boss or into spikes." at bounding box center [597, 368] width 86 height 82
click at [620, 341] on button "Back" at bounding box center [612, 347] width 57 height 23
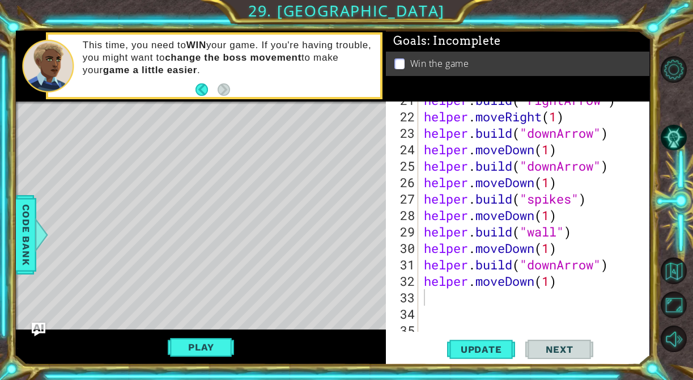
scroll to position [389, 0]
click at [568, 187] on div "helper . build ( "rightArrow" ) helper . moveRight ( 1 ) helper . build ( "down…" at bounding box center [537, 223] width 231 height 263
click at [541, 185] on div "helper . build ( "rightArrow" ) helper . moveRight ( 1 ) helper . build ( "down…" at bounding box center [537, 223] width 231 height 263
click at [531, 184] on div "helper . build ( "rightArrow" ) helper . moveRight ( 1 ) helper . build ( "down…" at bounding box center [537, 223] width 231 height 263
click at [537, 186] on div "helper . build ( "rightArrow" ) helper . moveRight ( 1 ) helper . build ( "down…" at bounding box center [537, 223] width 231 height 263
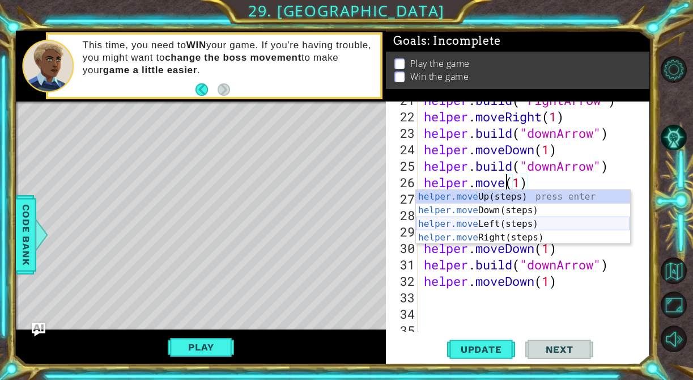
click at [534, 224] on div "helper.move Up(steps) press enter helper.move Down(steps) press enter helper.mo…" at bounding box center [523, 231] width 214 height 82
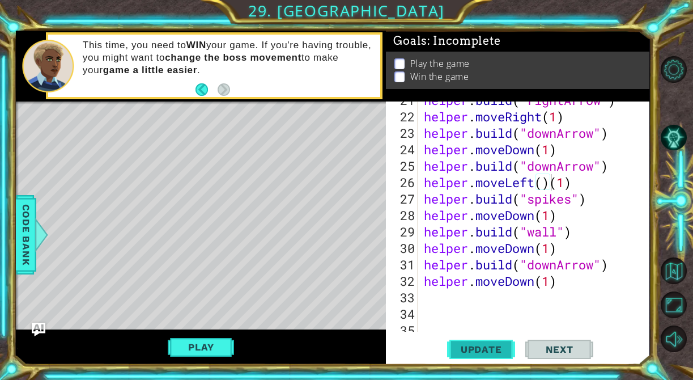
click at [486, 342] on button "Update" at bounding box center [481, 349] width 68 height 26
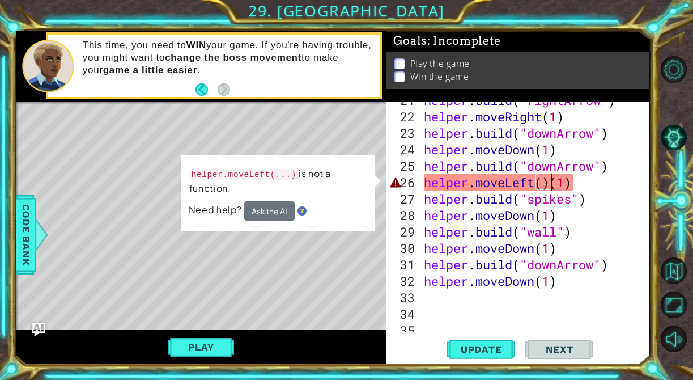
click at [383, 287] on div "Level Map" at bounding box center [278, 268] width 524 height 334
click at [366, 135] on div "Level Map" at bounding box center [278, 268] width 524 height 334
click at [553, 183] on div "helper . build ( "rightArrow" ) helper . moveRight ( 1 ) helper . build ( "down…" at bounding box center [537, 223] width 231 height 263
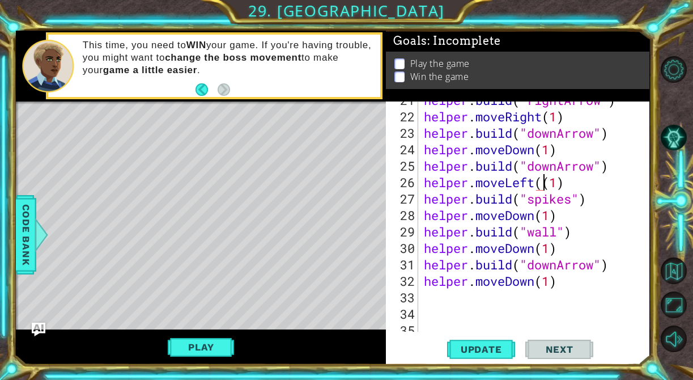
type textarea "helper.moveLeft(1)"
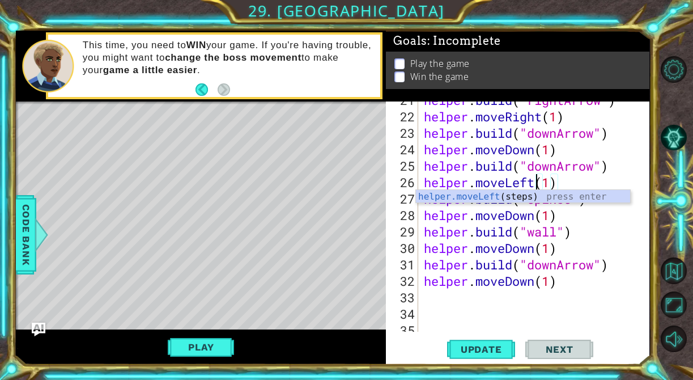
click at [568, 176] on div "helper . build ( "rightArrow" ) helper . moveRight ( 1 ) helper . build ( "down…" at bounding box center [537, 223] width 231 height 263
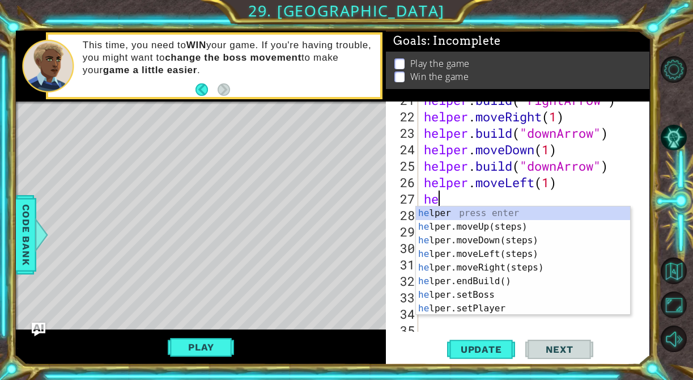
scroll to position [0, 0]
type textarea "helper"
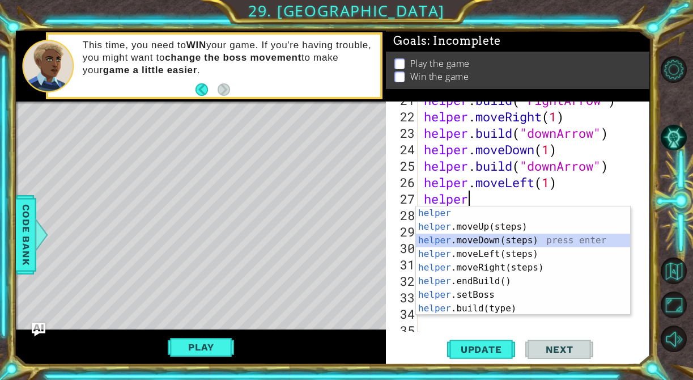
click at [535, 239] on div "helper press enter helper .moveUp(steps) press enter helper .moveDown(steps) pr…" at bounding box center [523, 274] width 214 height 136
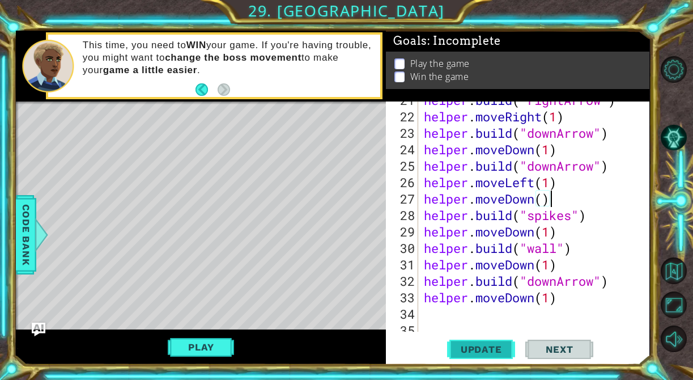
click at [484, 345] on span "Update" at bounding box center [481, 348] width 64 height 11
click at [234, 338] on button "Play" at bounding box center [201, 347] width 66 height 22
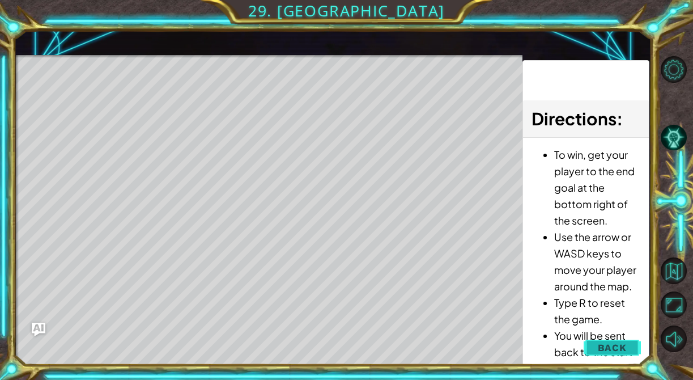
click at [600, 345] on span "Back" at bounding box center [612, 347] width 29 height 11
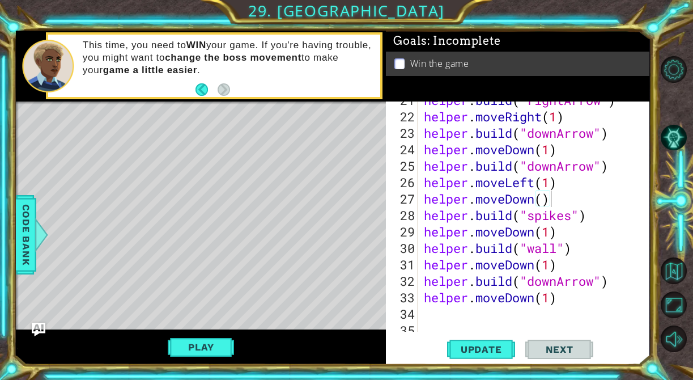
scroll to position [397, 0]
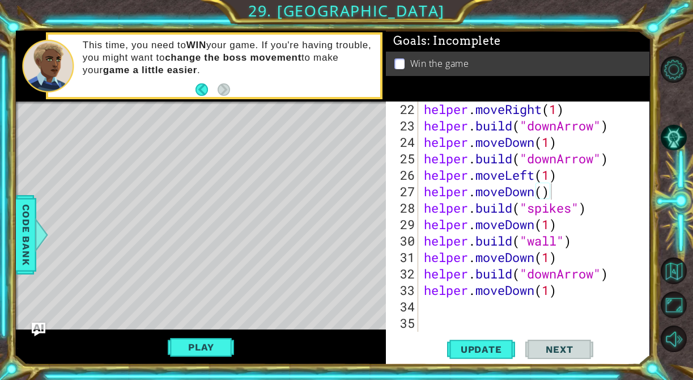
click at [594, 206] on div "helper . moveRight ( 1 ) helper . build ( "downArrow" ) helper . moveDown ( 1 )…" at bounding box center [537, 232] width 231 height 263
click at [560, 185] on div "helper . moveRight ( 1 ) helper . build ( "downArrow" ) helper . moveDown ( 1 )…" at bounding box center [537, 232] width 231 height 263
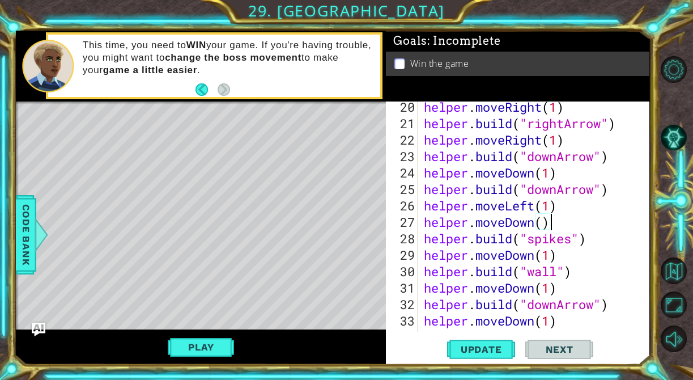
scroll to position [360, 0]
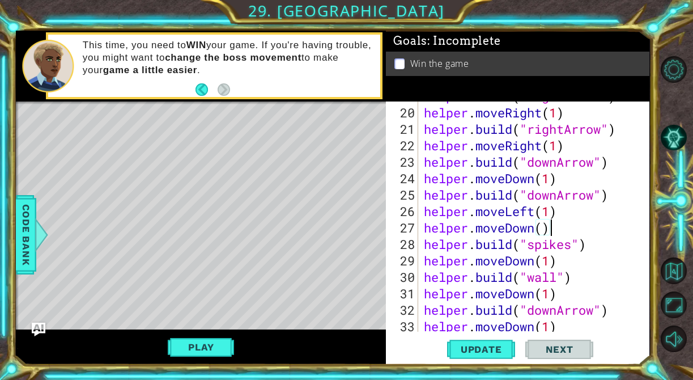
click at [572, 183] on div "helper . build ( "rightArrow" ) helper . moveRight ( 1 ) helper . build ( "righ…" at bounding box center [537, 219] width 231 height 263
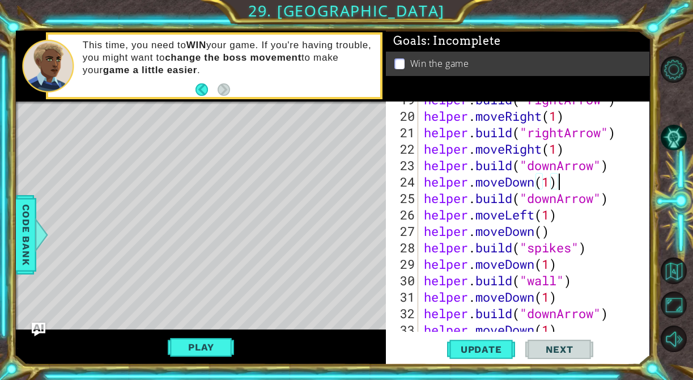
click at [620, 203] on div "helper . build ( "rightArrow" ) helper . moveRight ( 1 ) helper . build ( "righ…" at bounding box center [537, 222] width 231 height 263
click at [579, 228] on div "helper . build ( "rightArrow" ) helper . moveRight ( 1 ) helper . build ( "righ…" at bounding box center [537, 222] width 231 height 263
click at [581, 215] on div "helper . build ( "rightArrow" ) helper . moveRight ( 1 ) helper . build ( "righ…" at bounding box center [537, 222] width 231 height 263
click at [642, 183] on div at bounding box center [640, 97] width 11 height 707
click at [631, 196] on div "helper . build ( "rightArrow" ) helper . moveRight ( 1 ) helper . build ( "righ…" at bounding box center [537, 222] width 231 height 263
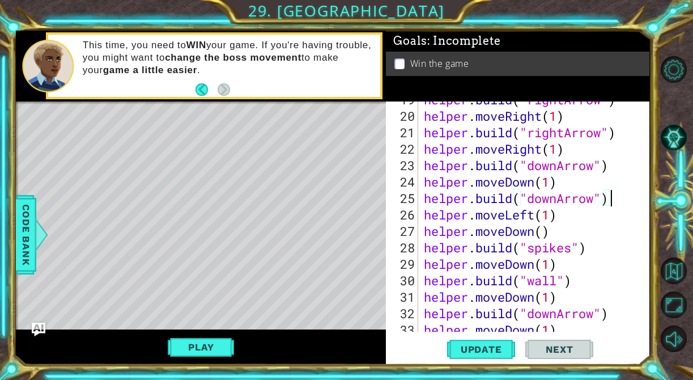
click at [575, 218] on div "helper . build ( "rightArrow" ) helper . moveRight ( 1 ) helper . build ( "righ…" at bounding box center [537, 222] width 231 height 263
click at [566, 232] on div "helper . build ( "rightArrow" ) helper . moveRight ( 1 ) helper . build ( "righ…" at bounding box center [537, 222] width 231 height 263
click at [580, 277] on div "helper . build ( "rightArrow" ) helper . moveRight ( 1 ) helper . build ( "righ…" at bounding box center [537, 222] width 231 height 263
type textarea "[DOMAIN_NAME]("wall")"
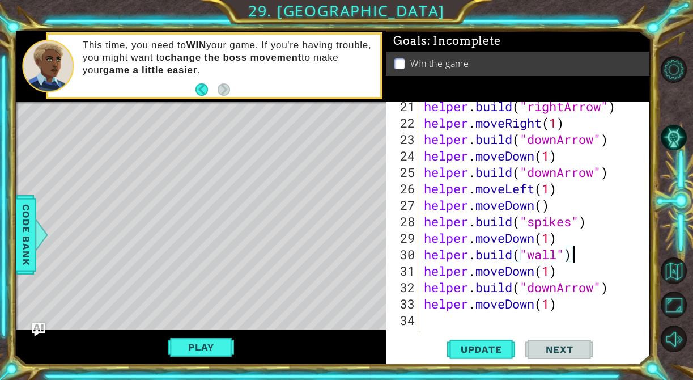
scroll to position [387, 0]
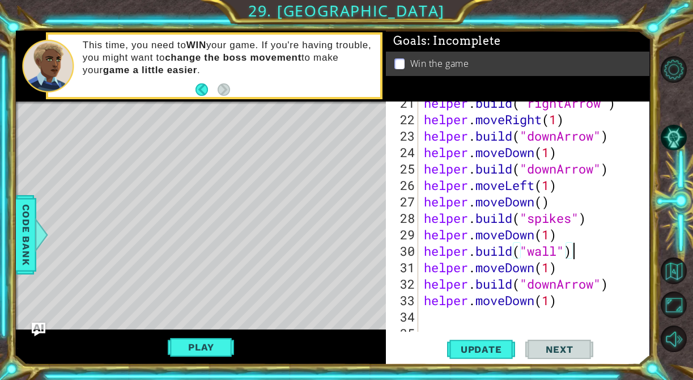
click at [587, 250] on div "helper . build ( "rightArrow" ) helper . moveRight ( 1 ) helper . build ( "down…" at bounding box center [537, 226] width 231 height 263
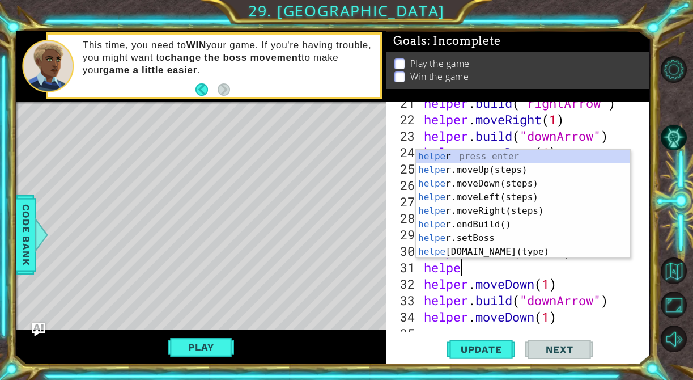
scroll to position [0, 1]
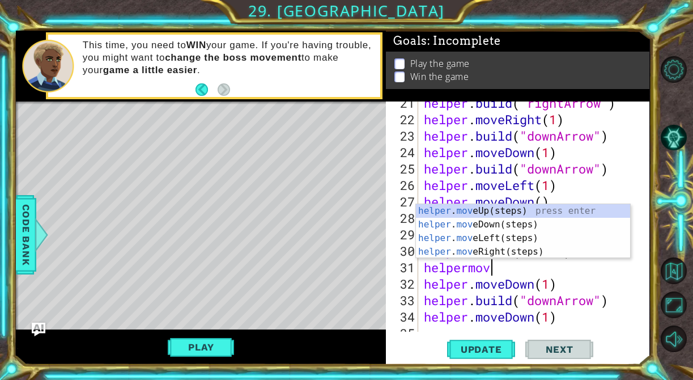
type textarea "helpermove"
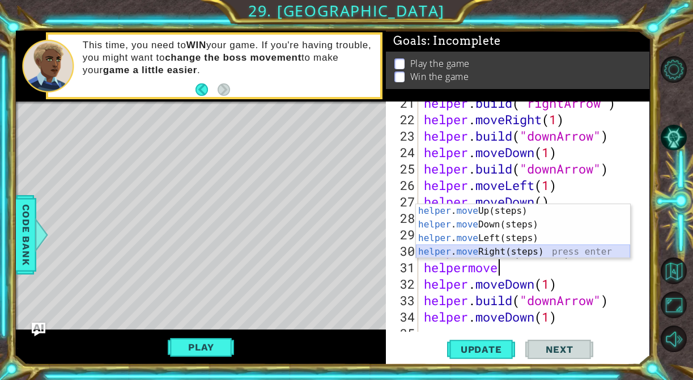
click at [574, 247] on div "helper . move Up(steps) press enter helper . move Down(steps) press enter helpe…" at bounding box center [523, 245] width 214 height 82
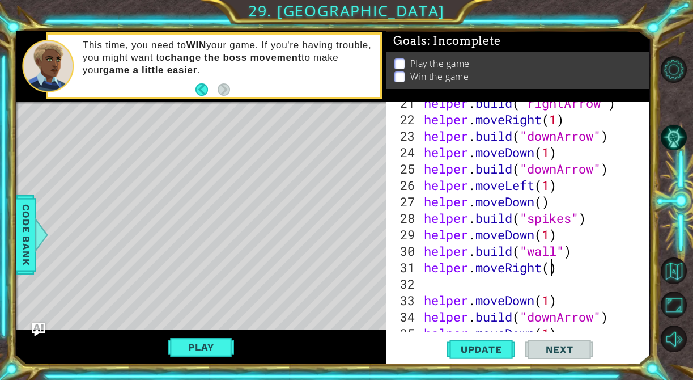
click at [549, 269] on div "helper . build ( "rightArrow" ) helper . moveRight ( 1 ) helper . build ( "down…" at bounding box center [537, 226] width 231 height 263
type textarea "helper.moveRight(1)"
click at [494, 348] on span "Update" at bounding box center [481, 348] width 64 height 11
click at [570, 286] on div "helper . build ( "rightArrow" ) helper . moveRight ( 1 ) helper . build ( "down…" at bounding box center [537, 226] width 231 height 263
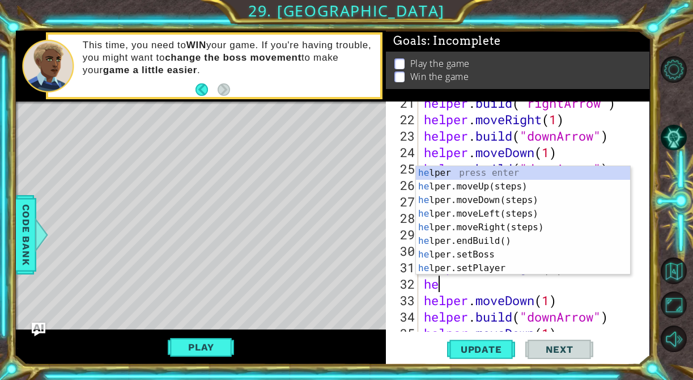
scroll to position [0, 0]
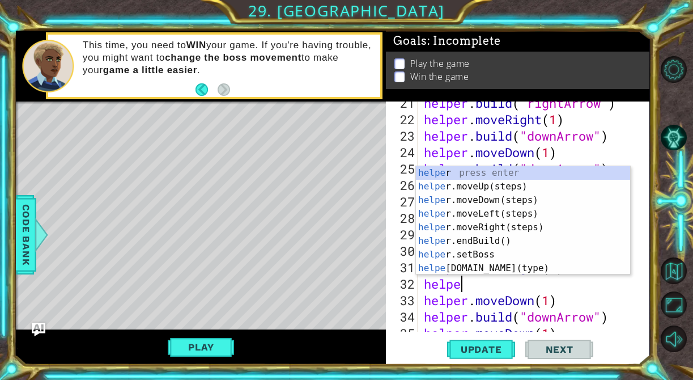
type textarea "helper"
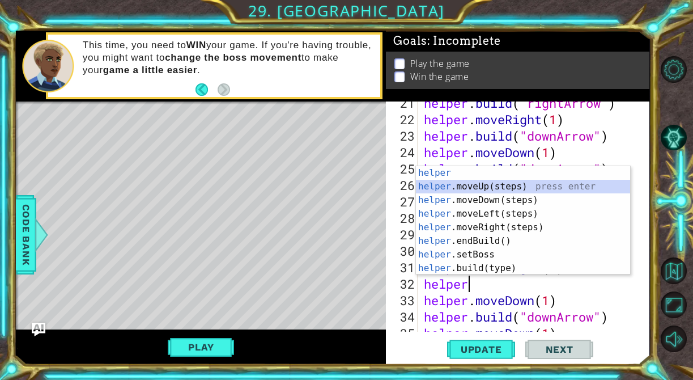
click at [546, 186] on div "helper press enter helper .moveUp(steps) press enter helper .moveDown(steps) pr…" at bounding box center [523, 234] width 214 height 136
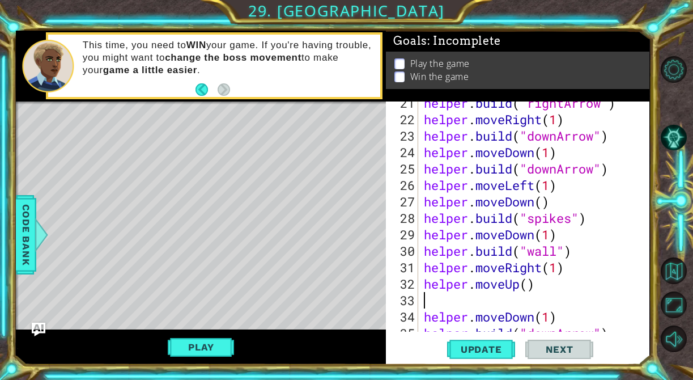
click at [530, 288] on div "helper . build ( "rightArrow" ) helper . moveRight ( 1 ) helper . build ( "down…" at bounding box center [537, 226] width 231 height 263
type textarea "helper.moveUp(1)"
click at [560, 293] on div "helper . build ( "rightArrow" ) helper . moveRight ( 1 ) helper . build ( "down…" at bounding box center [537, 226] width 231 height 263
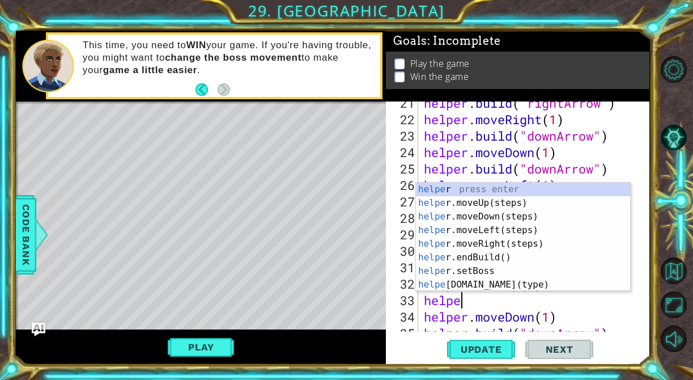
scroll to position [0, 1]
click at [507, 279] on div "helper press enter helper .moveUp(steps) press enter helper .moveDown(steps) pr…" at bounding box center [523, 250] width 214 height 136
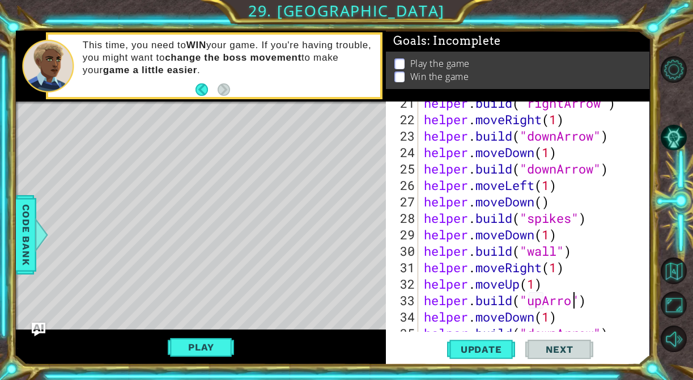
scroll to position [0, 7]
type textarea "[DOMAIN_NAME]("upArrow")"
click at [497, 349] on span "Update" at bounding box center [481, 348] width 64 height 11
click at [592, 304] on div "helper . build ( "rightArrow" ) helper . moveRight ( 1 ) helper . build ( "down…" at bounding box center [537, 226] width 231 height 263
click at [602, 305] on div "helper . build ( "rightArrow" ) helper . moveRight ( 1 ) helper . build ( "down…" at bounding box center [537, 226] width 231 height 263
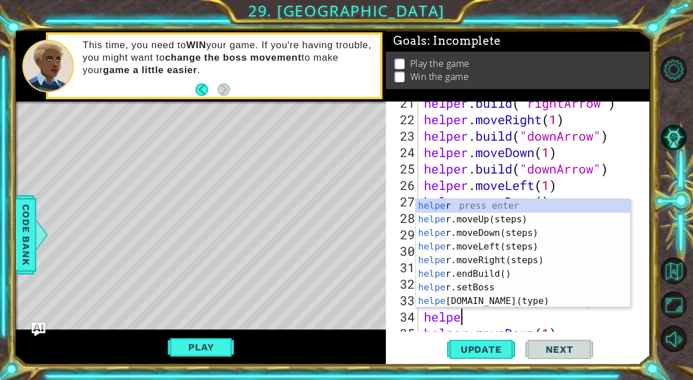
scroll to position [0, 1]
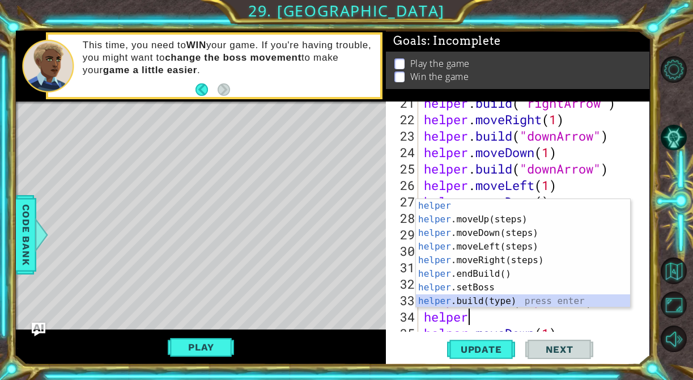
click at [523, 296] on div "helper press enter helper .moveUp(steps) press enter helper .moveDown(steps) pr…" at bounding box center [523, 267] width 214 height 136
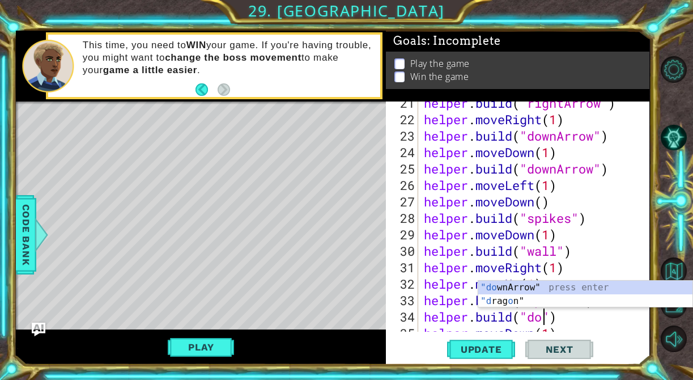
scroll to position [0, 5]
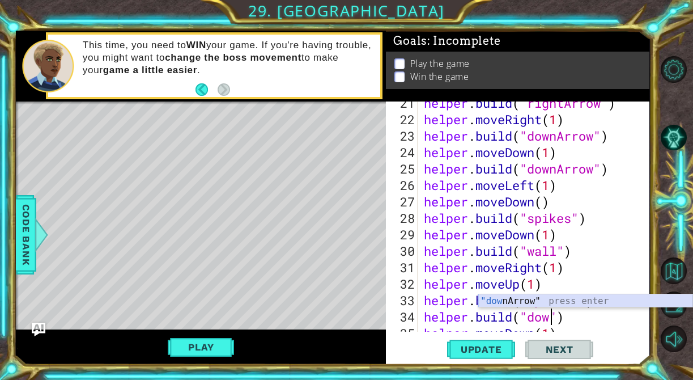
click at [529, 298] on div ""dow nArrow" press enter" at bounding box center [585, 314] width 214 height 41
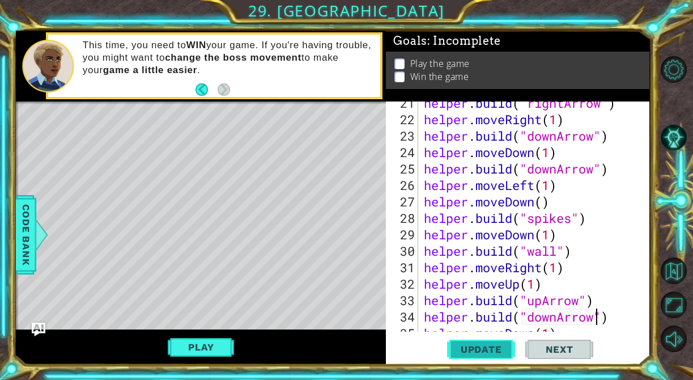
type textarea "[DOMAIN_NAME]("downArrow")"
click at [474, 351] on span "Update" at bounding box center [481, 348] width 64 height 11
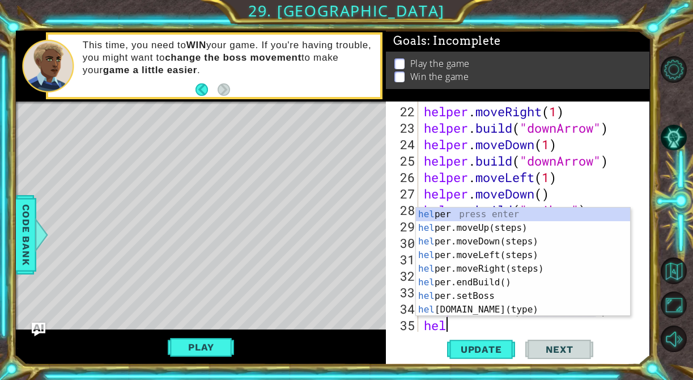
scroll to position [0, 0]
type textarea "helper"
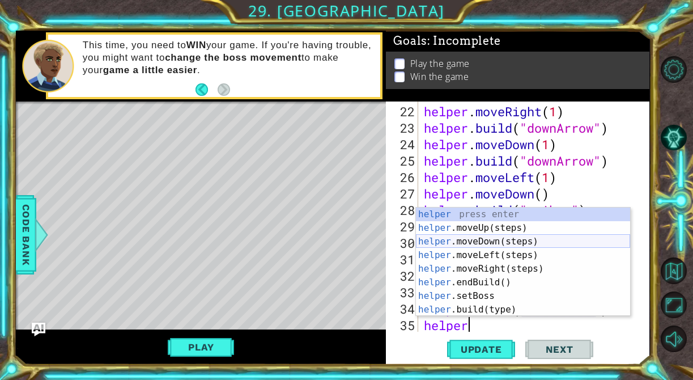
click at [545, 246] on div "helper press enter helper .moveUp(steps) press enter helper .moveDown(steps) pr…" at bounding box center [523, 275] width 214 height 136
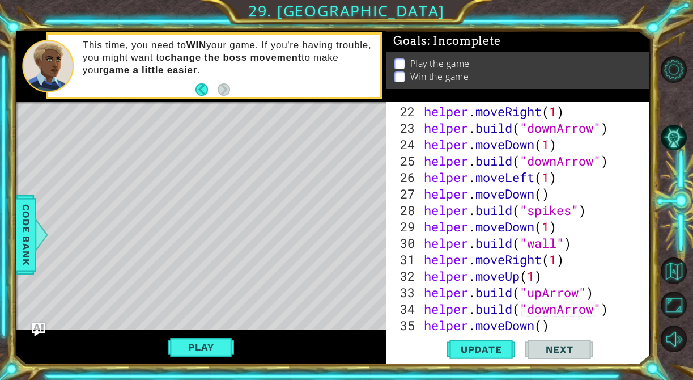
scroll to position [0, 0]
click at [545, 324] on div "helper . moveRight ( 1 ) helper . build ( "downArrow" ) helper . moveDown ( 1 )…" at bounding box center [537, 234] width 231 height 263
type textarea "helper.moveDown(2)"
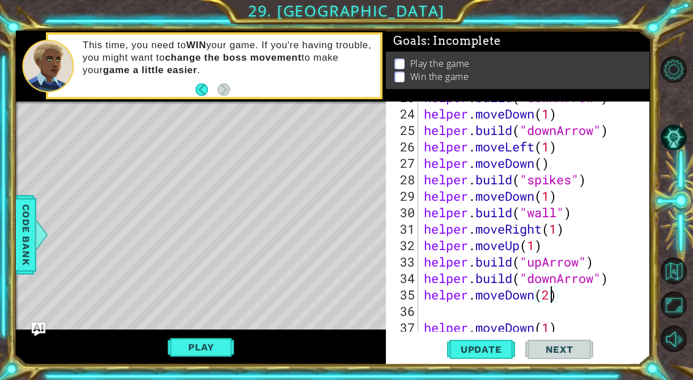
scroll to position [425, 0]
click at [580, 294] on div "helper . build ( "downArrow" ) helper . moveDown ( 1 ) helper . build ( "downAr…" at bounding box center [537, 220] width 231 height 263
click at [495, 307] on div "helper . build ( "downArrow" ) helper . moveDown ( 1 ) helper . build ( "downAr…" at bounding box center [537, 220] width 231 height 263
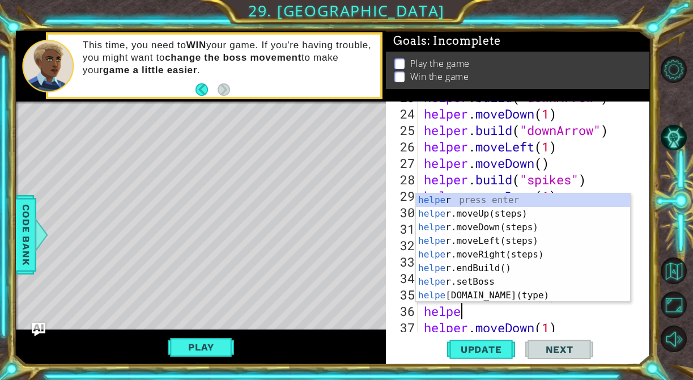
scroll to position [0, 1]
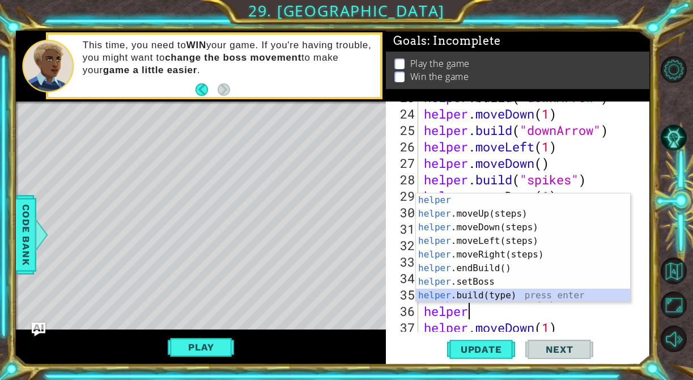
click at [519, 289] on div "helper press enter helper .moveUp(steps) press enter helper .moveDown(steps) pr…" at bounding box center [523, 261] width 214 height 136
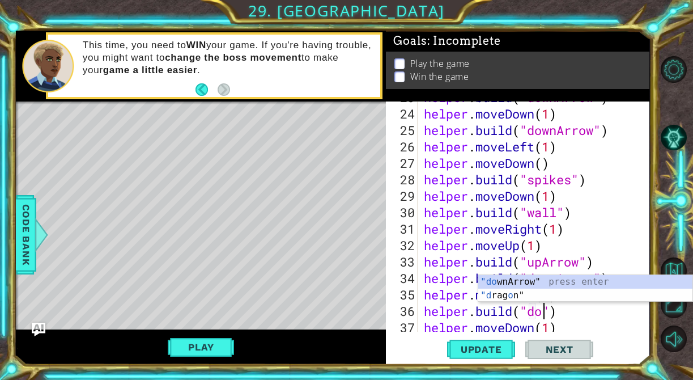
scroll to position [0, 5]
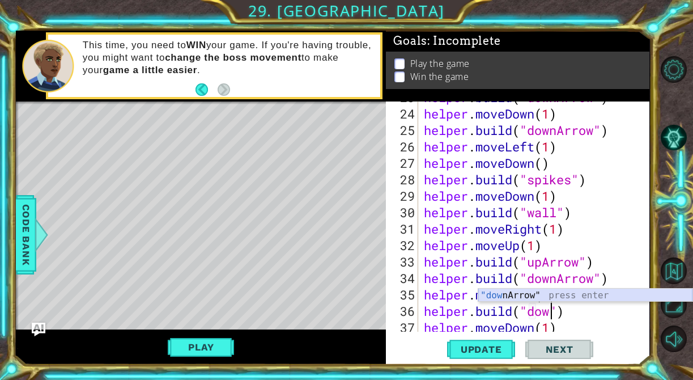
click at [525, 295] on div ""dow nArrow" press enter" at bounding box center [585, 308] width 214 height 41
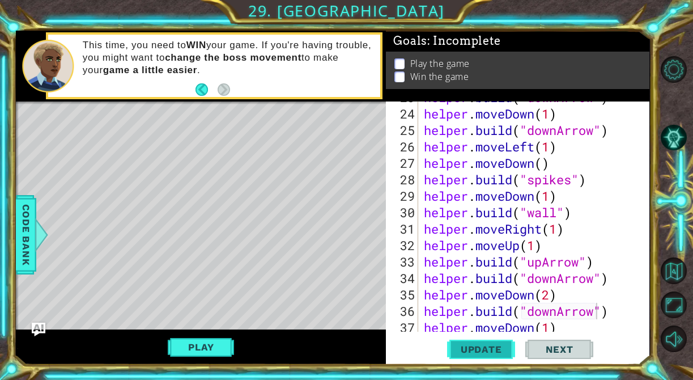
click at [494, 345] on span "Update" at bounding box center [481, 348] width 64 height 11
click at [552, 298] on div "helper . build ( "downArrow" ) helper . moveDown ( 1 ) helper . build ( "downAr…" at bounding box center [537, 220] width 231 height 263
click at [498, 354] on span "Update" at bounding box center [481, 348] width 64 height 11
click at [204, 345] on button "Play" at bounding box center [201, 347] width 66 height 22
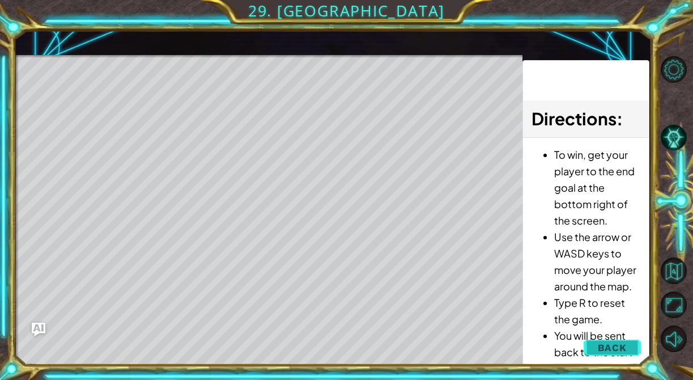
click at [615, 348] on span "Back" at bounding box center [612, 347] width 29 height 11
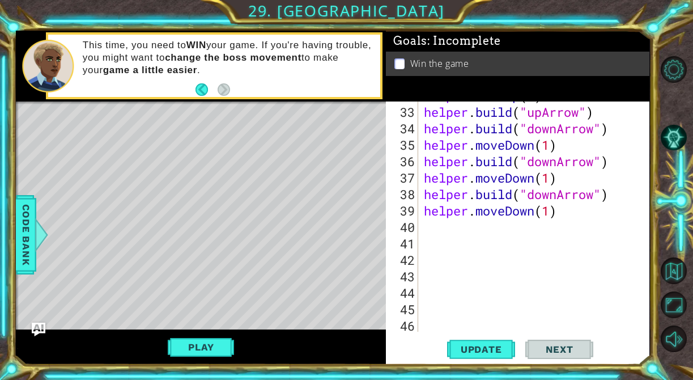
scroll to position [575, 0]
click at [192, 345] on button "Play" at bounding box center [201, 347] width 66 height 22
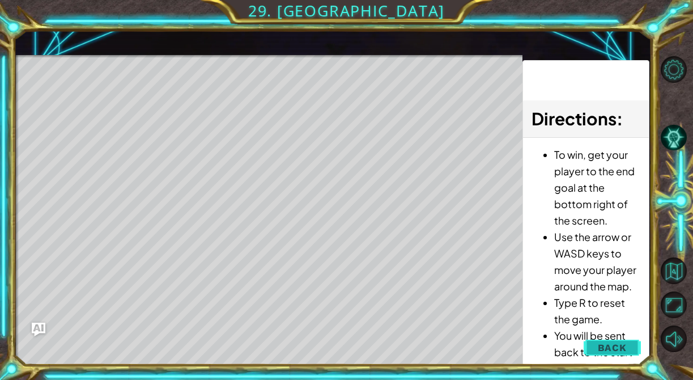
click at [612, 347] on span "Back" at bounding box center [612, 347] width 29 height 11
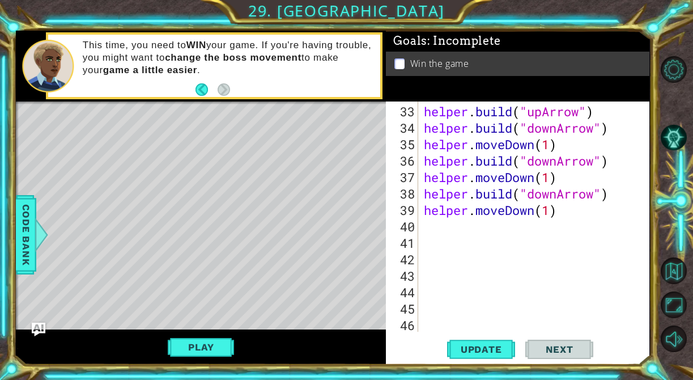
type textarea "helper.moveDown(1)"
click at [565, 210] on div "helper . build ( "upArrow" ) helper . build ( "downArrow" ) helper . moveDown (…" at bounding box center [537, 234] width 231 height 263
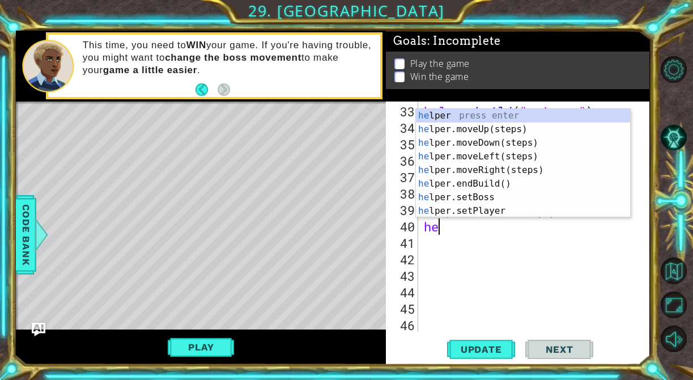
scroll to position [0, 0]
type textarea "helper"
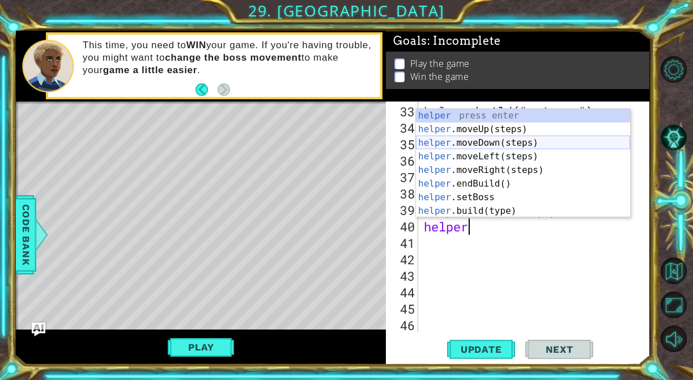
click at [511, 143] on div "helper press enter helper .moveUp(steps) press enter helper .moveDown(steps) pr…" at bounding box center [523, 177] width 214 height 136
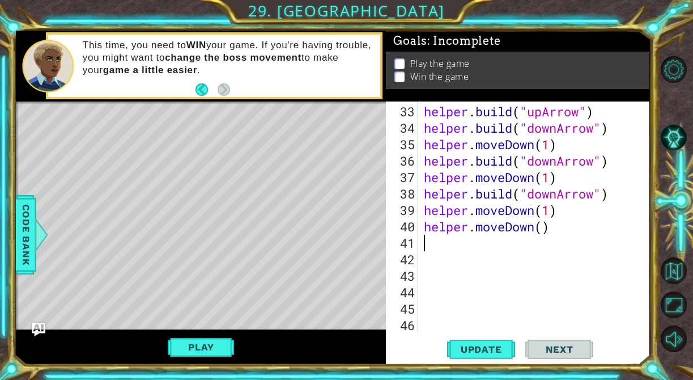
click at [541, 231] on div "helper . build ( "upArrow" ) helper . build ( "downArrow" ) helper . moveDown (…" at bounding box center [537, 234] width 231 height 263
type textarea "helper.moveDown()"
drag, startPoint x: 555, startPoint y: 230, endPoint x: 422, endPoint y: 227, distance: 133.2
click at [422, 227] on div "helper . build ( "upArrow" ) helper . build ( "downArrow" ) helper . moveDown (…" at bounding box center [537, 234] width 231 height 263
click at [558, 209] on div "helper . build ( "upArrow" ) helper . build ( "downArrow" ) helper . moveDown (…" at bounding box center [537, 234] width 231 height 263
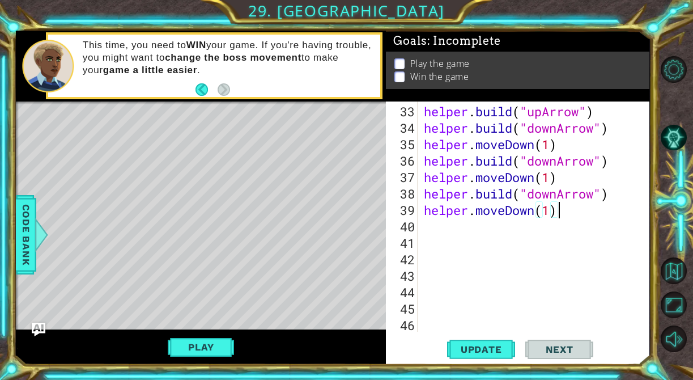
click at [553, 210] on div "helper . build ( "upArrow" ) helper . build ( "downArrow" ) helper . moveDown (…" at bounding box center [537, 234] width 231 height 263
type textarea "helper.moveDown(2)"
click at [483, 349] on span "Update" at bounding box center [481, 348] width 64 height 11
click at [203, 350] on button "Play" at bounding box center [201, 347] width 66 height 22
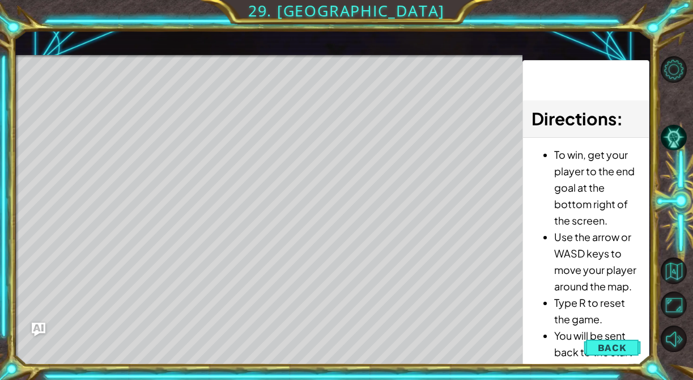
click at [470, 303] on div "Level Map" at bounding box center [278, 222] width 524 height 334
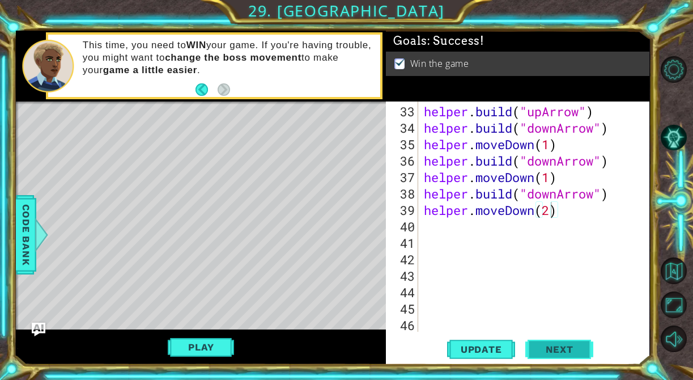
click at [550, 348] on span "Next" at bounding box center [559, 348] width 50 height 11
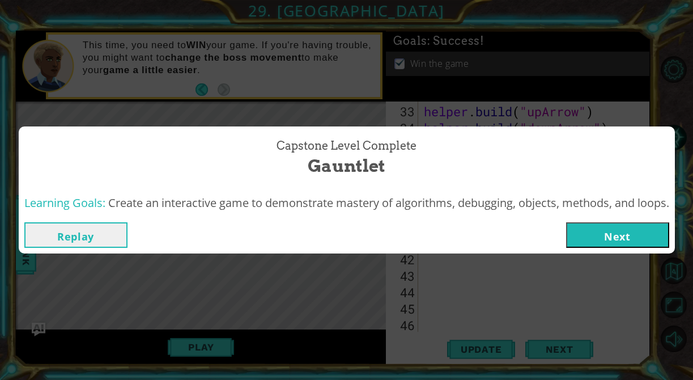
click at [615, 236] on button "Next" at bounding box center [617, 235] width 103 height 26
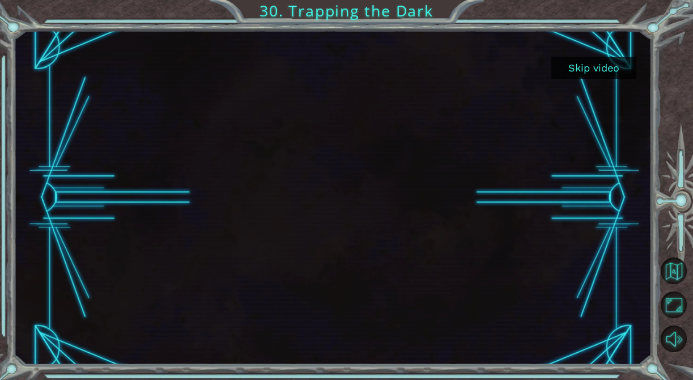
click at [596, 67] on button "Skip video" at bounding box center [593, 68] width 85 height 22
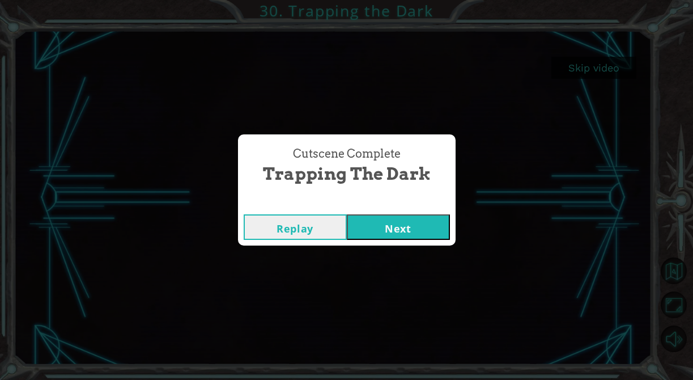
click at [405, 228] on button "Next" at bounding box center [398, 227] width 103 height 26
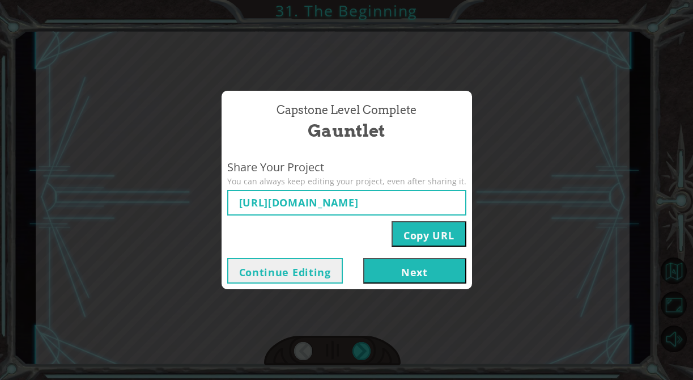
type input "[URL][DOMAIN_NAME]"
click at [437, 231] on button "Copy URL" at bounding box center [429, 234] width 75 height 26
click at [435, 271] on button "Next" at bounding box center [414, 271] width 103 height 26
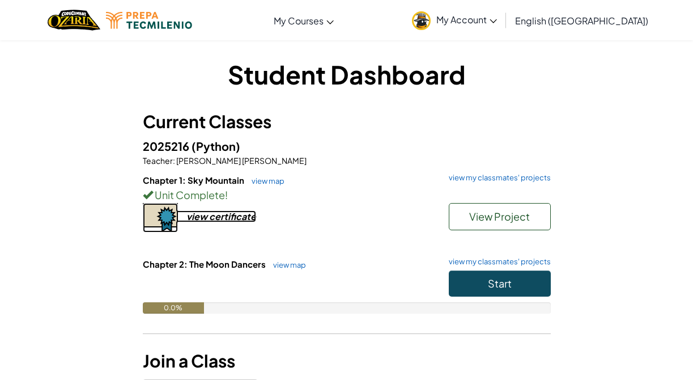
click at [223, 219] on div "view certificate" at bounding box center [221, 216] width 70 height 12
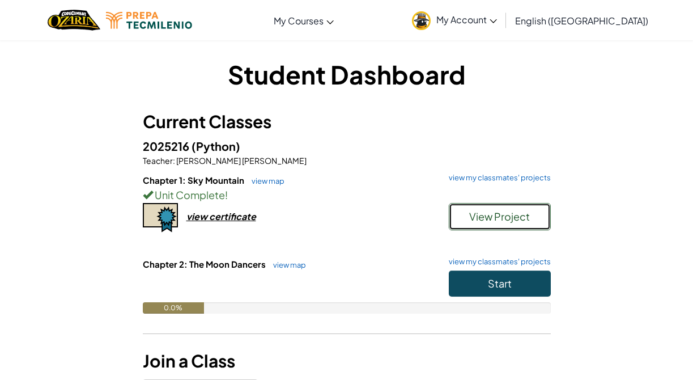
click at [524, 218] on span "View Project" at bounding box center [499, 216] width 61 height 13
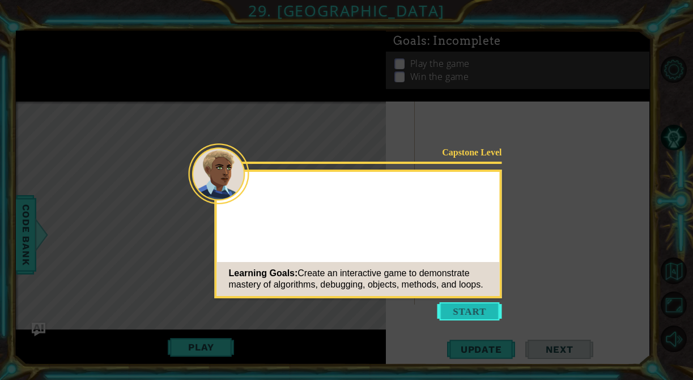
click at [474, 313] on button "Start" at bounding box center [470, 311] width 65 height 18
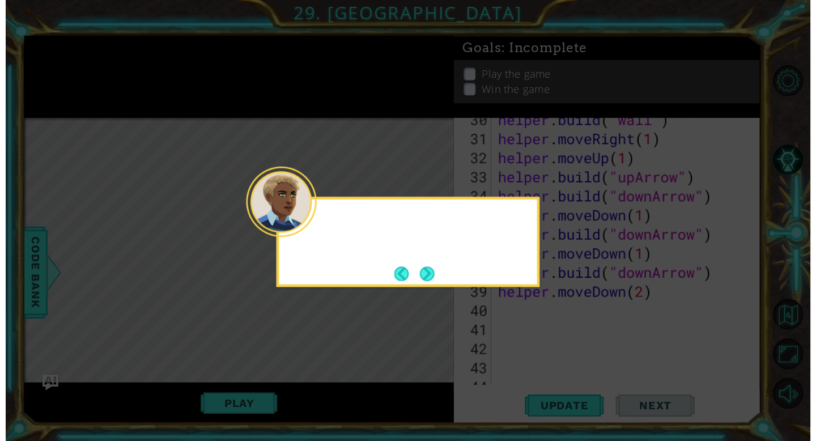
scroll to position [608, 0]
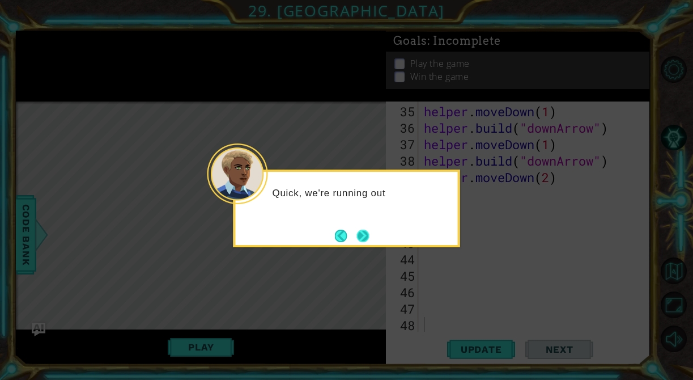
click at [359, 234] on button "Next" at bounding box center [362, 236] width 12 height 12
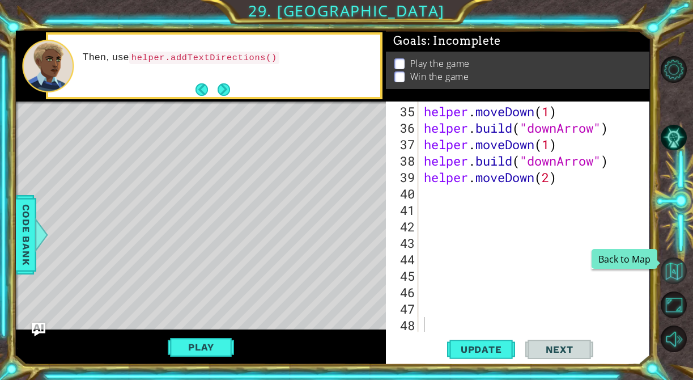
click at [680, 272] on button "Back to Map" at bounding box center [674, 270] width 27 height 27
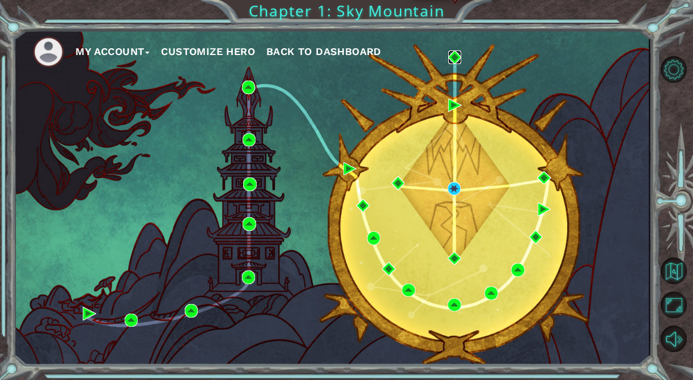
click at [455, 59] on img at bounding box center [454, 56] width 13 height 13
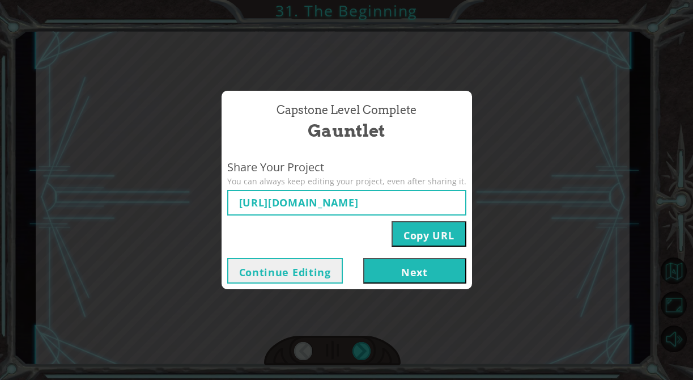
type input "[URL][DOMAIN_NAME]"
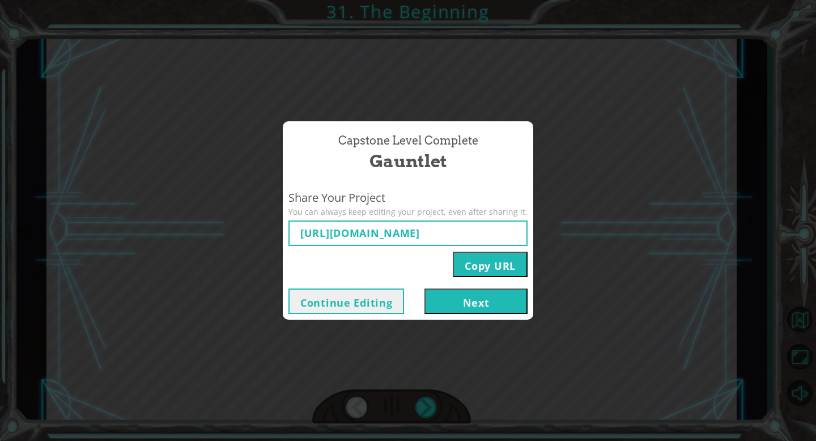
click at [499, 296] on button "Next" at bounding box center [475, 301] width 103 height 26
